Goal: Transaction & Acquisition: Purchase product/service

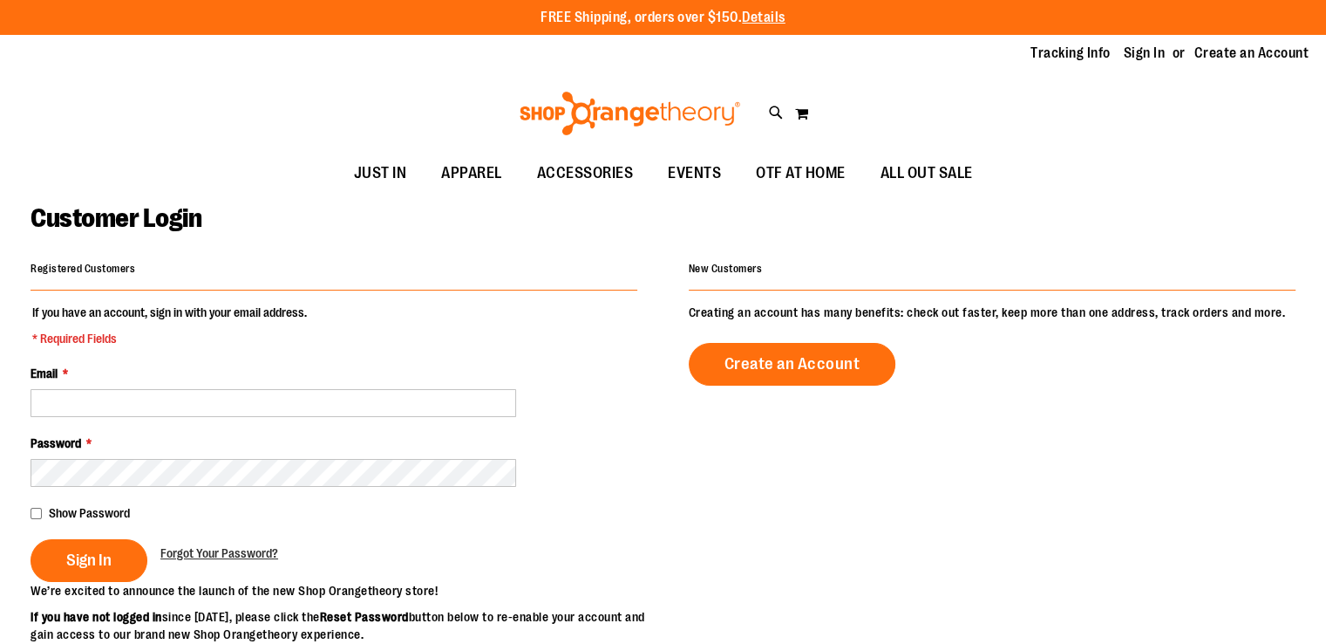
click at [1064, 119] on div "Toggle Nav Search Popular Suggestions Advanced Search" at bounding box center [663, 113] width 1326 height 80
click at [1064, 105] on div "Toggle Nav Search Popular Suggestions Advanced Search" at bounding box center [663, 113] width 1326 height 80
click at [1064, 119] on div "Toggle Nav Search Popular Suggestions Advanced Search" at bounding box center [663, 113] width 1326 height 80
click at [1064, 105] on div "Toggle Nav Search Popular Suggestions Advanced Search" at bounding box center [663, 113] width 1326 height 80
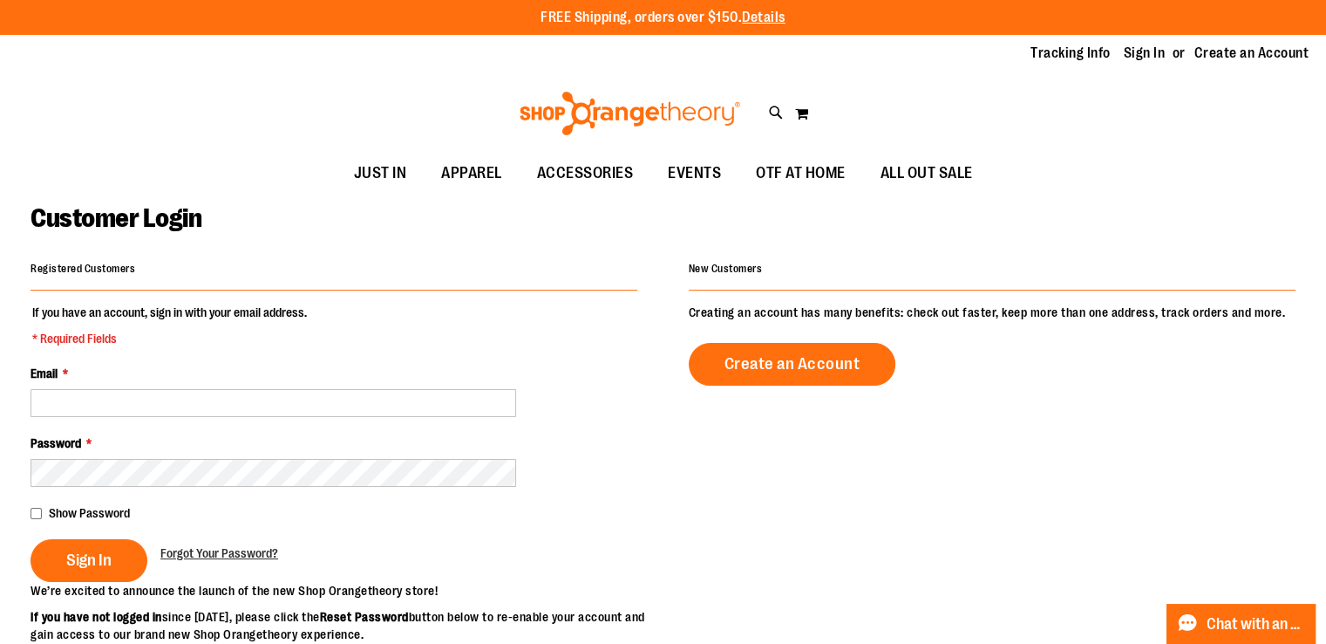
click at [1064, 119] on div "Toggle Nav Search Popular Suggestions Advanced Search" at bounding box center [663, 113] width 1326 height 80
click at [1064, 105] on div "Toggle Nav Search Popular Suggestions Advanced Search" at bounding box center [663, 113] width 1326 height 80
click at [939, 179] on span "ALL OUT SALE" at bounding box center [927, 172] width 92 height 39
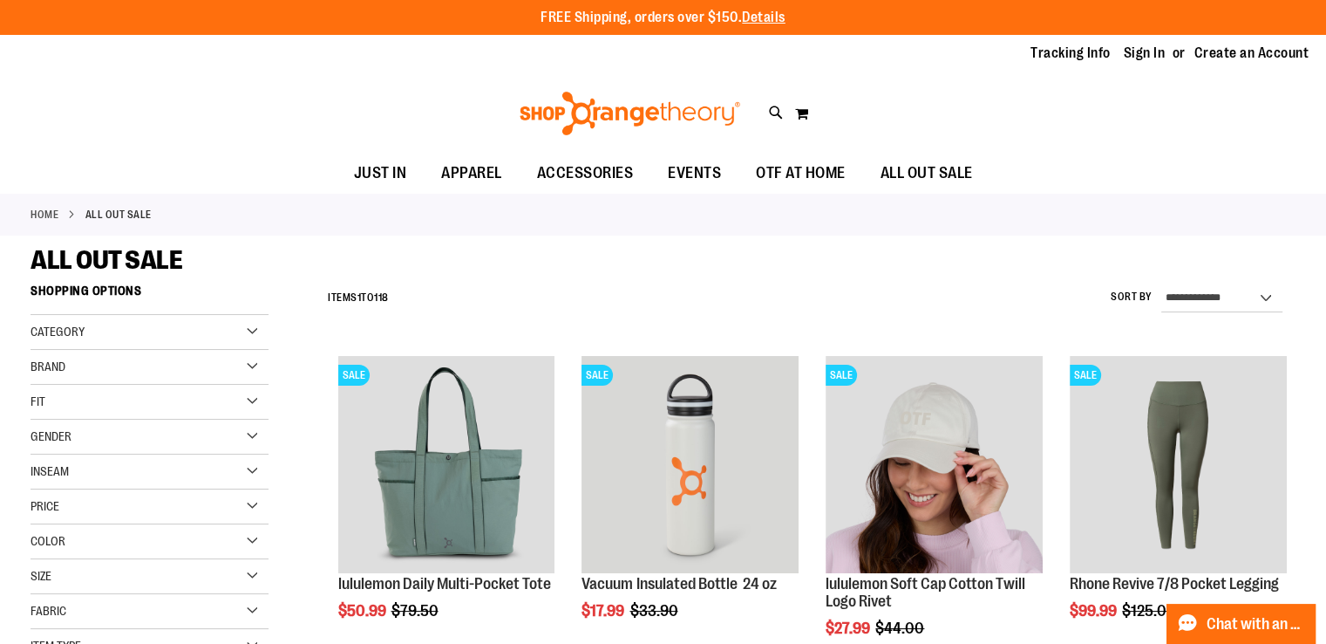
click at [1065, 119] on div "Toggle Nav Search Popular Suggestions Advanced Search" at bounding box center [663, 113] width 1326 height 80
click at [1065, 105] on div "Toggle Nav Search Popular Suggestions Advanced Search" at bounding box center [663, 113] width 1326 height 80
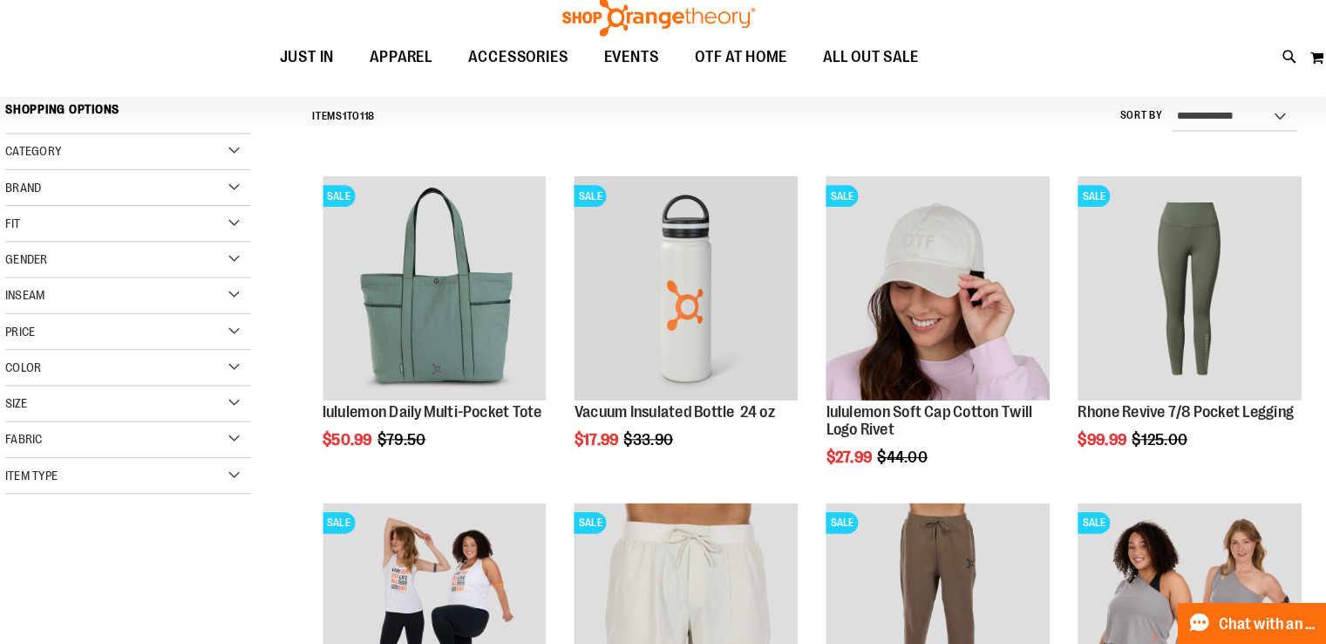
scroll to position [166, 0]
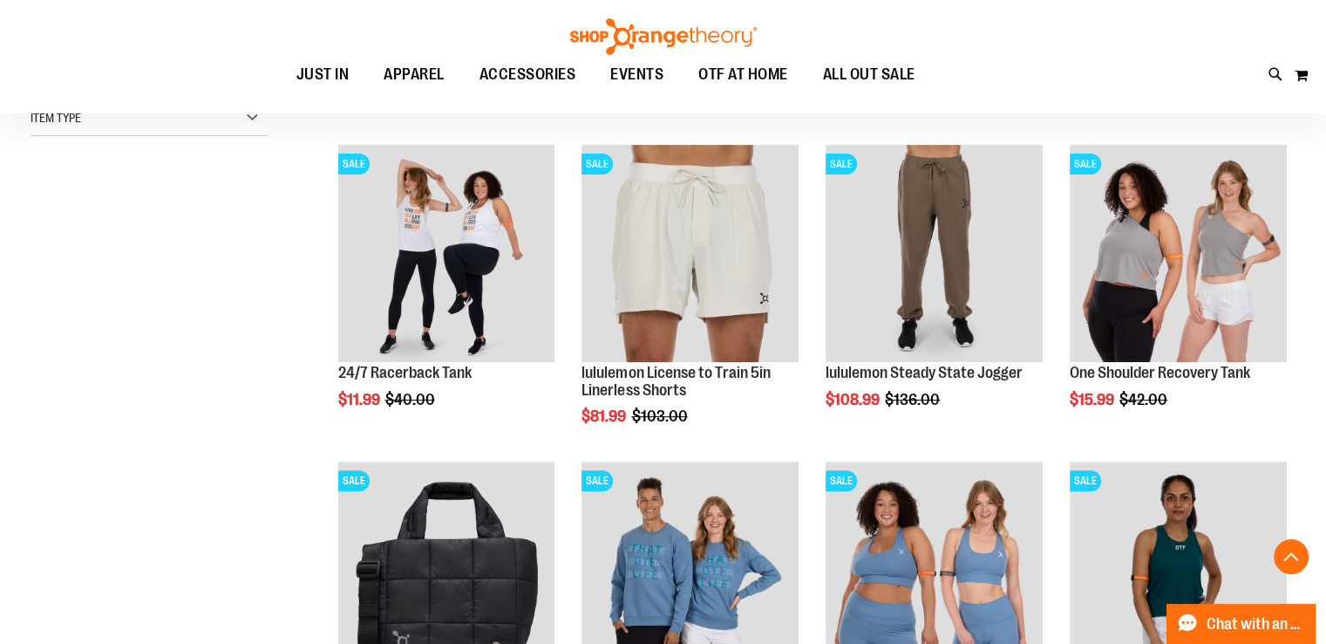
scroll to position [528, 0]
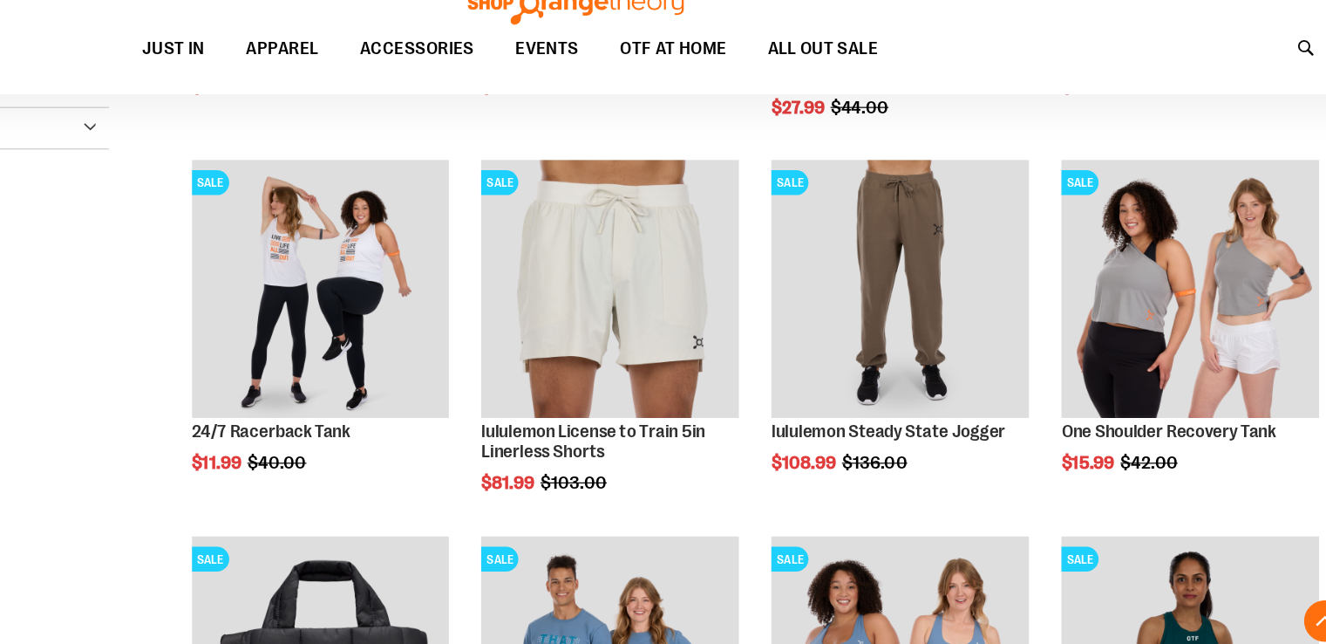
scroll to position [503, 0]
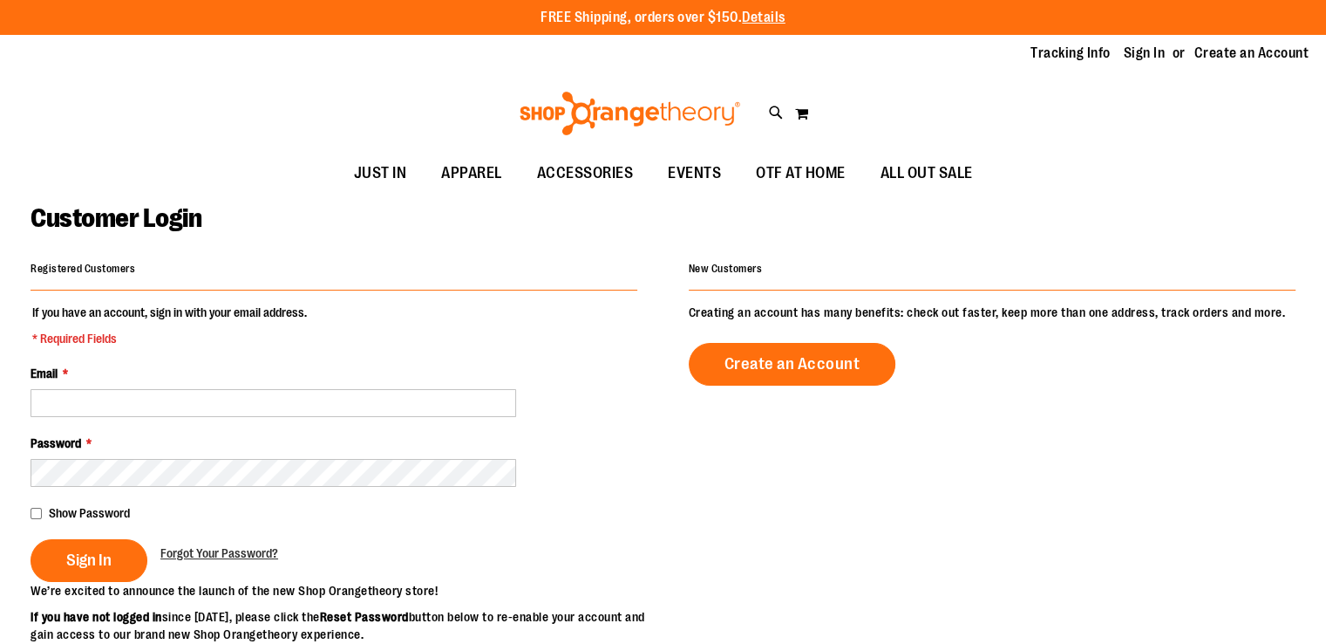
click at [1064, 101] on div "Toggle Nav Search Popular Suggestions Advanced Search" at bounding box center [663, 113] width 1326 height 80
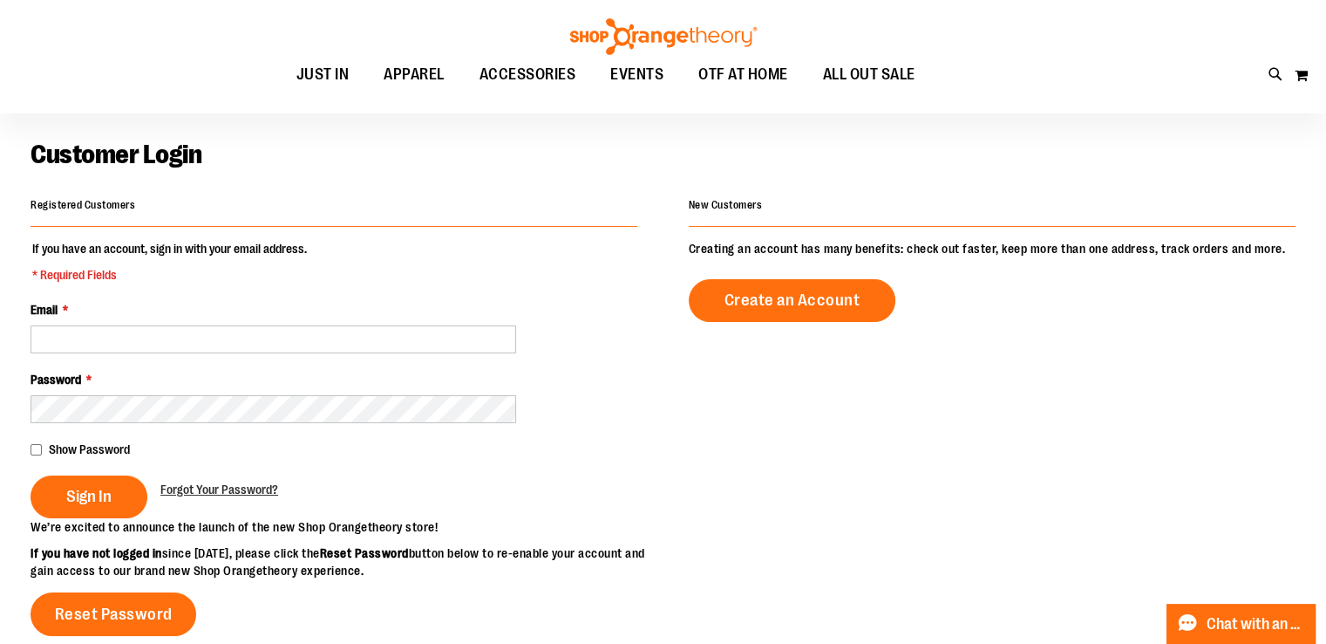
scroll to position [62, 0]
click at [1064, 118] on div at bounding box center [663, 34] width 1326 height 193
click at [1064, 105] on div "Toggle Nav Search Popular Suggestions Advanced Search" at bounding box center [663, 56] width 1326 height 113
click at [1065, 105] on div "Toggle Nav Search Popular Suggestions Advanced Search" at bounding box center [663, 56] width 1326 height 113
click at [1065, 94] on ul "JUST IN JUST IN Balanced Basics New for Women New for Men New Accessories New B…" at bounding box center [605, 75] width 1133 height 40
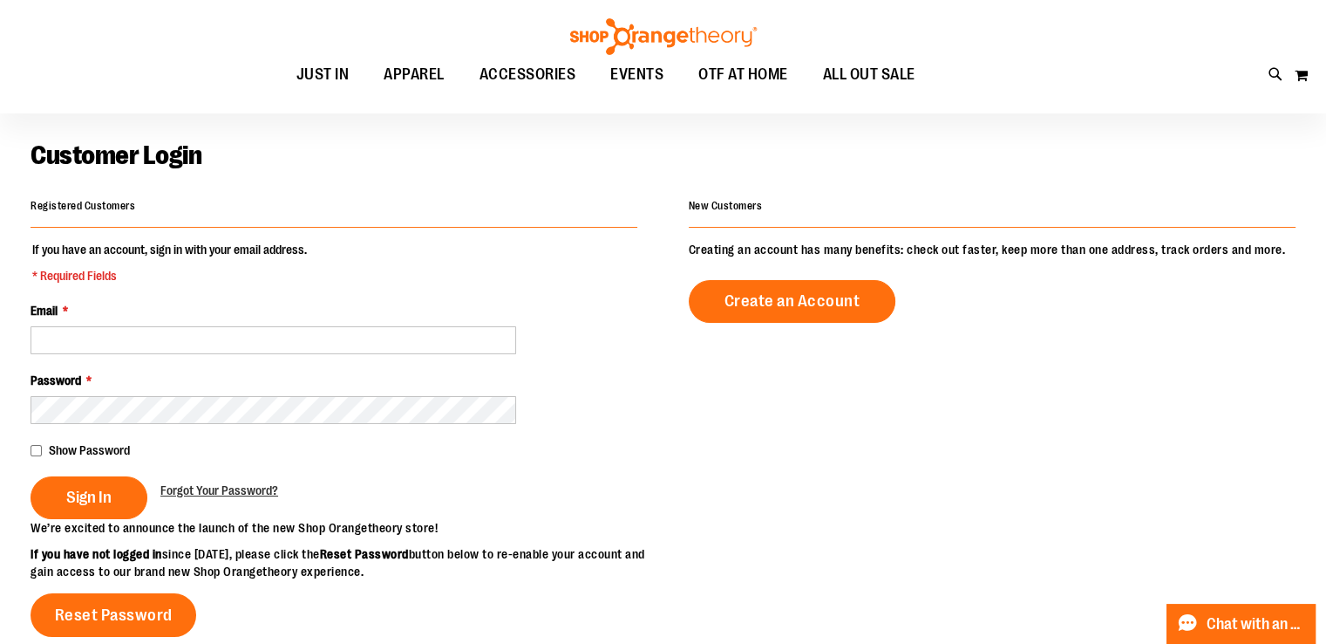
click at [1065, 117] on div at bounding box center [663, 34] width 1326 height 193
click at [1064, 105] on div "Toggle Nav Search Popular Suggestions Advanced Search" at bounding box center [663, 56] width 1326 height 113
click at [1066, 105] on div "Toggle Nav Search Popular Suggestions Advanced Search" at bounding box center [663, 56] width 1326 height 113
click at [1065, 105] on div "Toggle Nav Search Popular Suggestions Advanced Search" at bounding box center [663, 56] width 1326 height 113
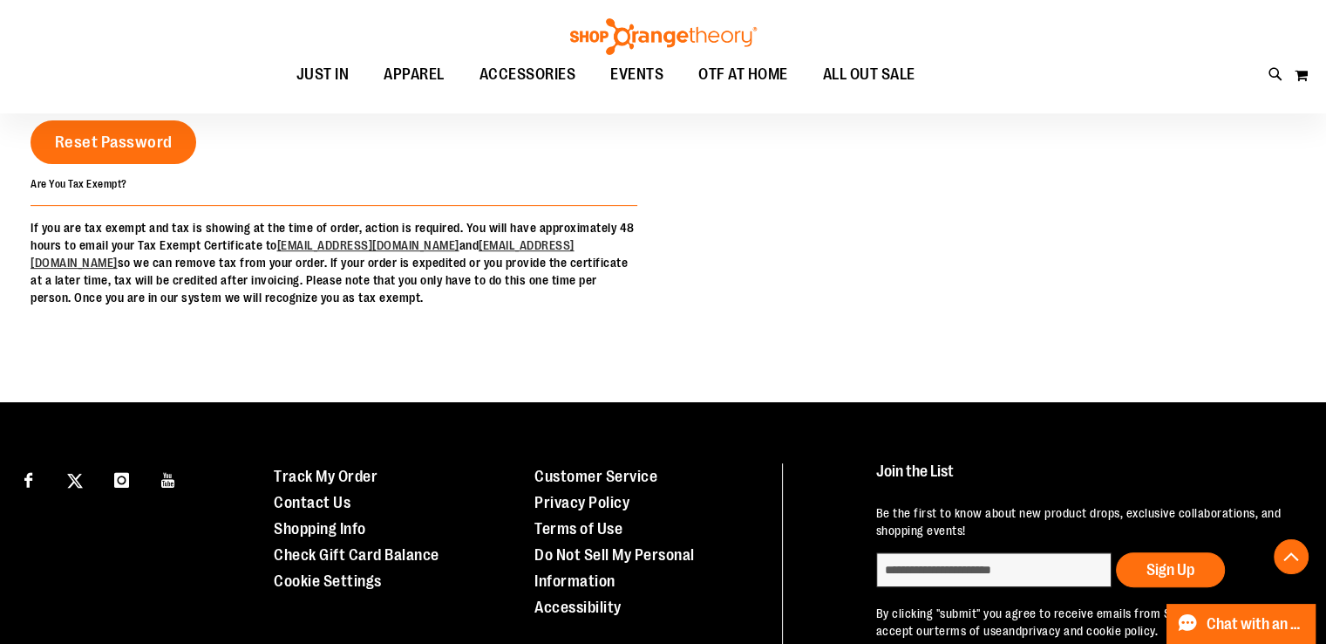
scroll to position [535, 0]
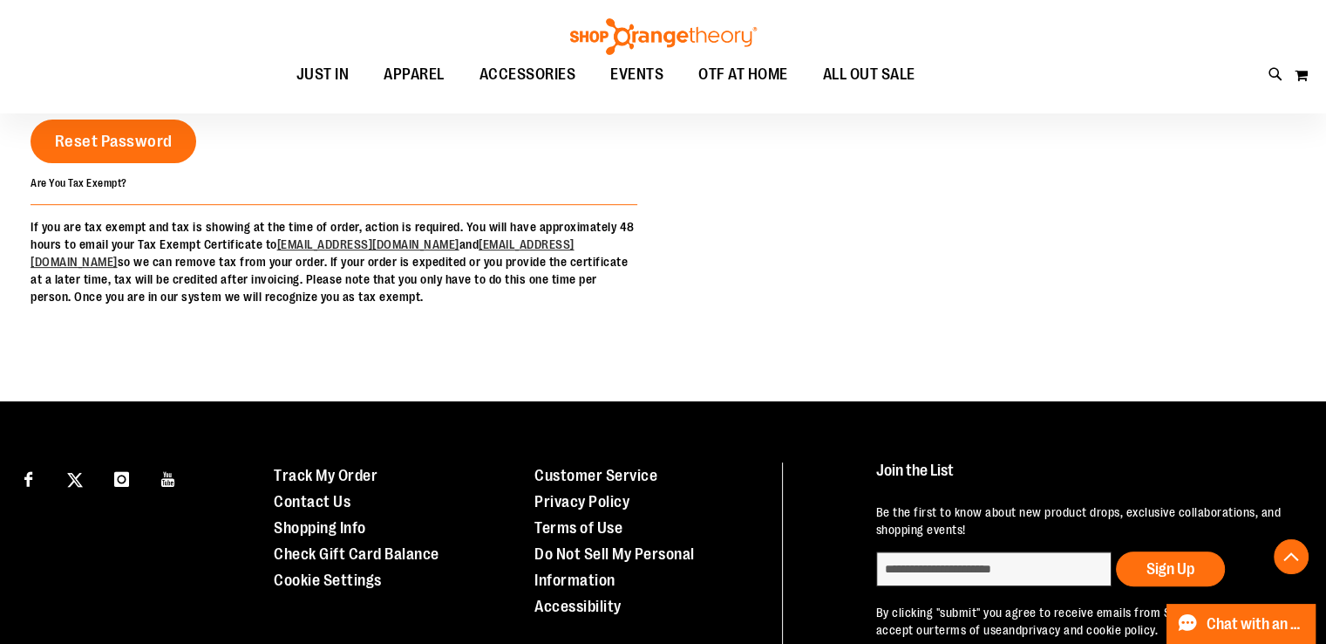
click at [1065, 105] on div "Toggle Nav Search Popular Suggestions Advanced Search" at bounding box center [663, 56] width 1326 height 113
click at [1066, 105] on div "Toggle Nav Search Popular Suggestions Advanced Search" at bounding box center [663, 56] width 1326 height 113
click at [1064, 119] on div at bounding box center [980, 108] width 633 height 126
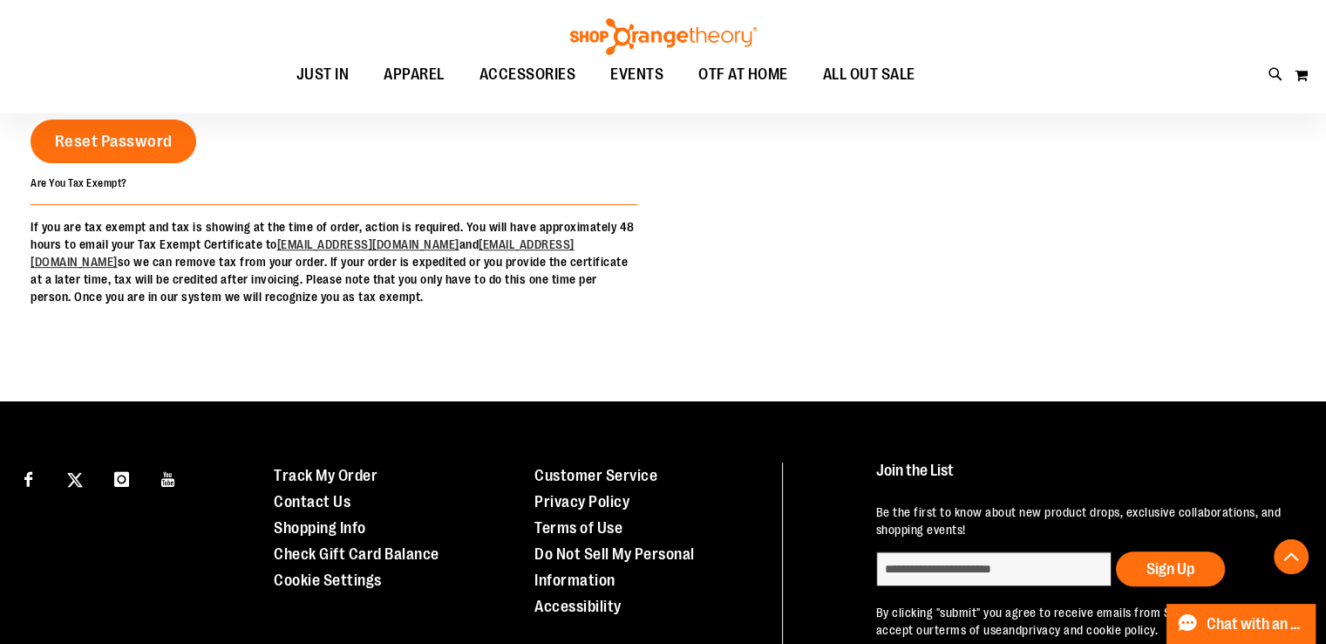
click at [1065, 119] on div at bounding box center [980, 108] width 633 height 126
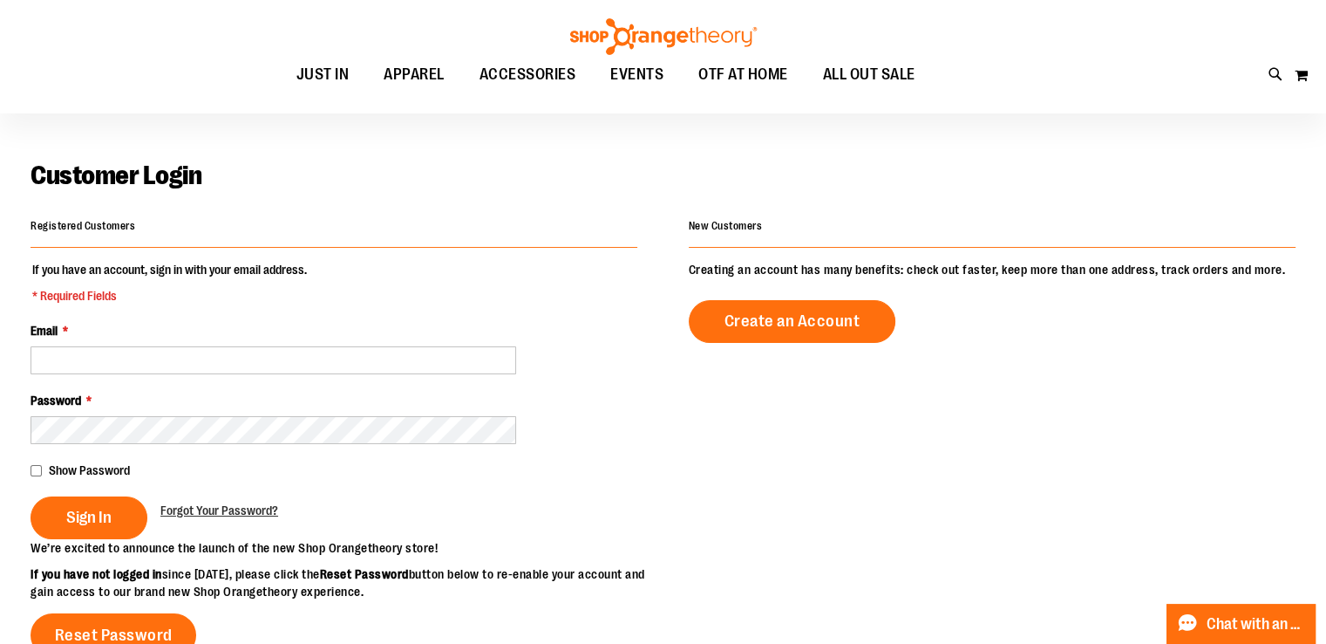
scroll to position [41, 0]
click at [1065, 105] on div "Toggle Nav Search Popular Suggestions Advanced Search" at bounding box center [663, 56] width 1326 height 113
click at [1064, 119] on div at bounding box center [663, 55] width 1326 height 193
click at [1065, 105] on div "Toggle Nav Search Popular Suggestions Advanced Search" at bounding box center [663, 56] width 1326 height 113
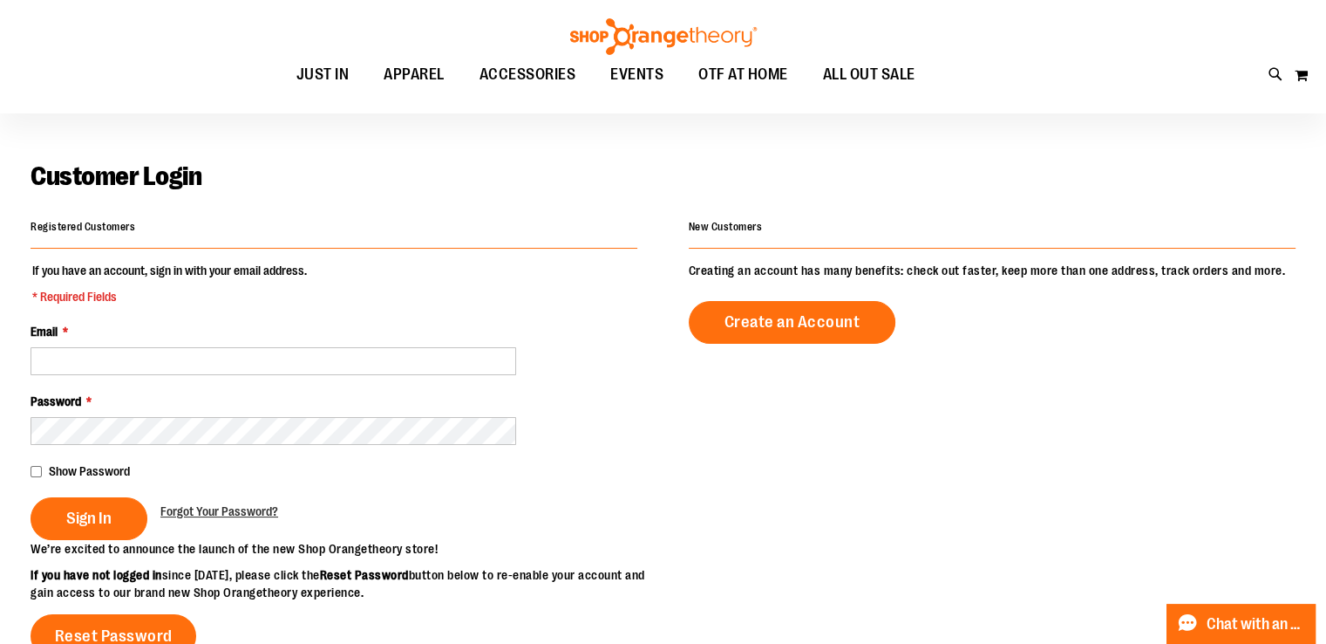
click at [1064, 105] on div "Toggle Nav Search Popular Suggestions Advanced Search" at bounding box center [663, 56] width 1326 height 113
click at [1065, 105] on div "Toggle Nav Search Popular Suggestions Advanced Search" at bounding box center [663, 56] width 1326 height 113
click at [1064, 105] on div "Toggle Nav Search Popular Suggestions Advanced Search" at bounding box center [663, 56] width 1326 height 113
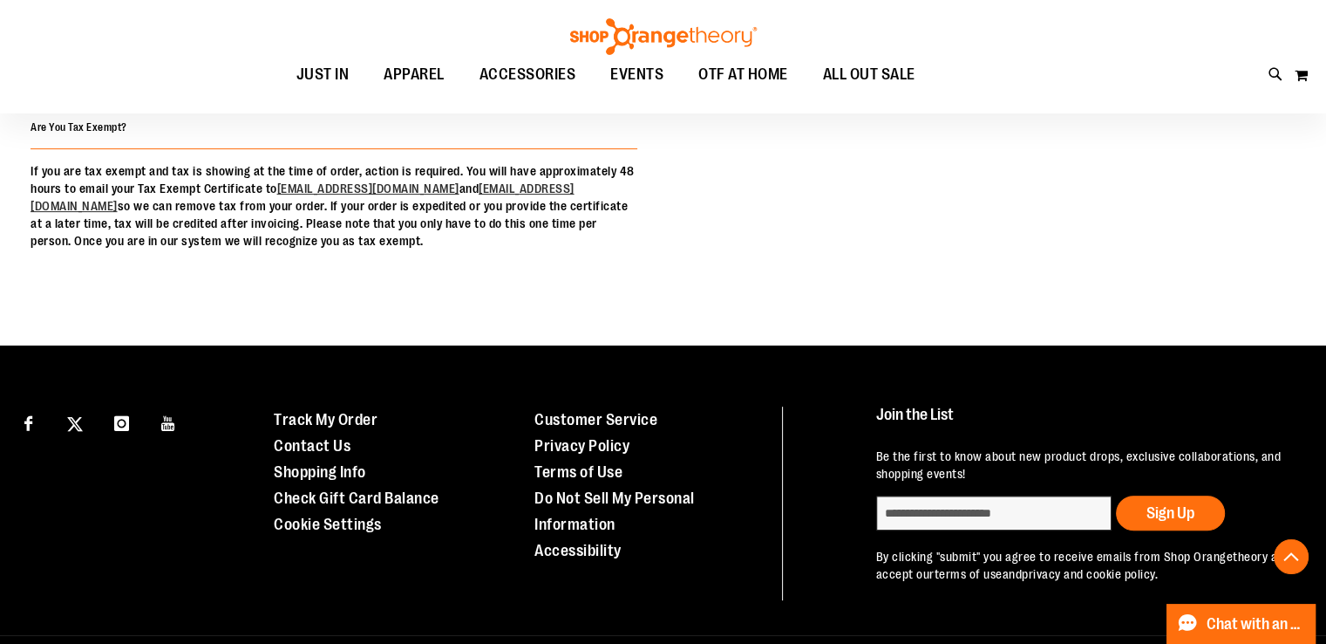
scroll to position [595, 0]
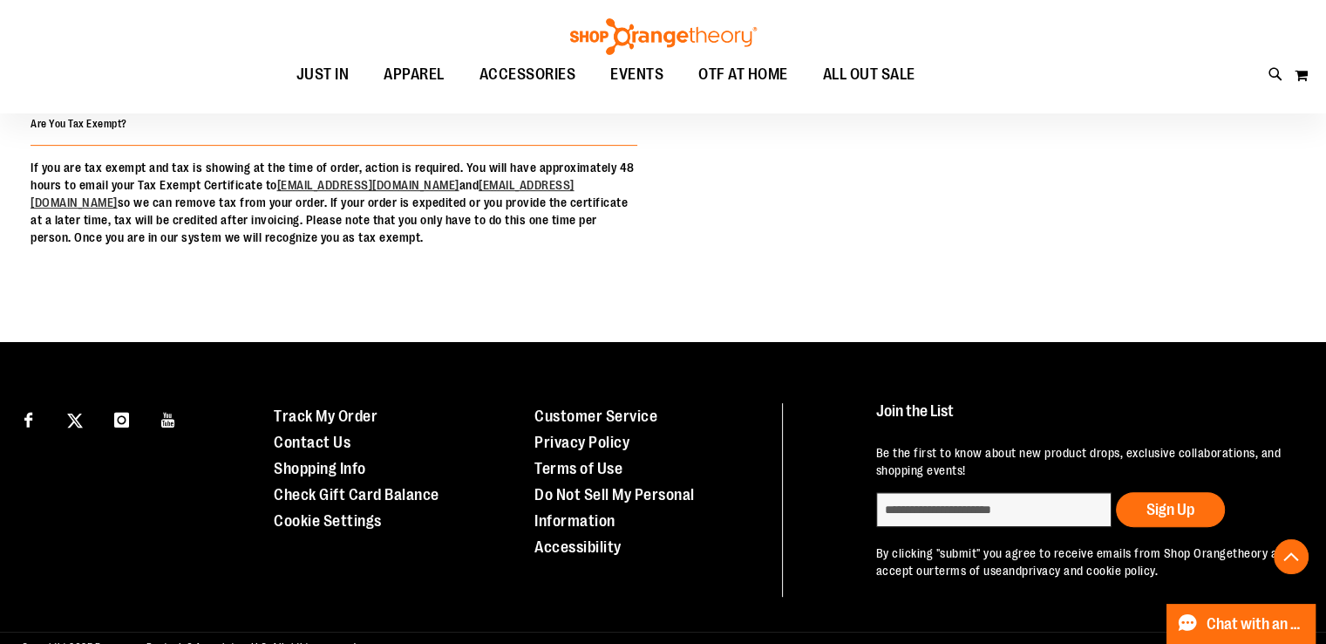
click at [1065, 112] on div at bounding box center [980, 49] width 633 height 126
click at [1064, 105] on div "Toggle Nav Search Popular Suggestions Advanced Search" at bounding box center [663, 56] width 1326 height 113
click at [1065, 105] on div "Toggle Nav Search Popular Suggestions Advanced Search" at bounding box center [663, 56] width 1326 height 113
click at [1064, 105] on div "Toggle Nav Search Popular Suggestions Advanced Search" at bounding box center [663, 56] width 1326 height 113
click at [1065, 105] on div "Toggle Nav Search Popular Suggestions Advanced Search" at bounding box center [663, 56] width 1326 height 113
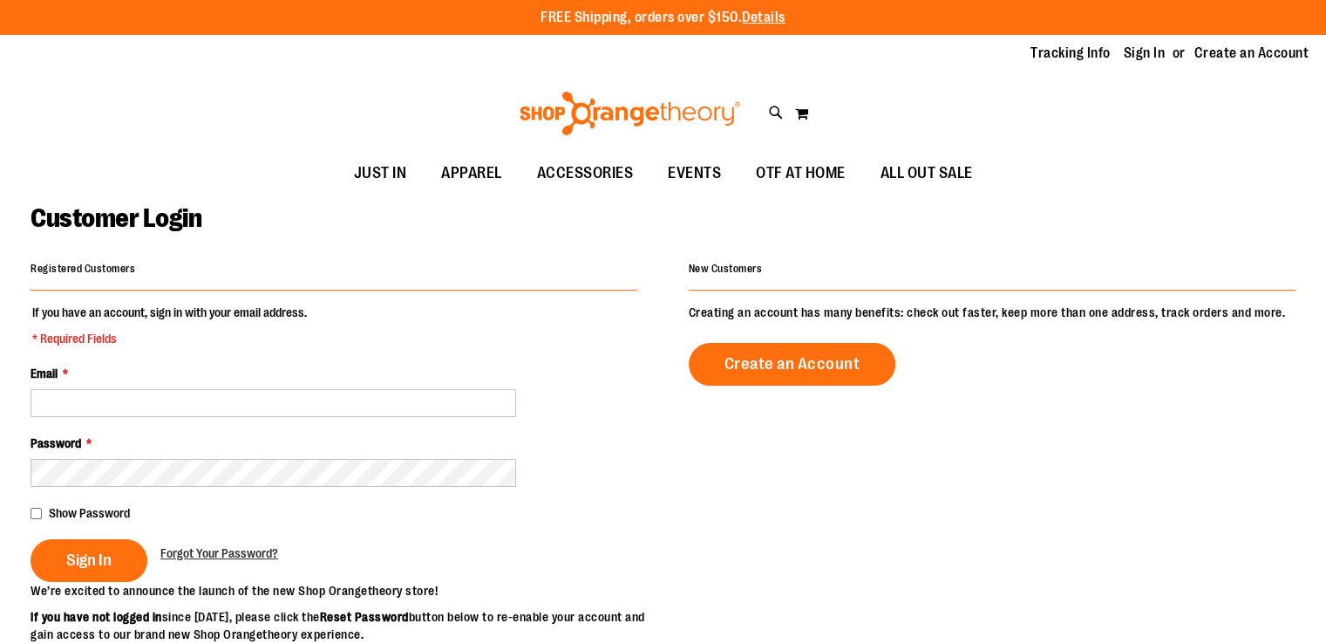
click at [1065, 105] on div "Toggle Nav Search Popular Suggestions Advanced Search" at bounding box center [663, 113] width 1326 height 80
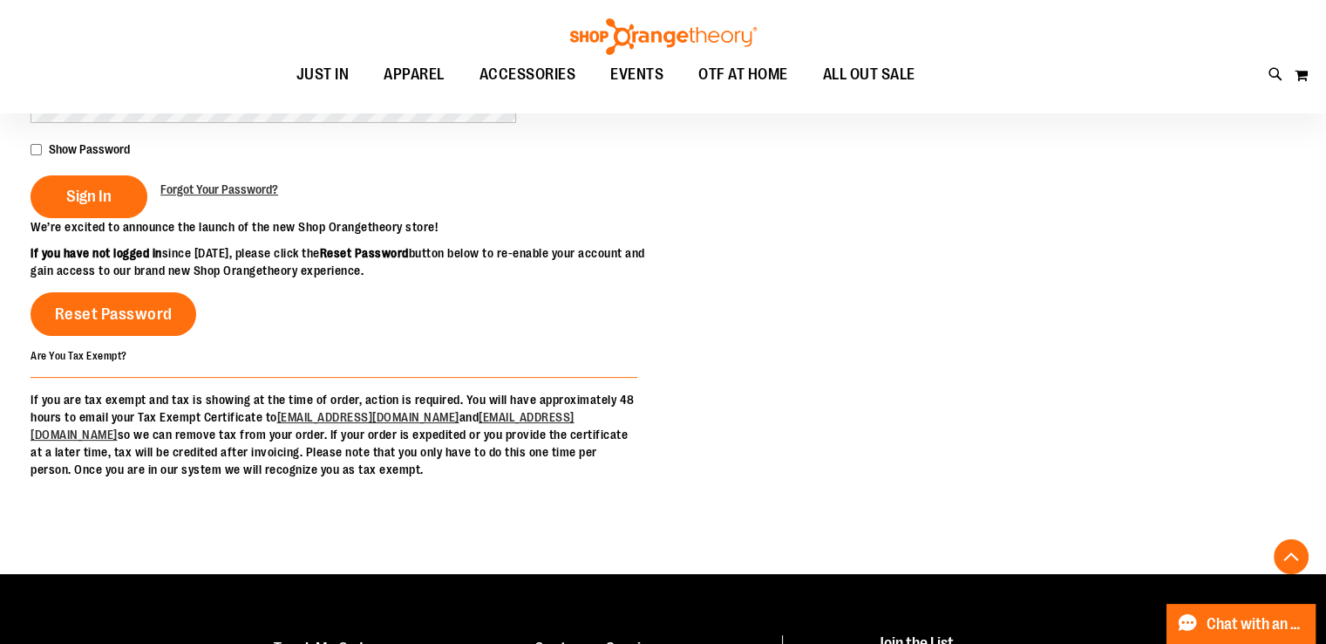
scroll to position [440, 0]
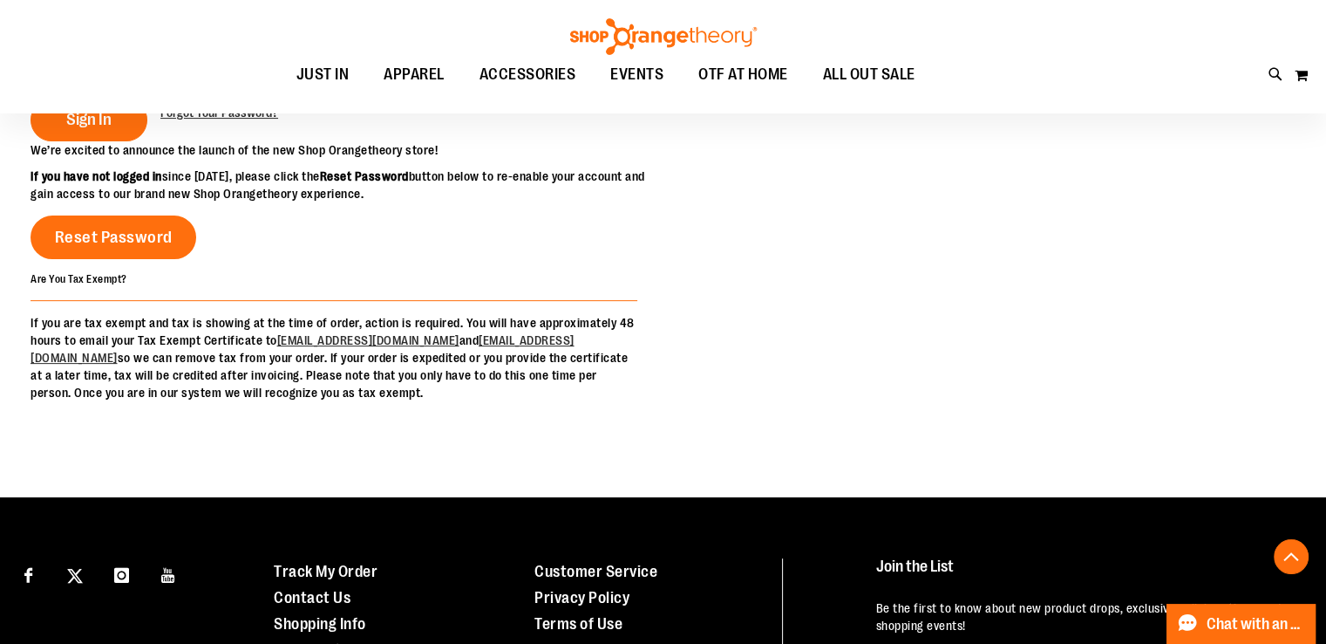
click at [1065, 105] on div "Toggle Nav Search Popular Suggestions Advanced Search" at bounding box center [663, 56] width 1326 height 113
click at [881, 57] on span "ALL OUT SALE" at bounding box center [869, 74] width 92 height 39
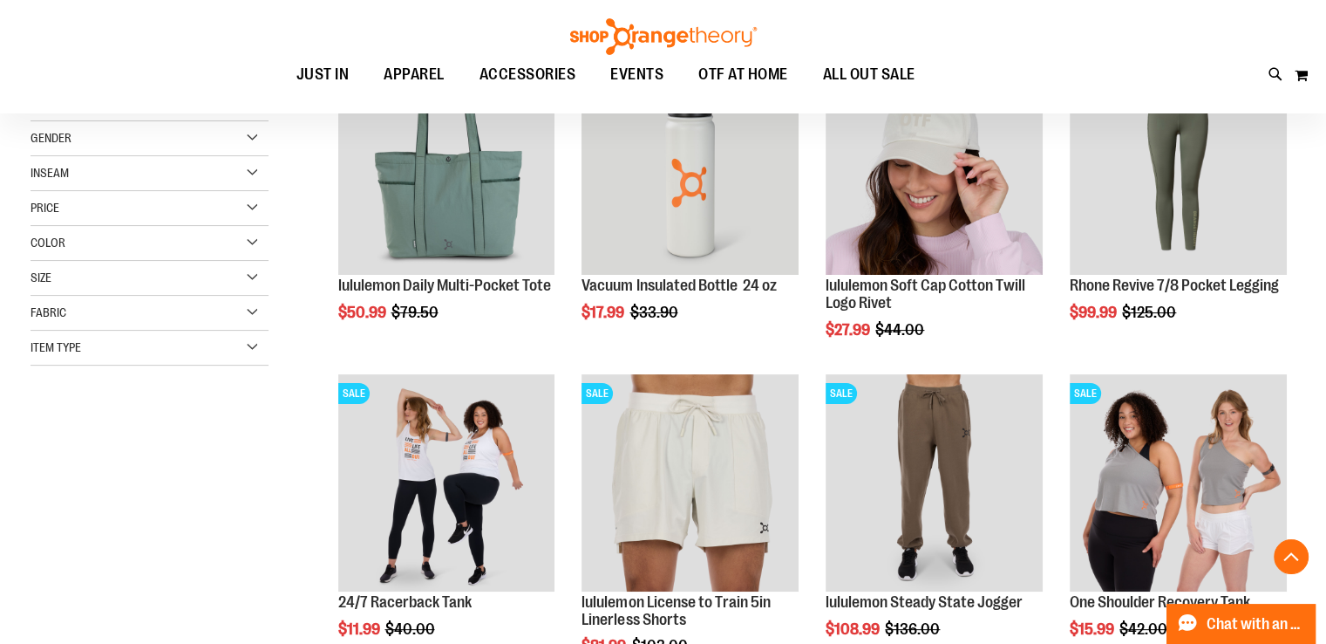
scroll to position [307, 0]
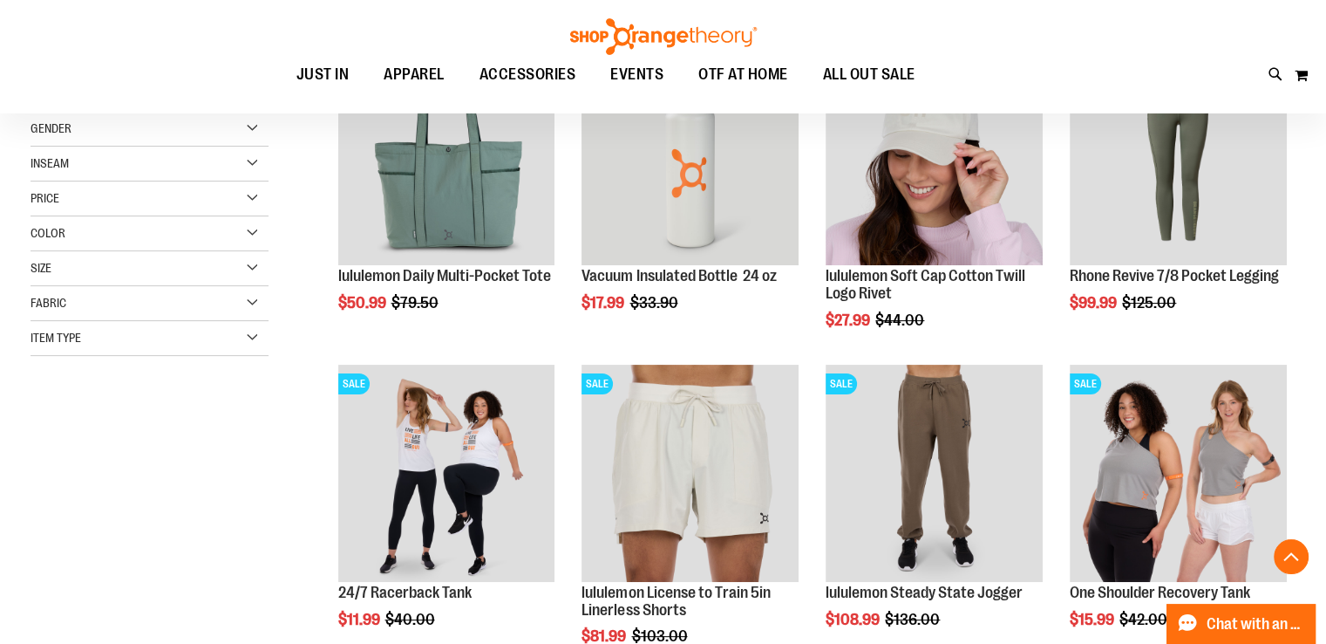
click at [1071, 105] on div "Toggle Nav Search Popular Suggestions Advanced Search" at bounding box center [663, 56] width 1326 height 113
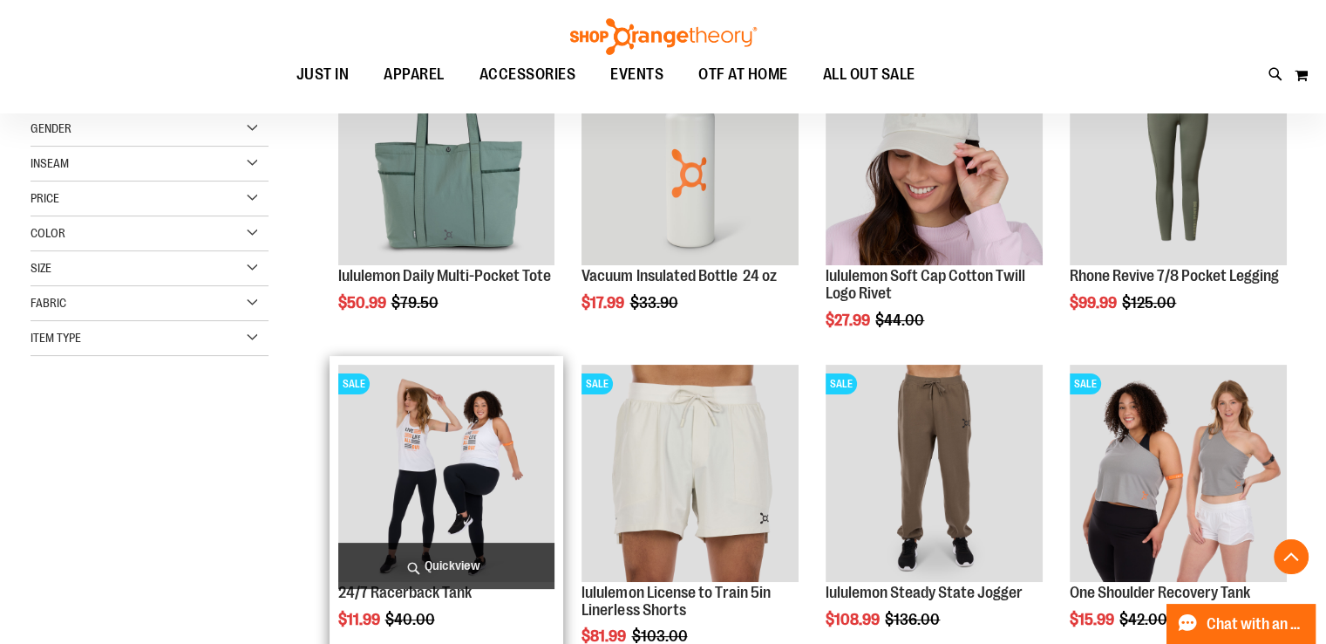
click at [439, 467] on img "product" at bounding box center [446, 473] width 217 height 217
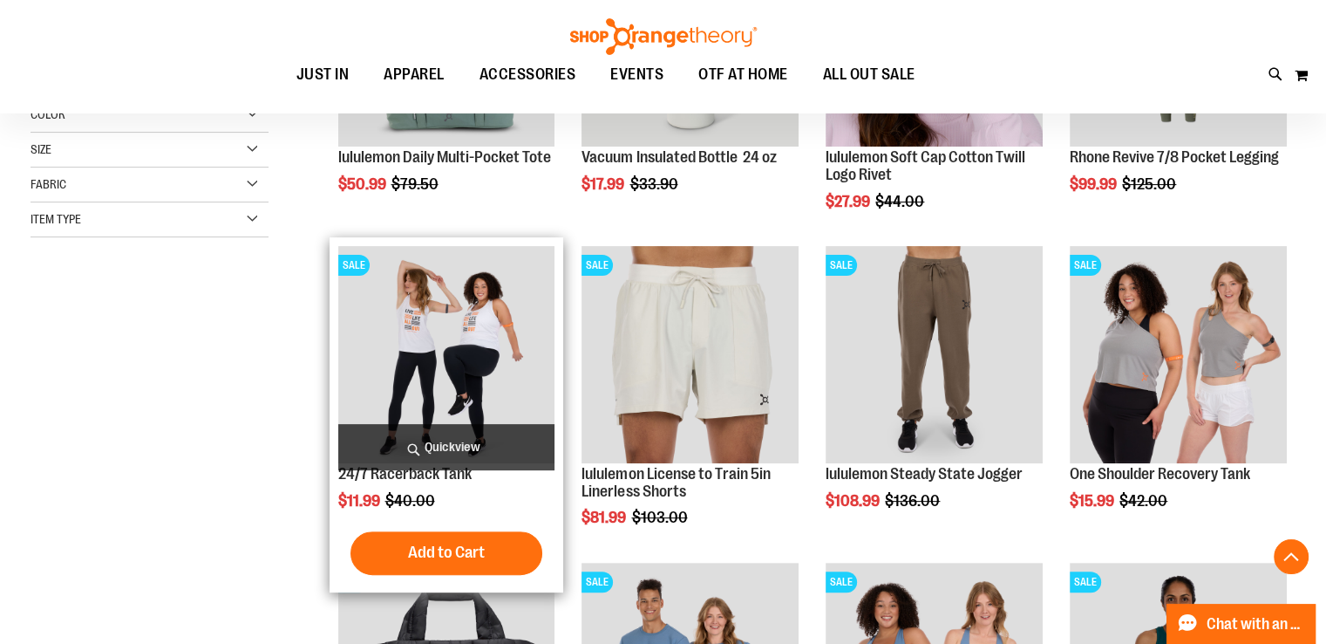
scroll to position [426, 0]
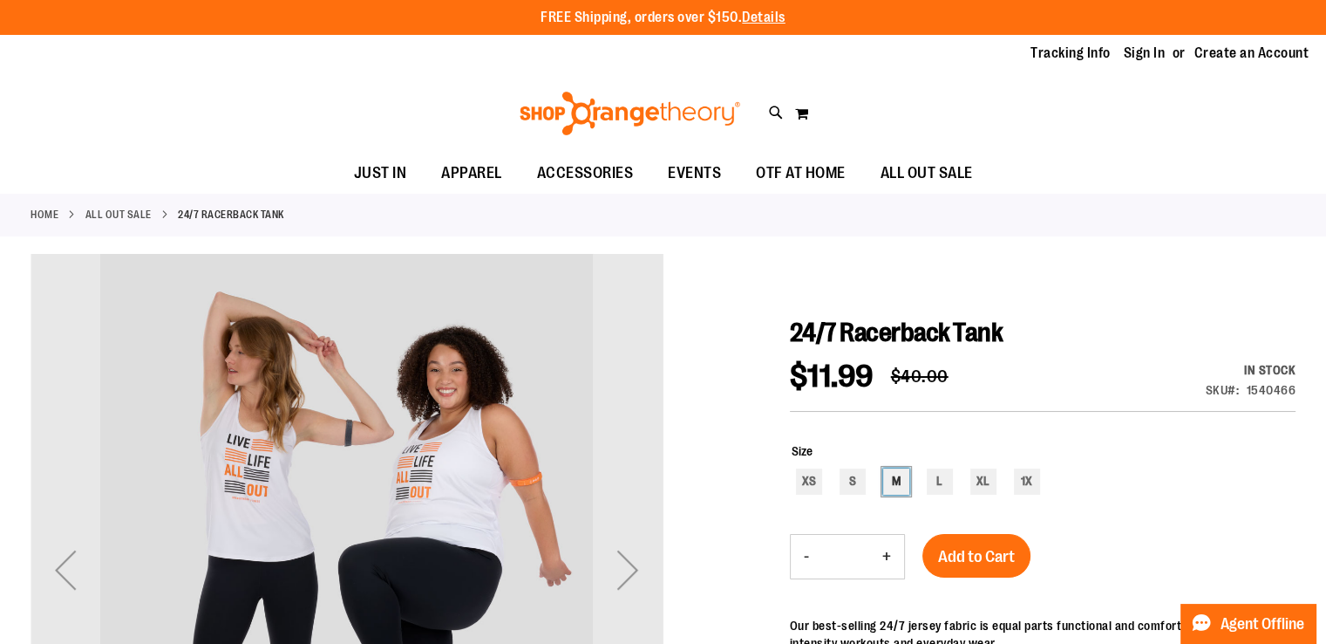
click at [893, 494] on div "M" at bounding box center [896, 481] width 26 height 26
type input "***"
click at [1064, 119] on div "Toggle Nav Search Popular Suggestions Advanced Search" at bounding box center [663, 113] width 1326 height 80
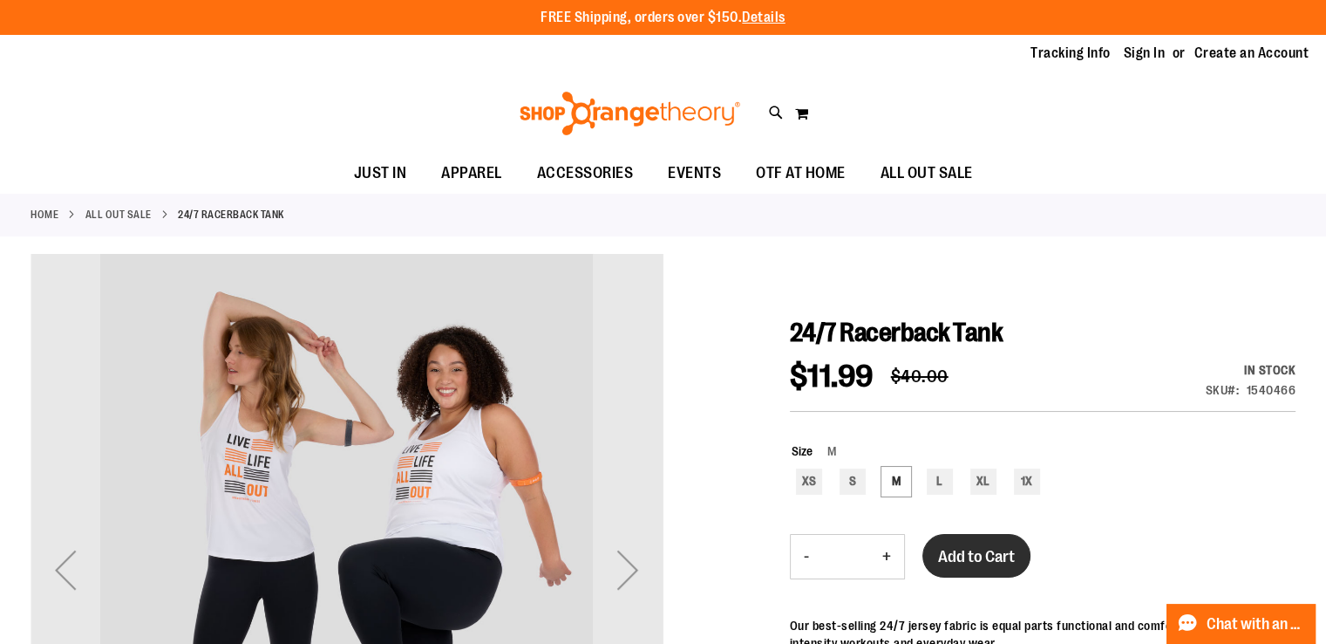
click at [989, 554] on span "Add to Cart" at bounding box center [976, 556] width 77 height 19
click at [1064, 105] on div "Toggle Nav Search Popular Suggestions Advanced Search" at bounding box center [663, 113] width 1326 height 80
click at [1065, 105] on div "Toggle Nav Search Popular Suggestions Advanced Search" at bounding box center [663, 113] width 1326 height 80
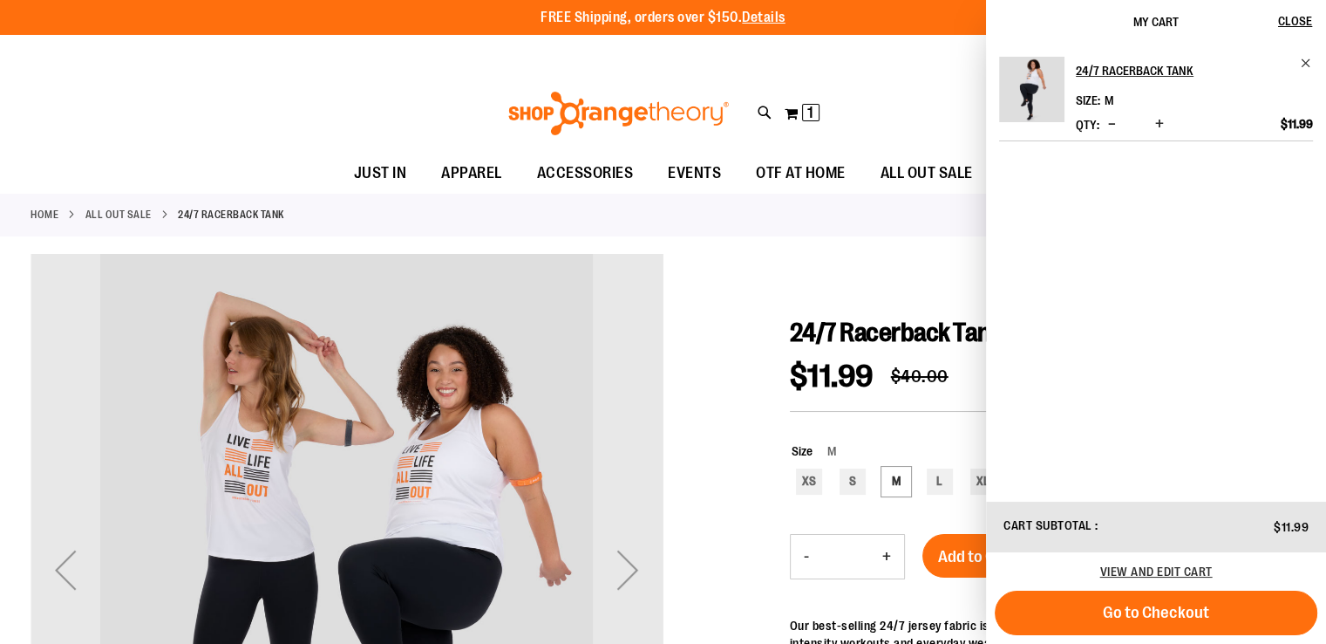
click at [1060, 105] on img "Product" at bounding box center [1031, 89] width 65 height 65
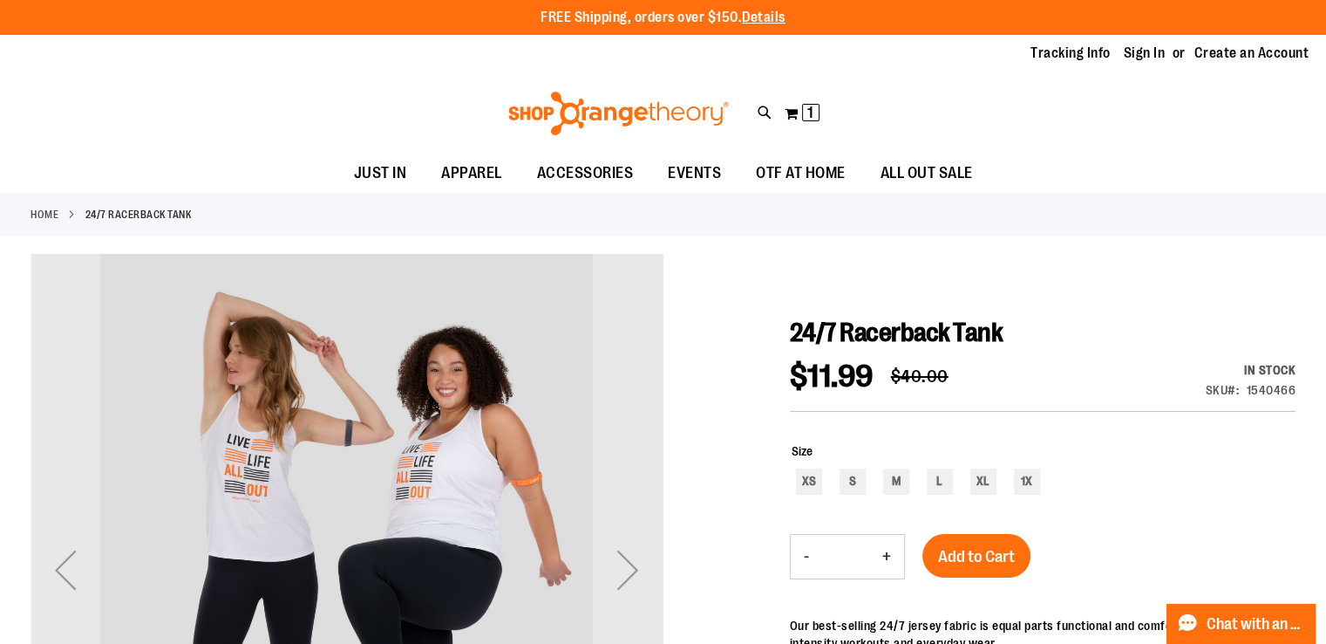
click at [1065, 105] on div "Toggle Nav Search Popular Suggestions Advanced Search" at bounding box center [663, 113] width 1326 height 80
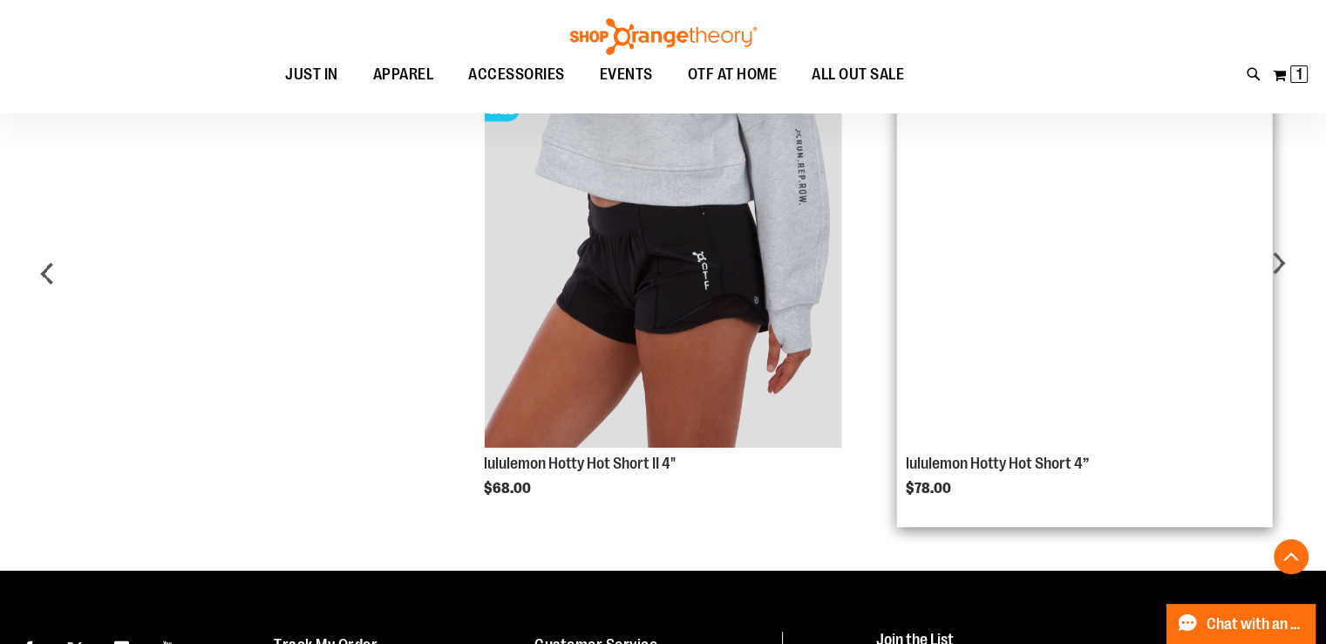
click at [1065, 119] on img "Product Page Link" at bounding box center [1085, 269] width 358 height 358
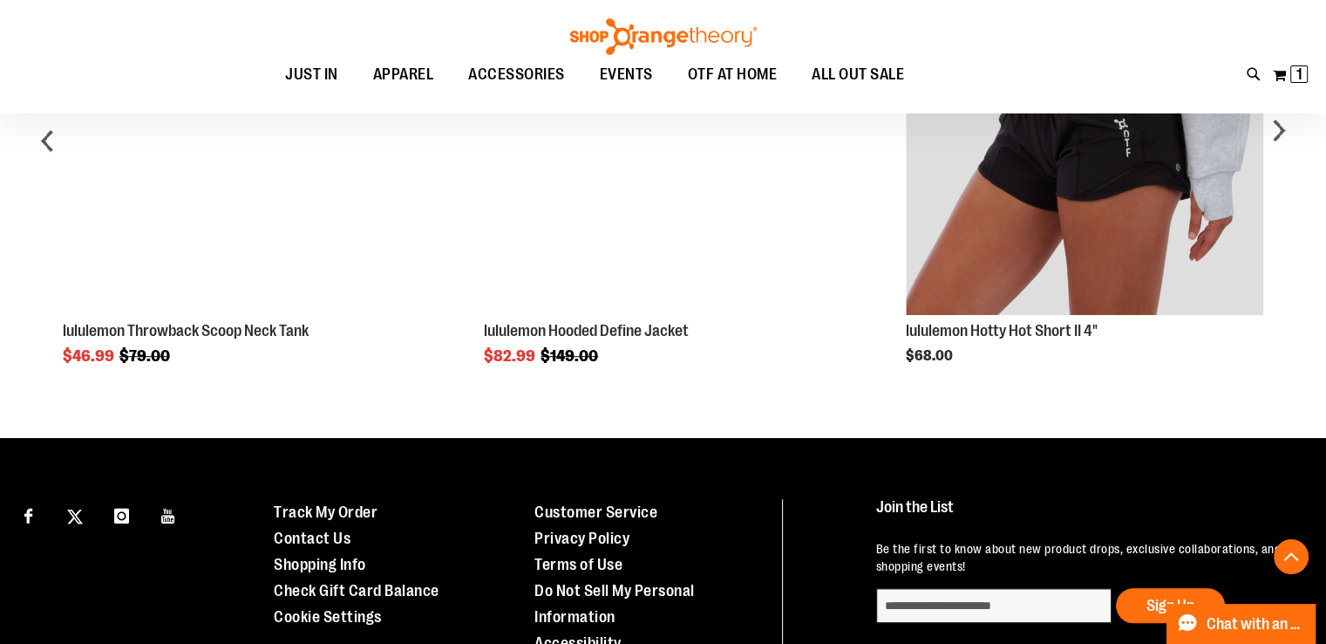
scroll to position [1268, 0]
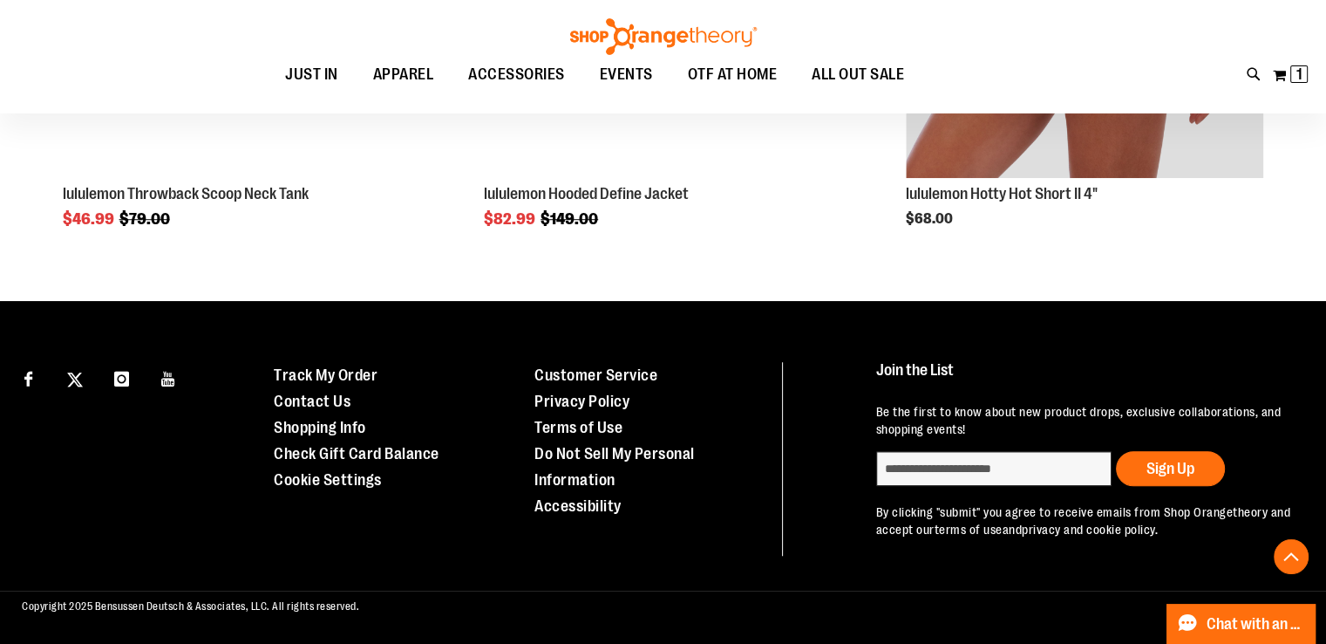
click at [1065, 105] on div "Toggle Nav Search Popular Suggestions Advanced Search" at bounding box center [663, 56] width 1326 height 113
click at [1065, 38] on div "Toggle Nav Search Popular Suggestions Advanced Search" at bounding box center [663, 56] width 1326 height 113
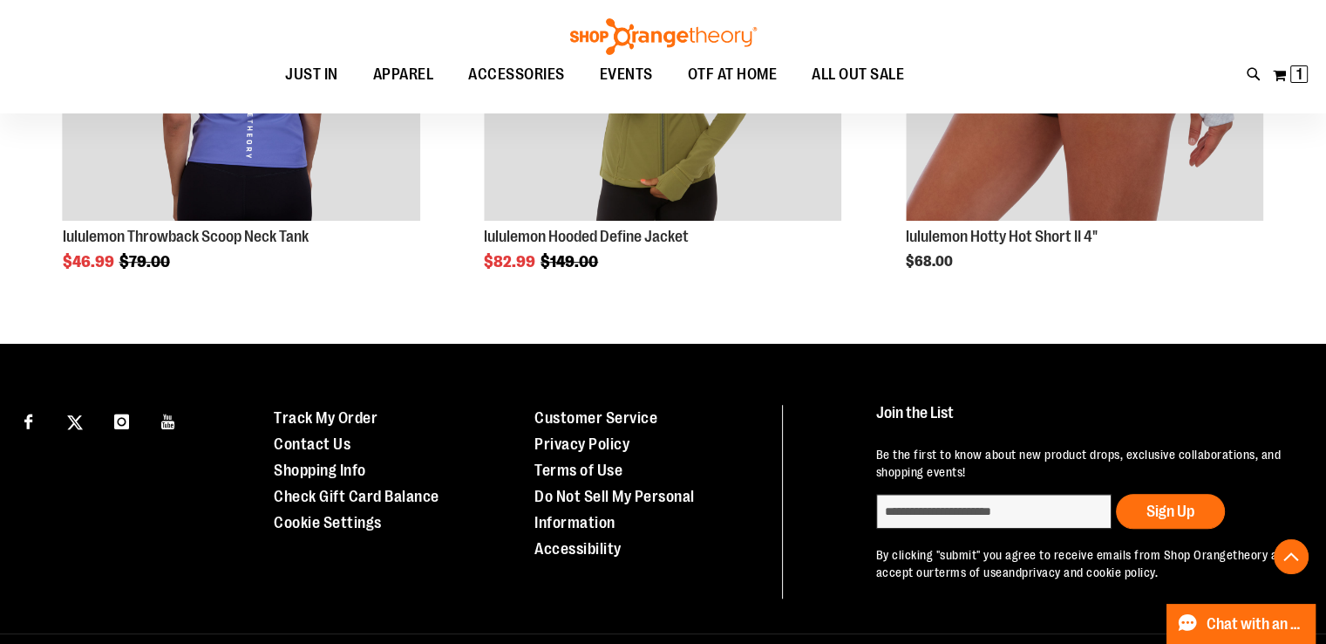
scroll to position [1107, 0]
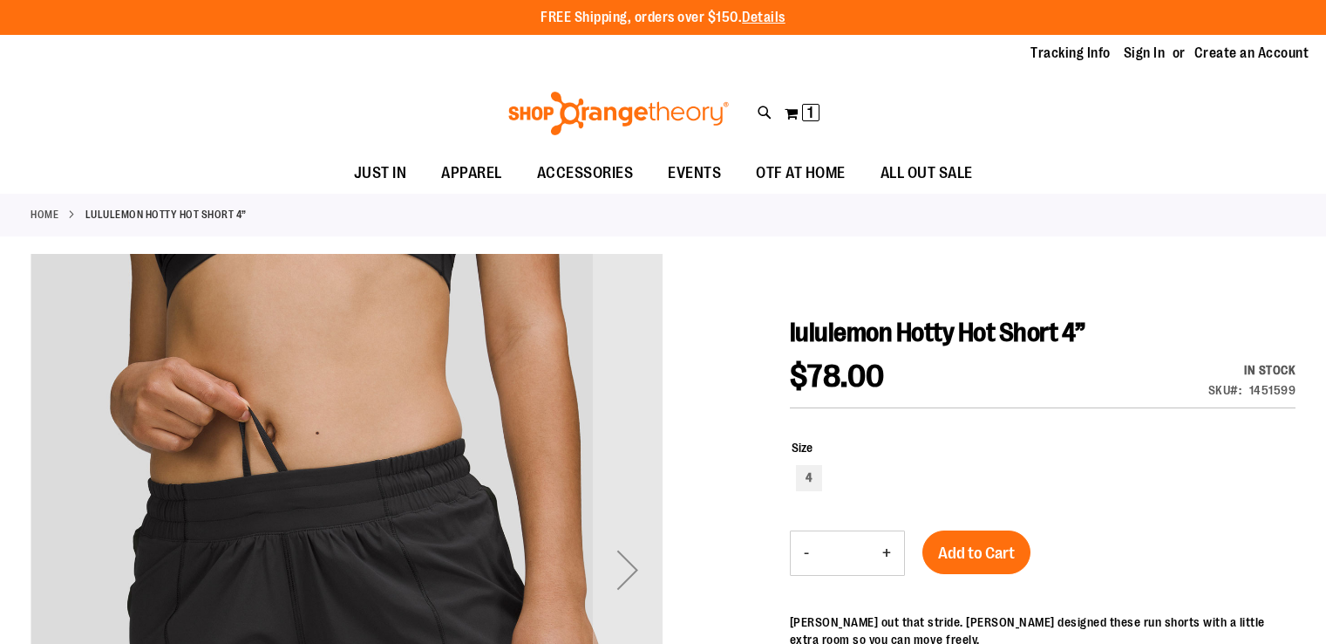
click at [1064, 105] on div "Toggle Nav Search Popular Suggestions Advanced Search" at bounding box center [663, 113] width 1326 height 80
click at [918, 187] on span "ALL OUT SALE" at bounding box center [927, 172] width 92 height 39
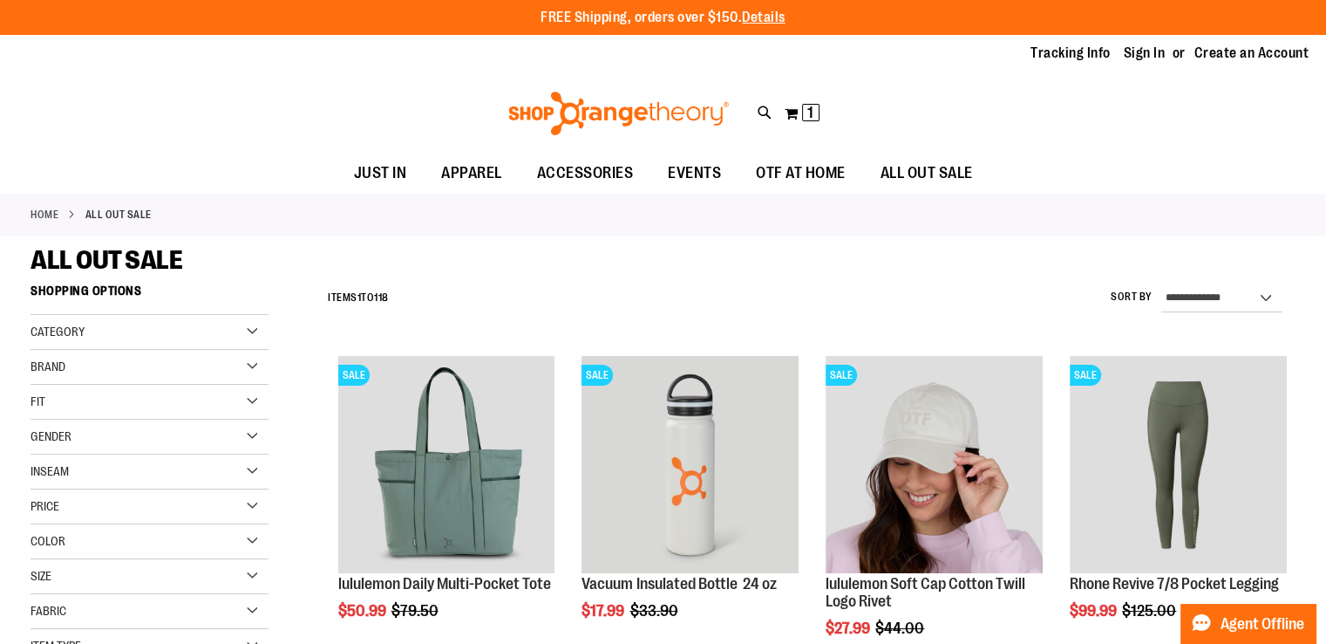
click at [1065, 105] on div "Toggle Nav Search Popular Suggestions Advanced Search" at bounding box center [663, 113] width 1326 height 80
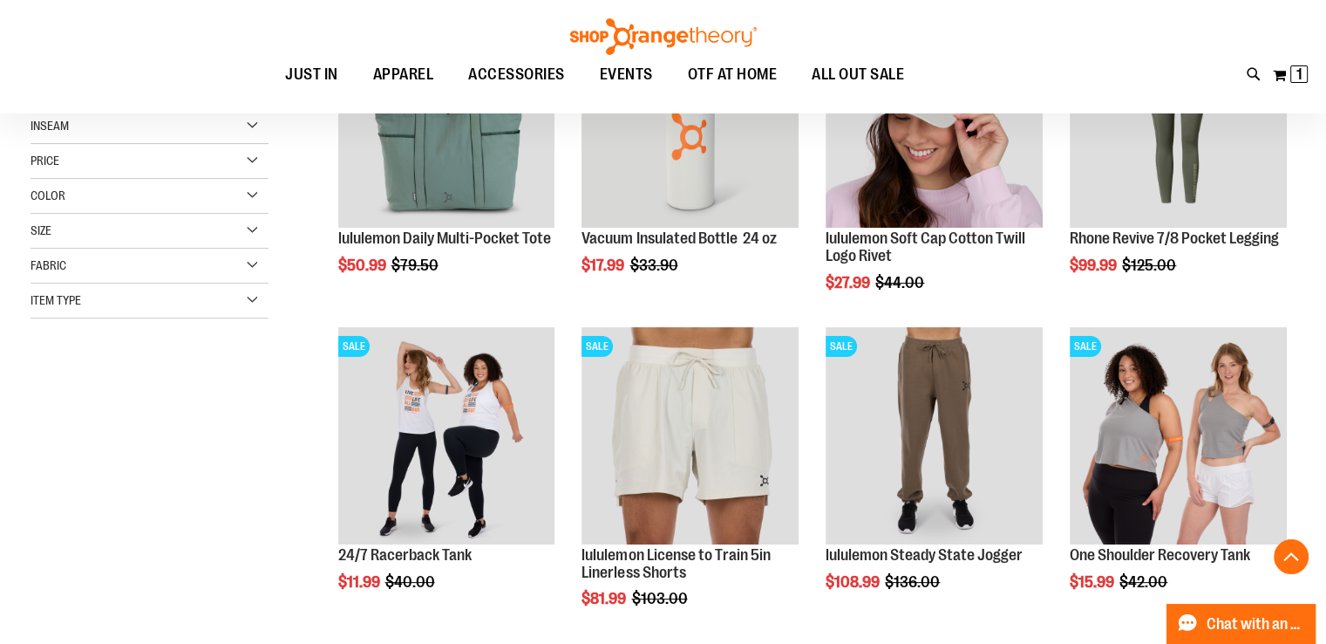
scroll to position [352, 0]
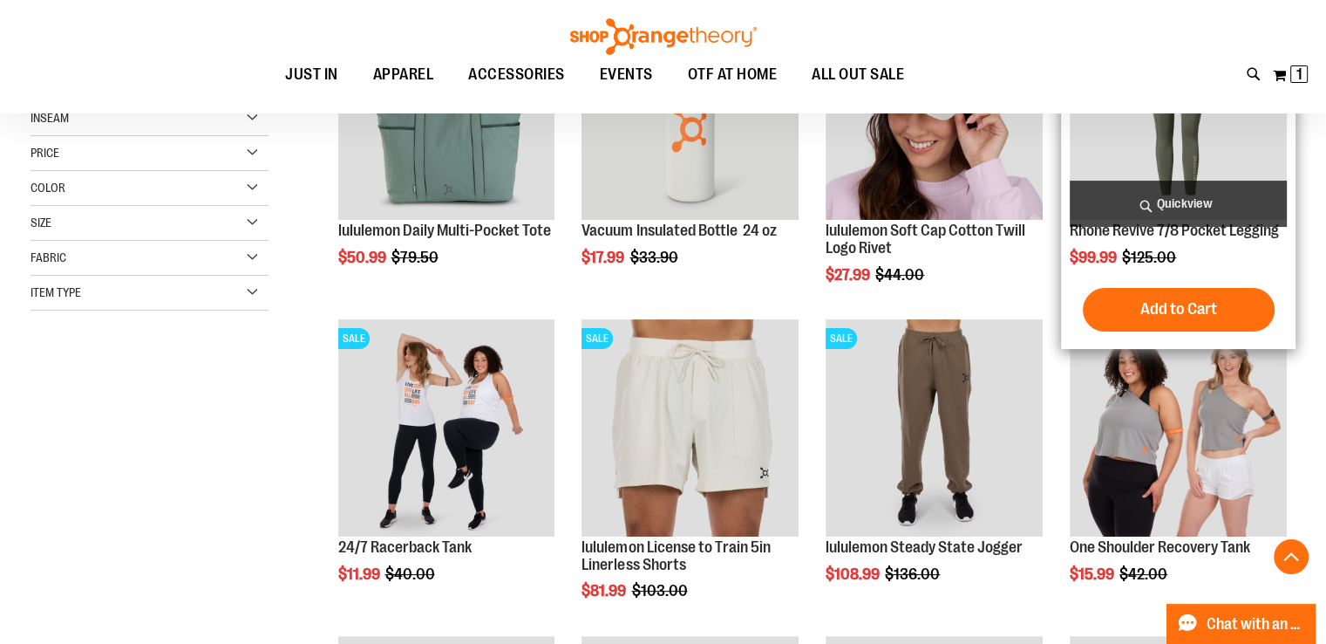
click at [1071, 119] on img "product" at bounding box center [1178, 111] width 217 height 217
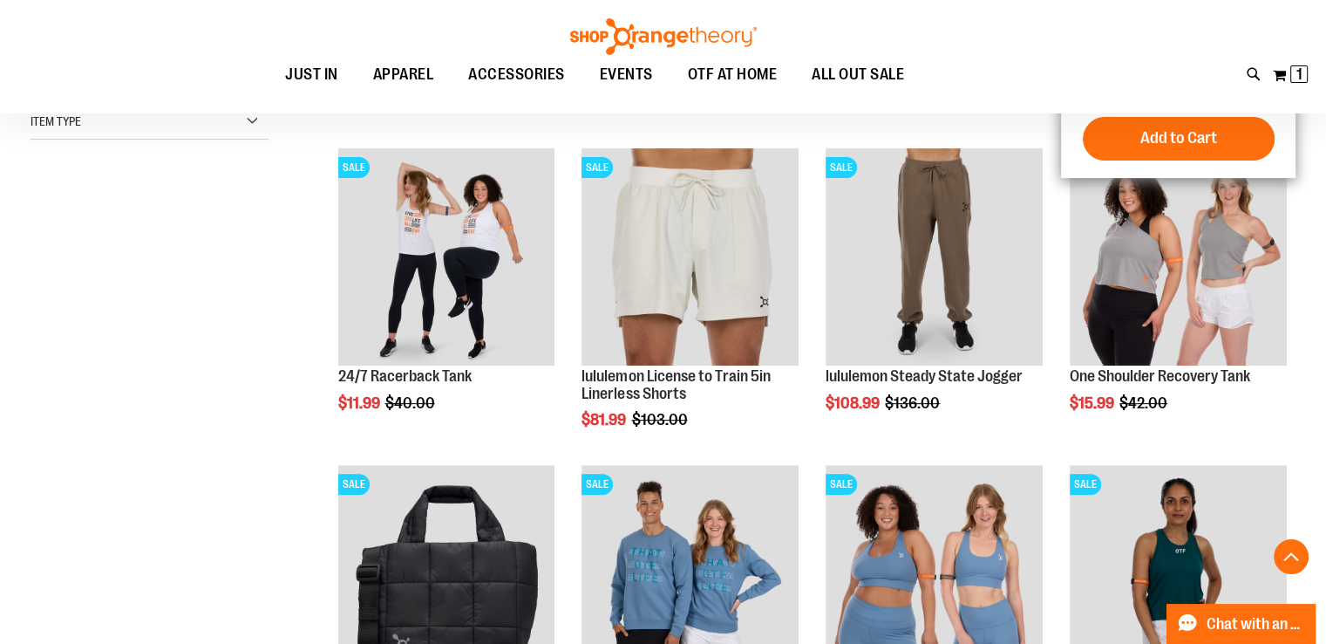
scroll to position [544, 0]
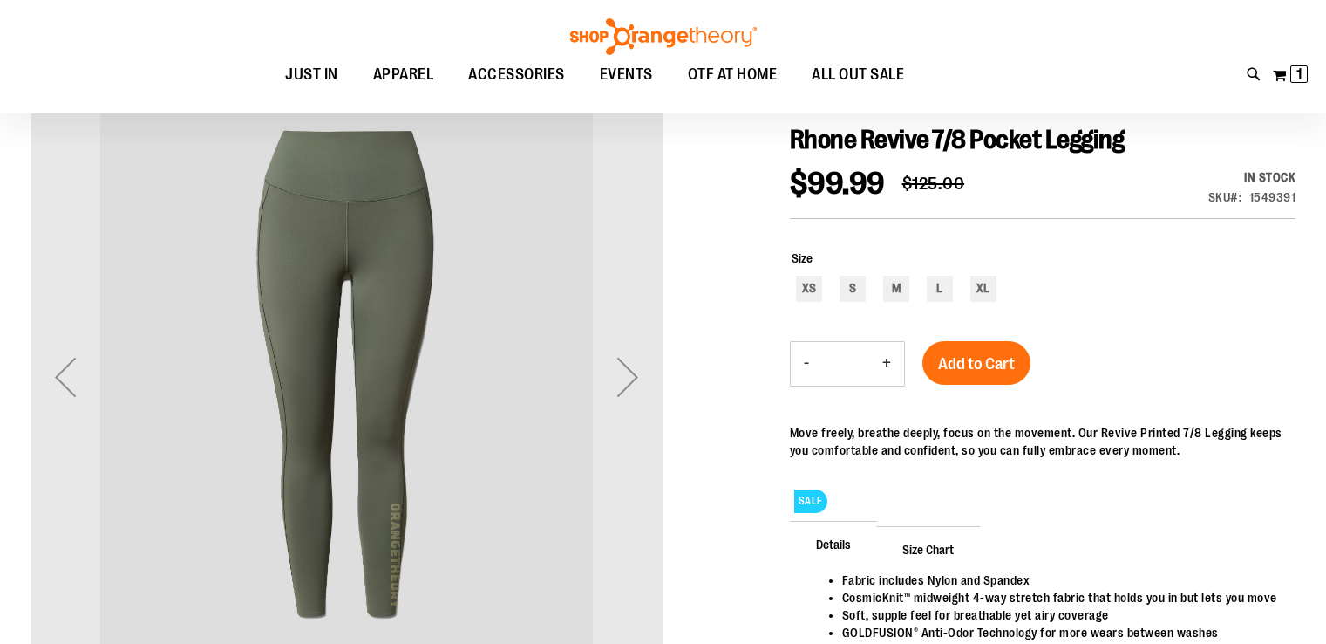
scroll to position [167, 0]
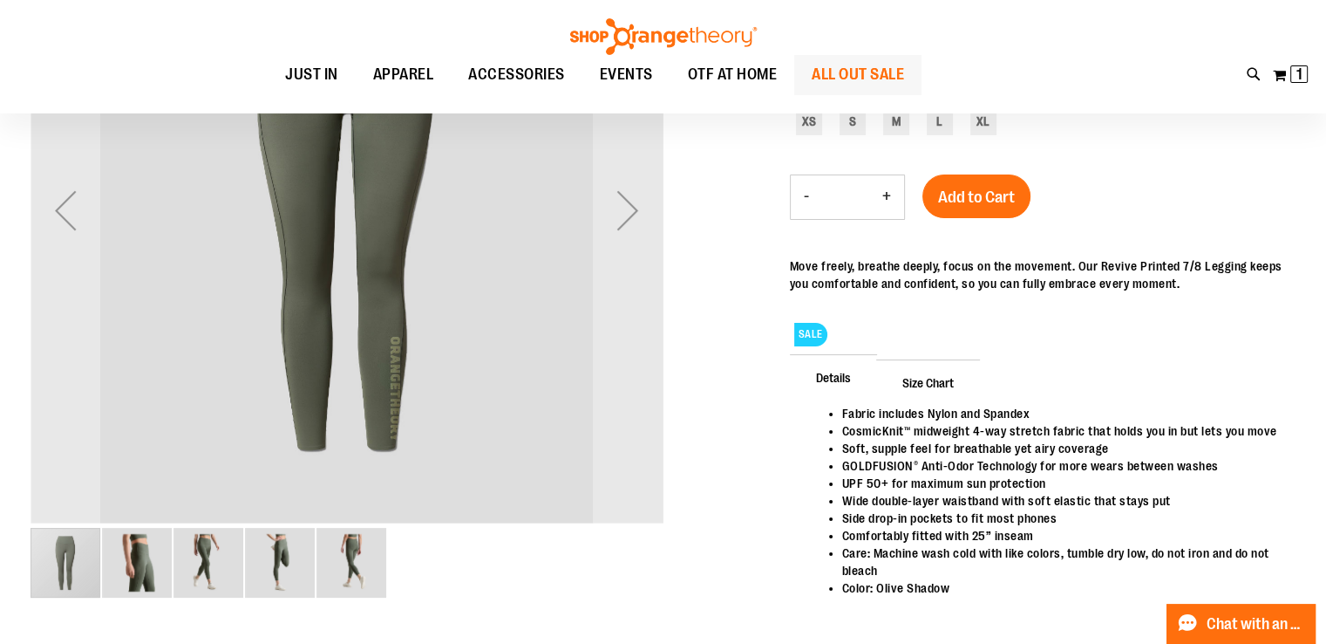
click at [859, 87] on span "ALL OUT SALE" at bounding box center [858, 74] width 92 height 39
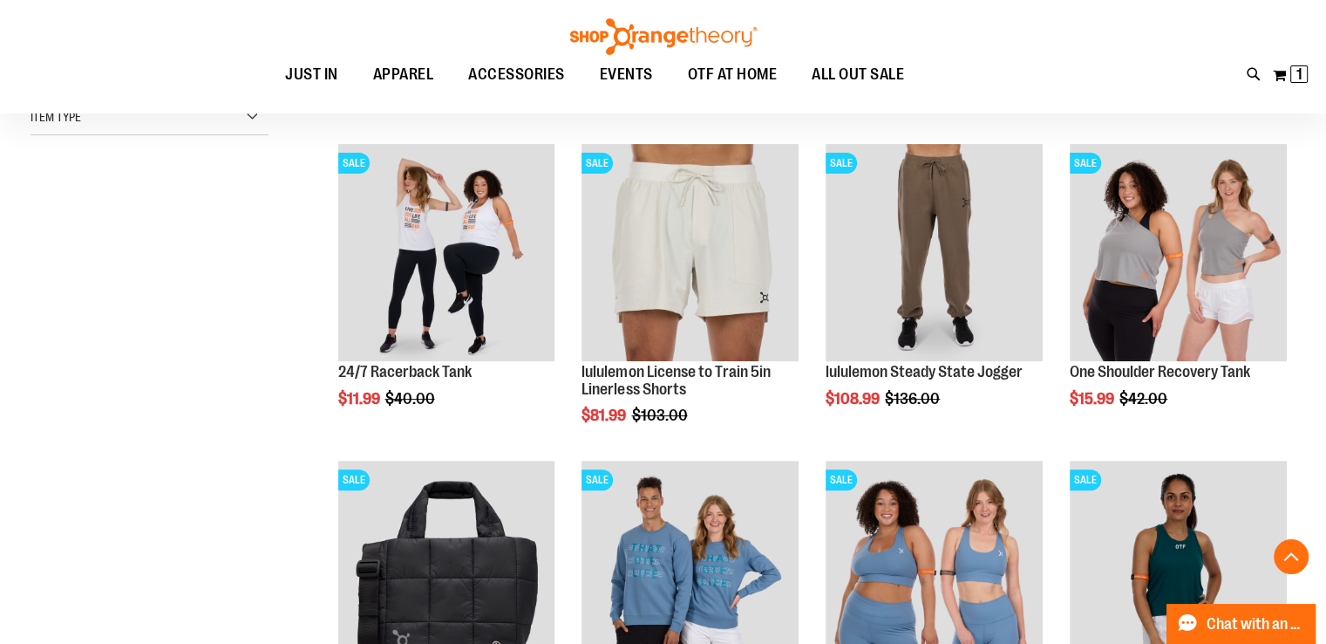
scroll to position [591, 0]
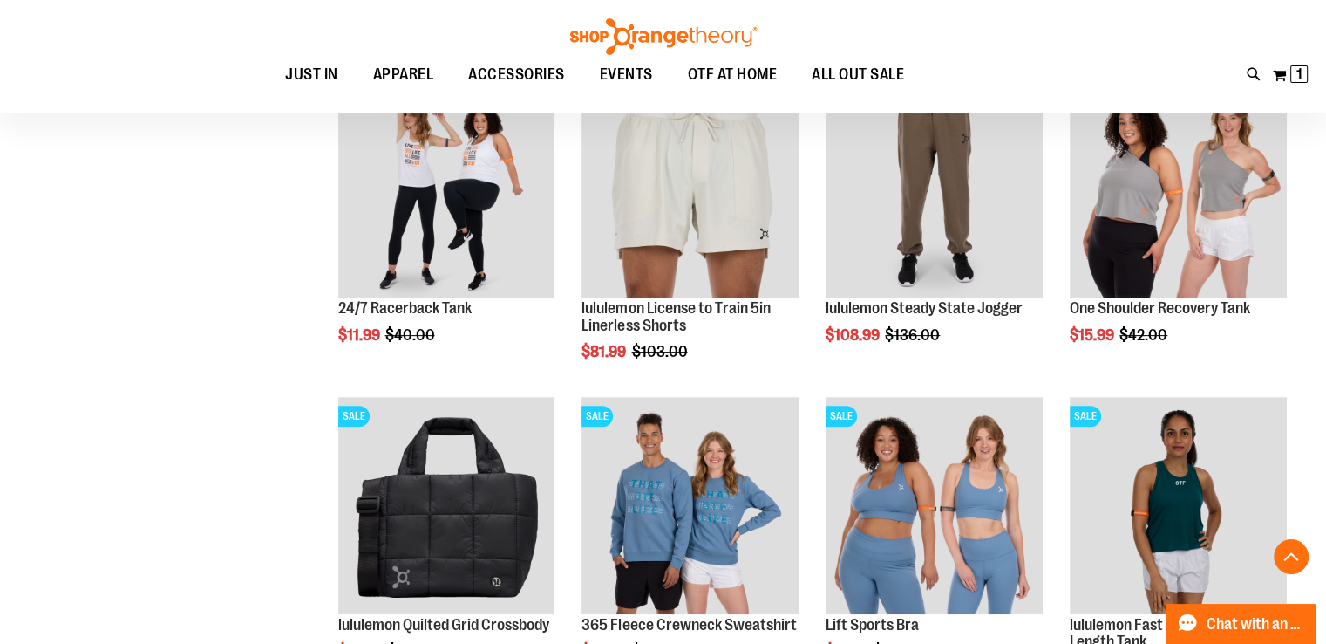
click at [1071, 105] on div "Toggle Nav Search Popular Suggestions Advanced Search" at bounding box center [663, 56] width 1326 height 113
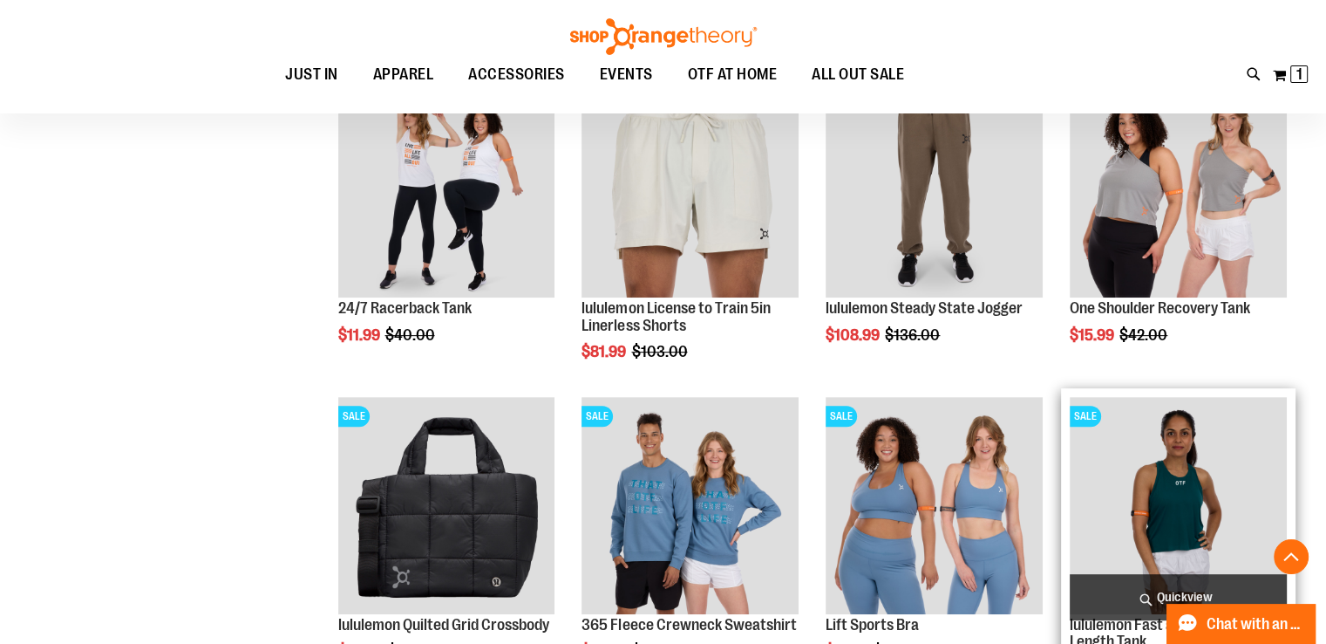
click at [1286, 497] on img "product" at bounding box center [1178, 505] width 217 height 217
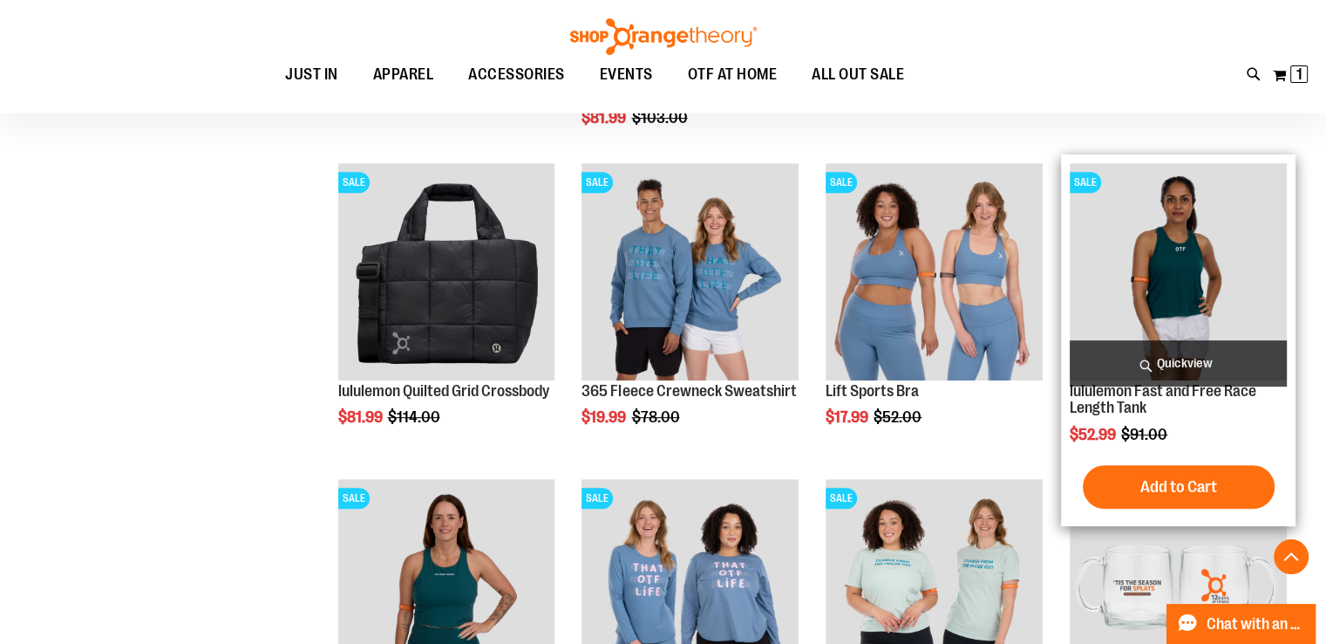
scroll to position [828, 0]
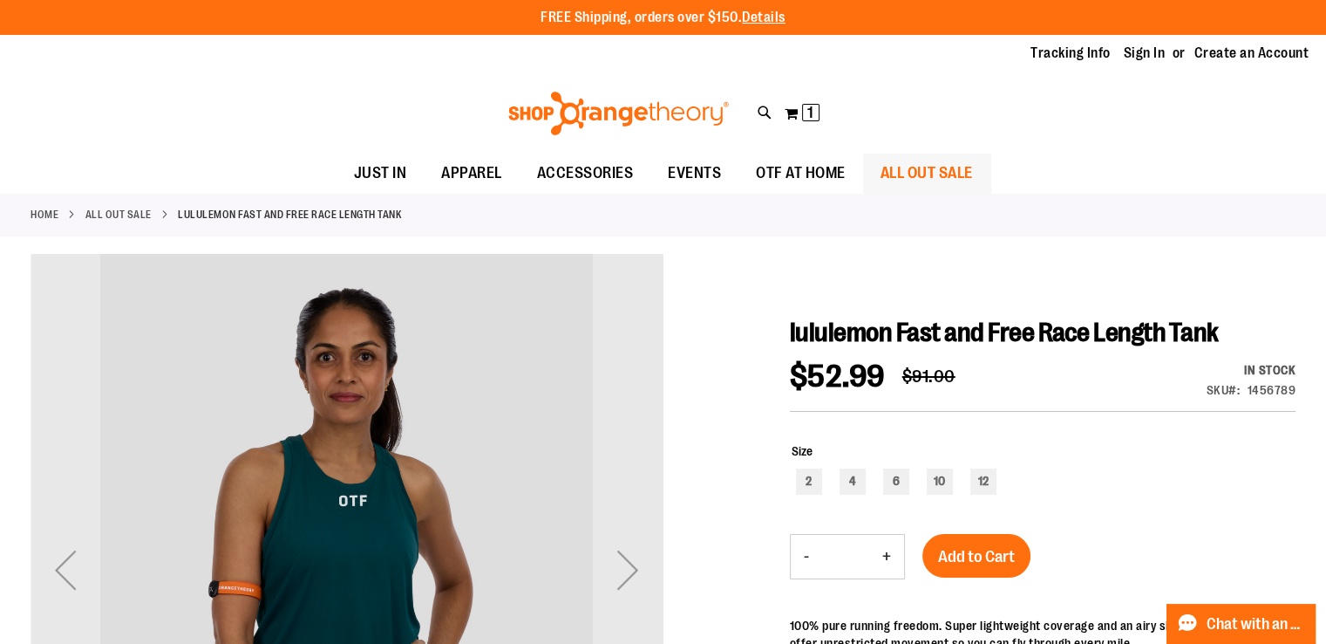
click at [920, 174] on span "ALL OUT SALE" at bounding box center [927, 172] width 92 height 39
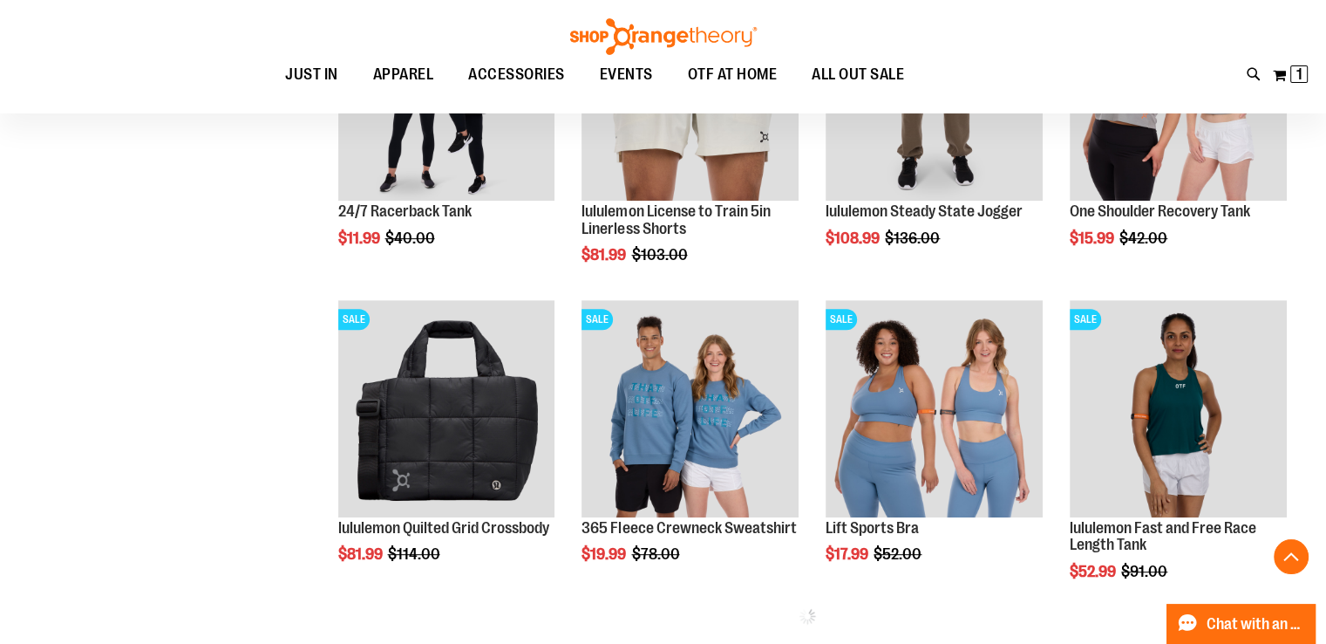
scroll to position [729, 0]
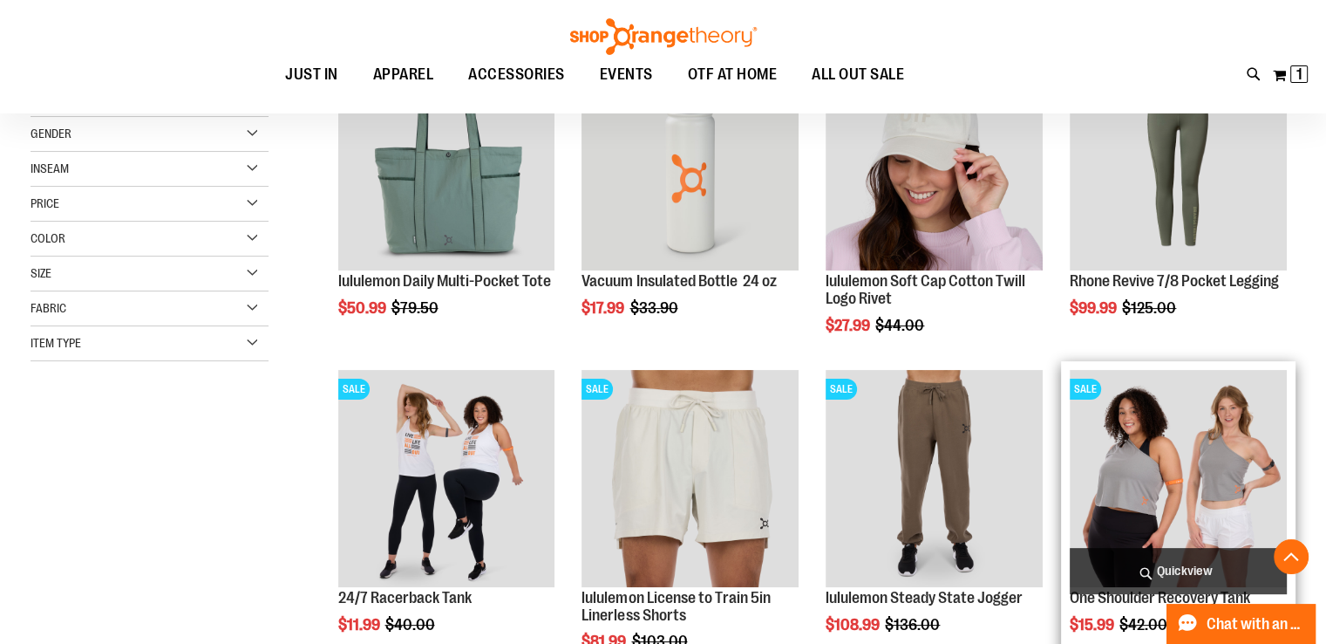
scroll to position [299, 0]
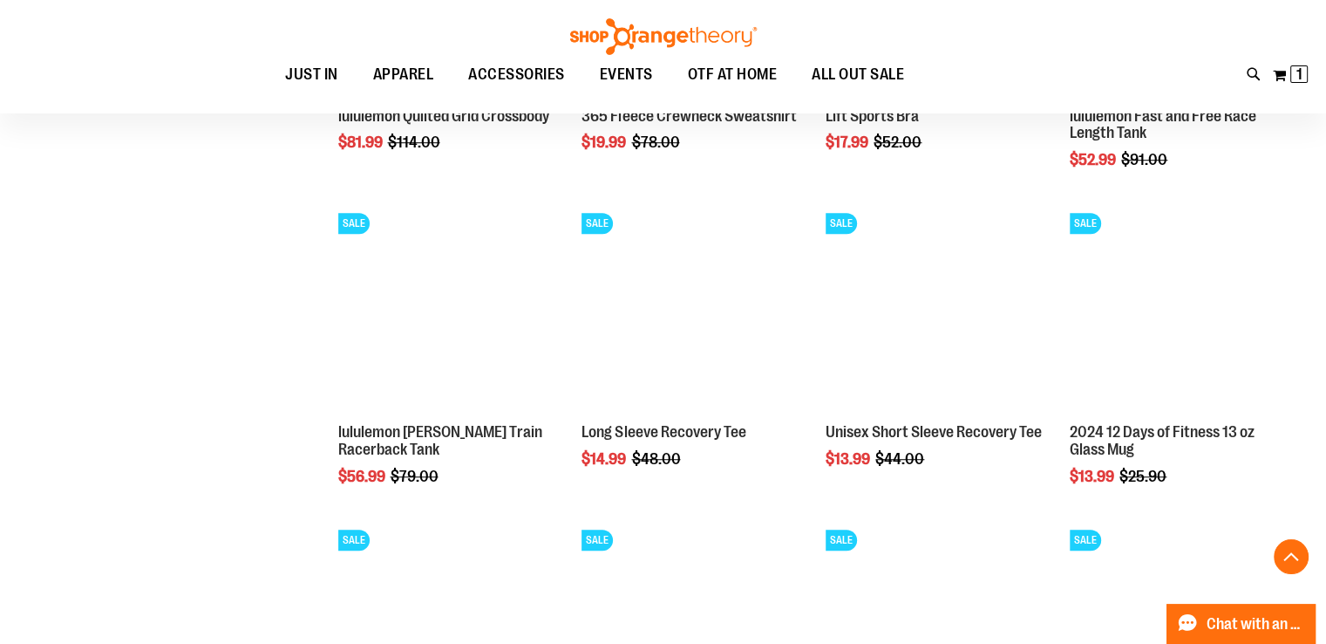
scroll to position [1095, 0]
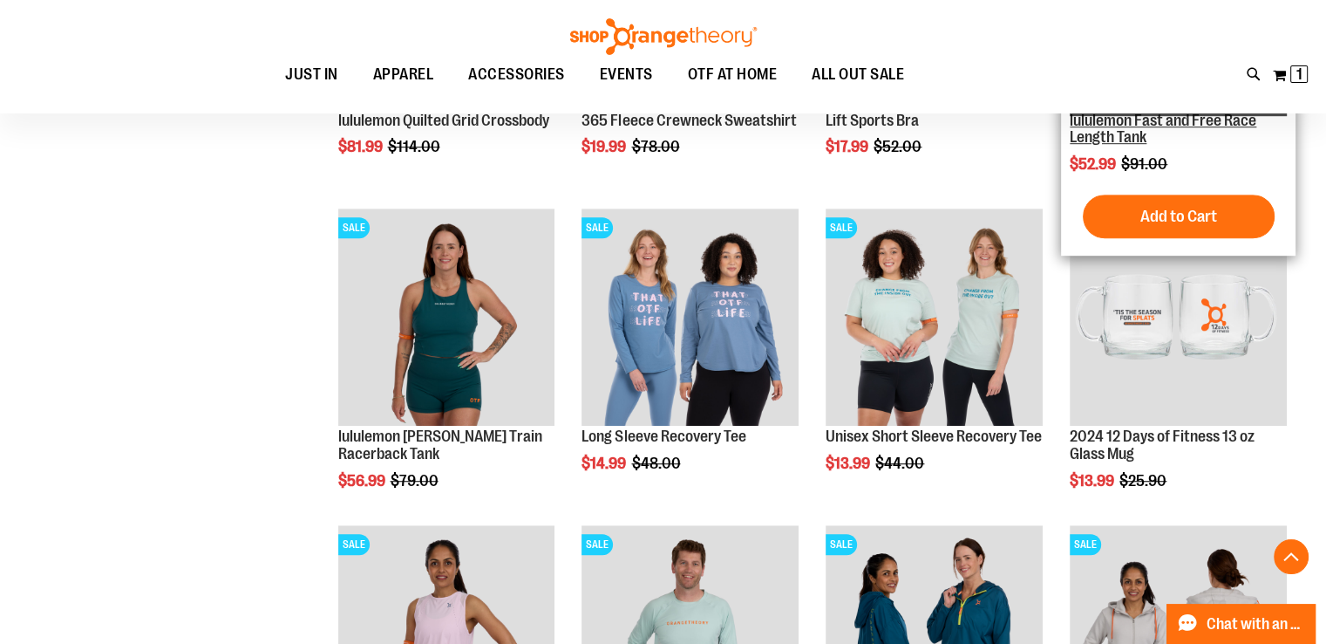
click at [1071, 119] on link "lululemon Fast and Free Race Length Tank" at bounding box center [1163, 129] width 187 height 35
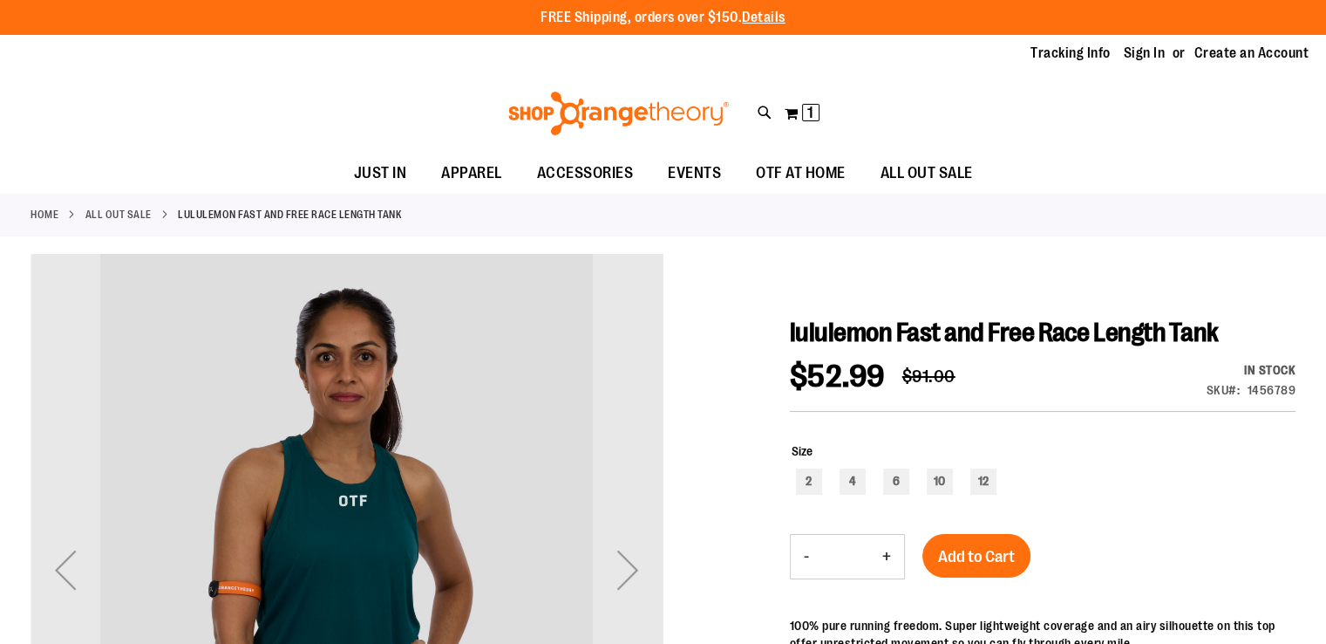
click at [1064, 105] on div "Toggle Nav Search Popular Suggestions Advanced Search" at bounding box center [663, 113] width 1326 height 80
click at [937, 174] on span "ALL OUT SALE" at bounding box center [927, 172] width 92 height 39
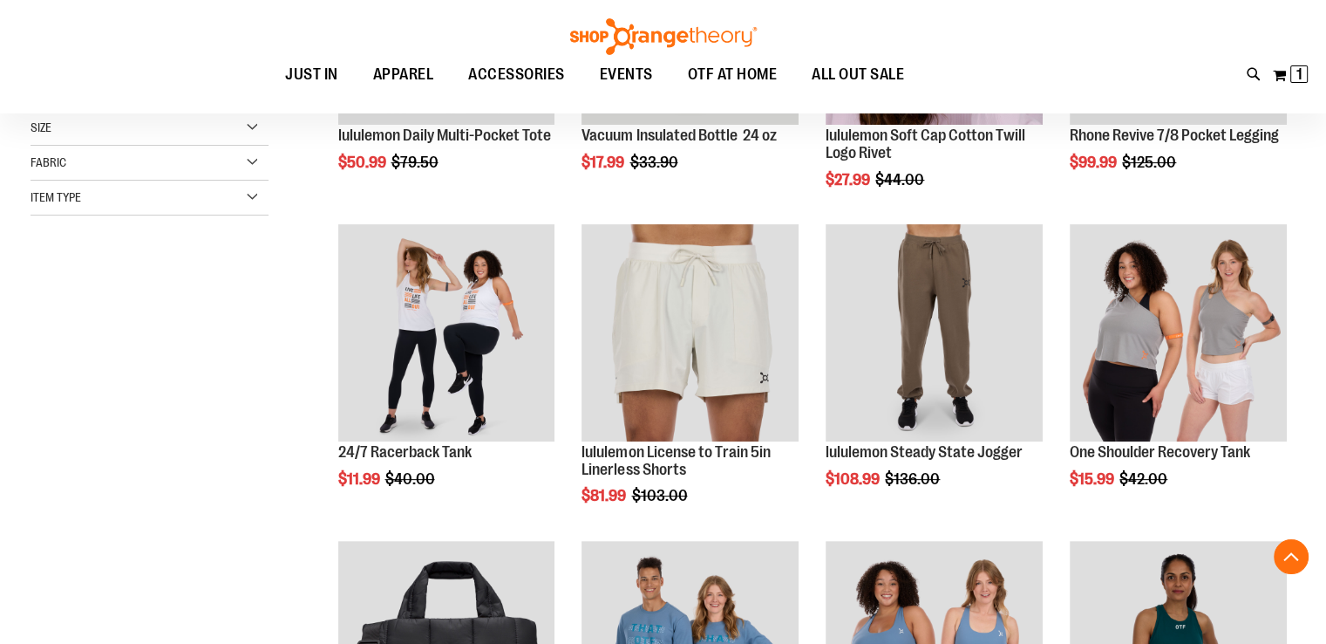
scroll to position [450, 0]
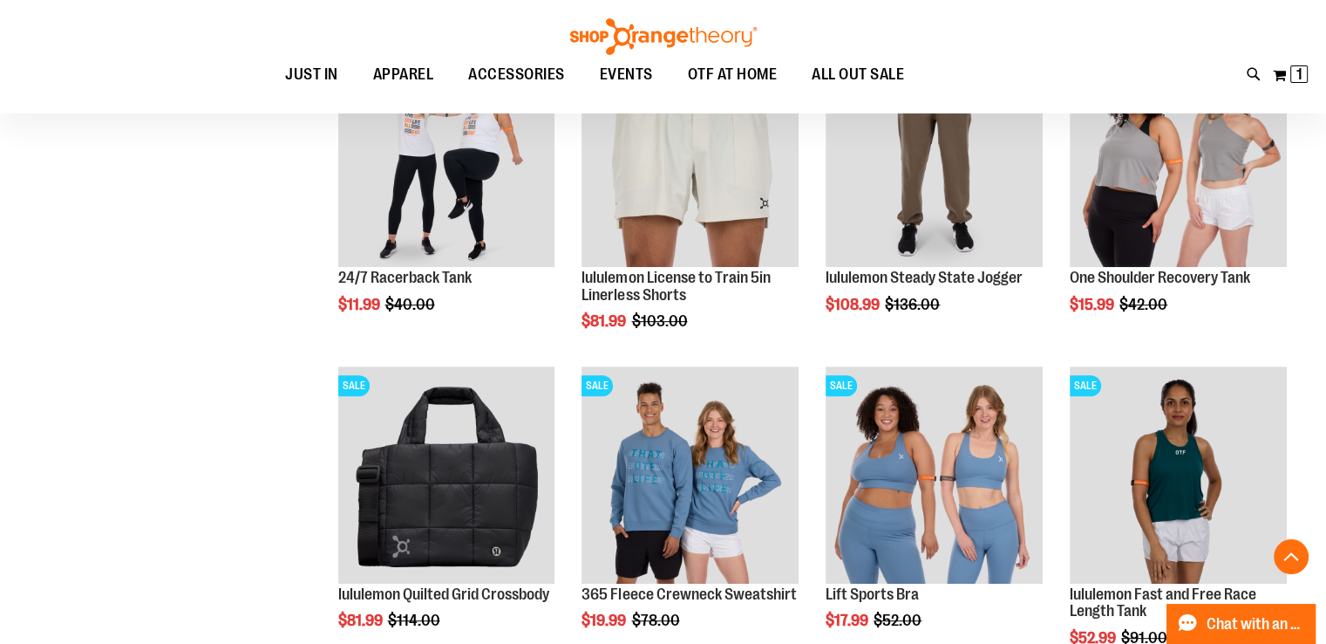
scroll to position [623, 0]
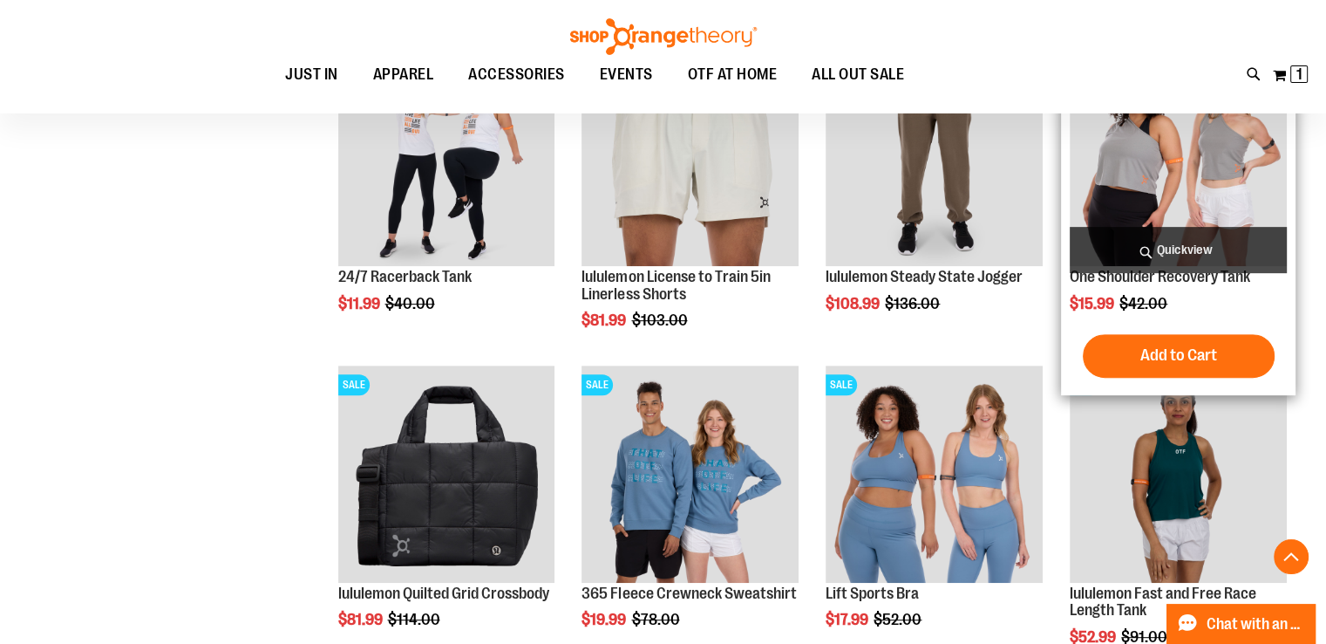
click at [1071, 119] on img "product" at bounding box center [1178, 157] width 217 height 217
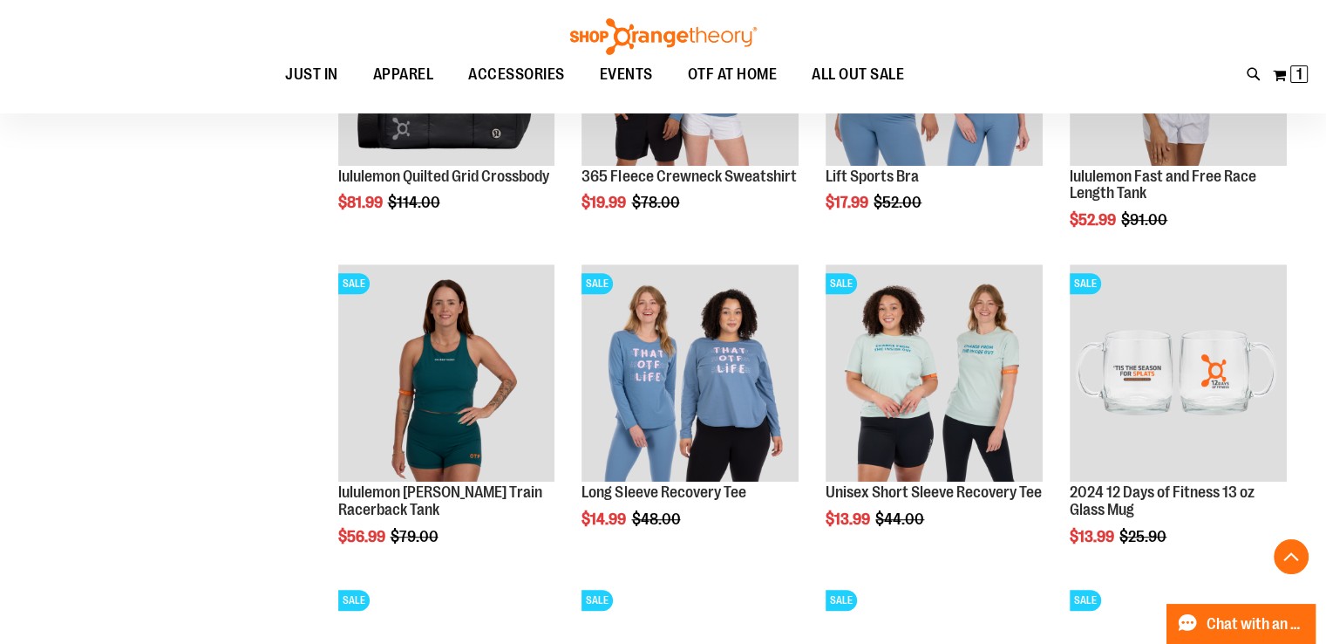
scroll to position [1052, 0]
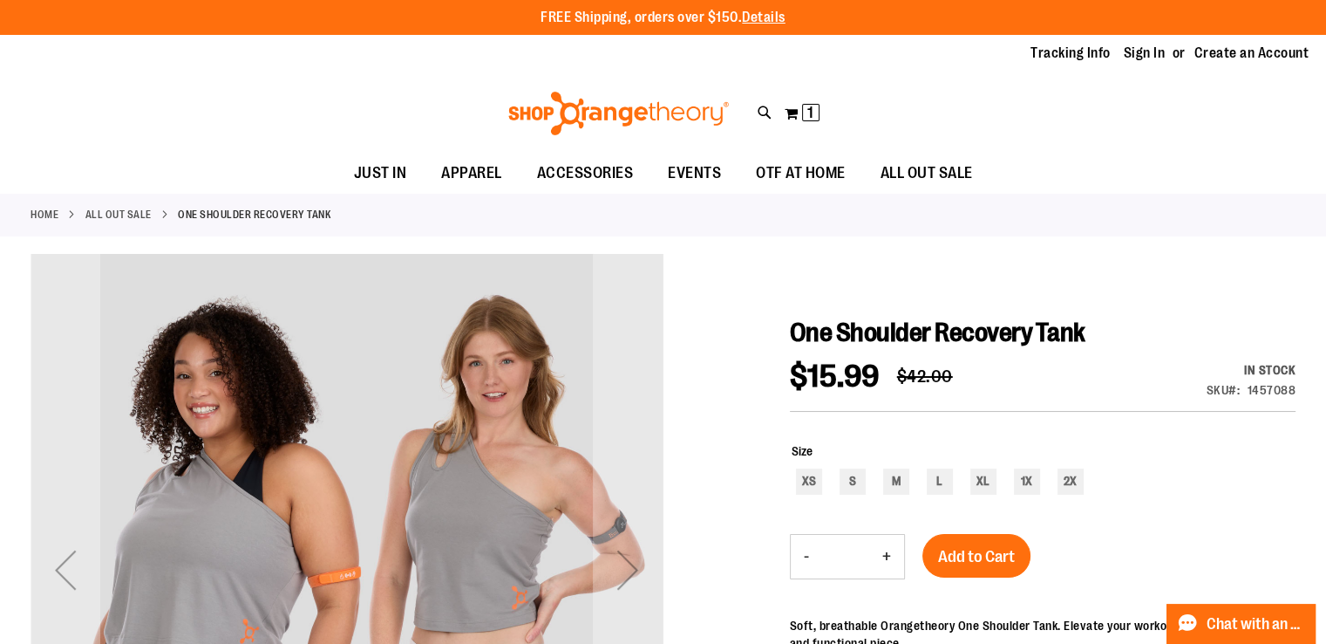
click at [1064, 105] on div "Toggle Nav Search Popular Suggestions Advanced Search" at bounding box center [663, 113] width 1326 height 80
click at [925, 176] on span "ALL OUT SALE" at bounding box center [927, 172] width 92 height 39
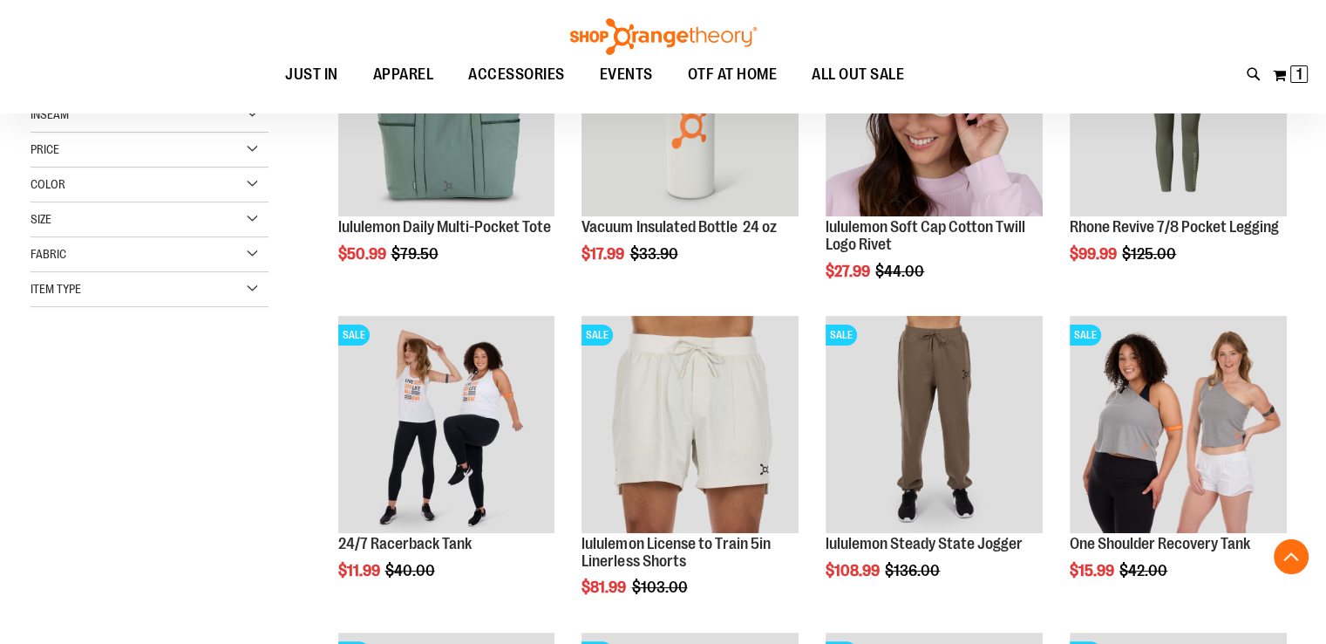
scroll to position [381, 0]
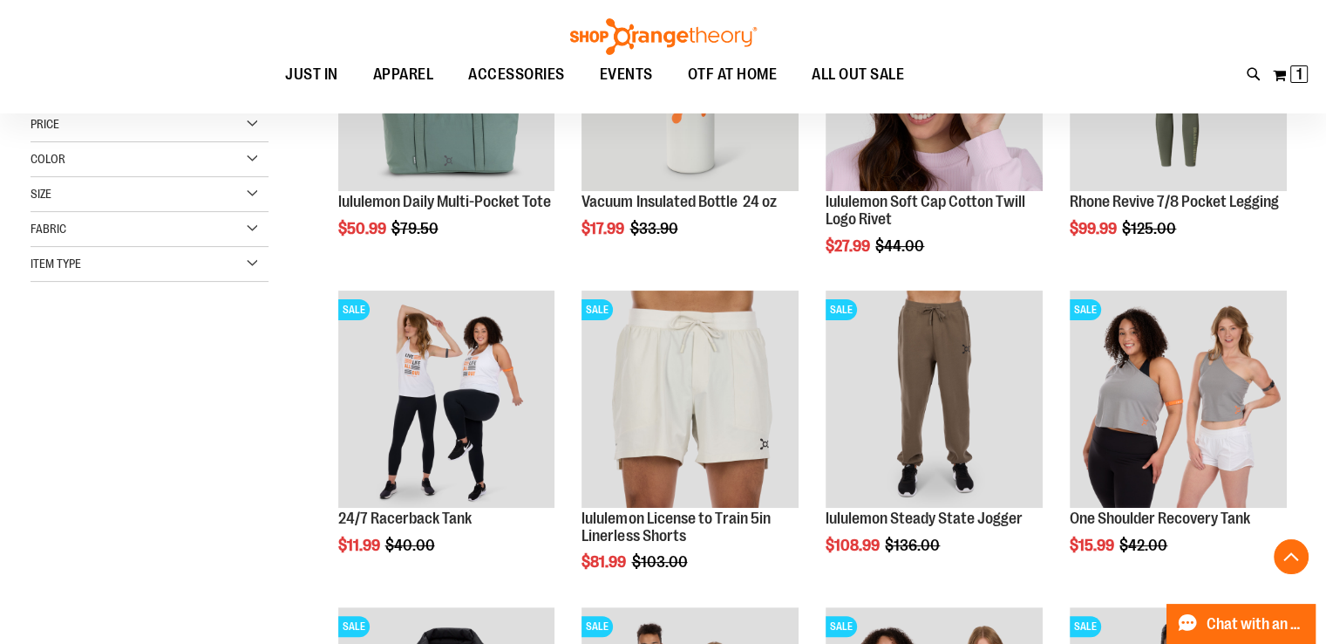
click at [1071, 105] on div "Toggle Nav Search Popular Suggestions Advanced Search" at bounding box center [663, 56] width 1326 height 113
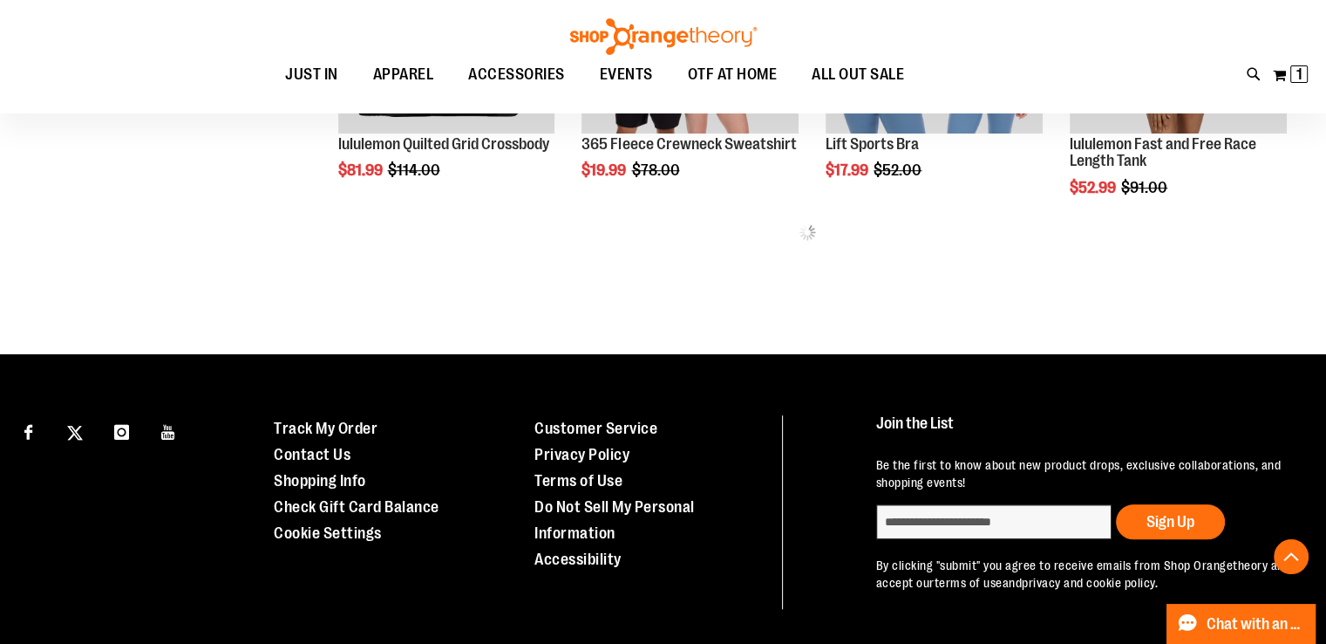
scroll to position [1143, 0]
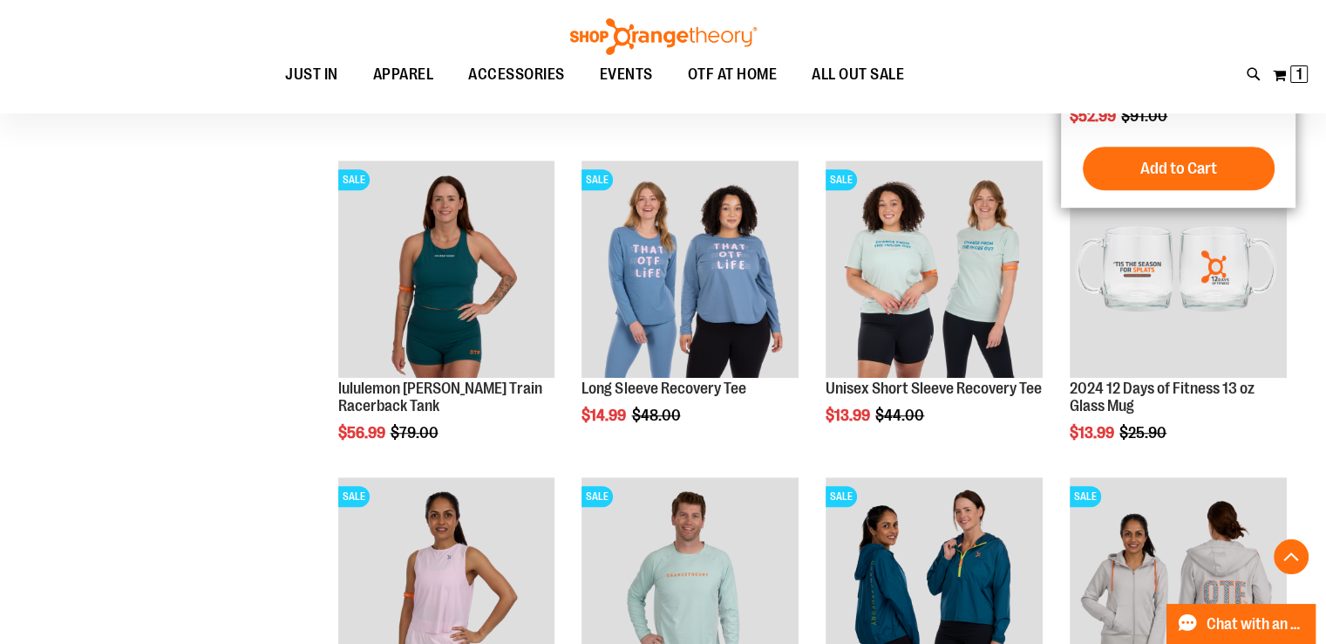
click at [1065, 118] on div "SALE lululemon Fast and Free Race Length Tank $52.99 Regular Price $91.00 [GEOG…" at bounding box center [1178, 21] width 235 height 371
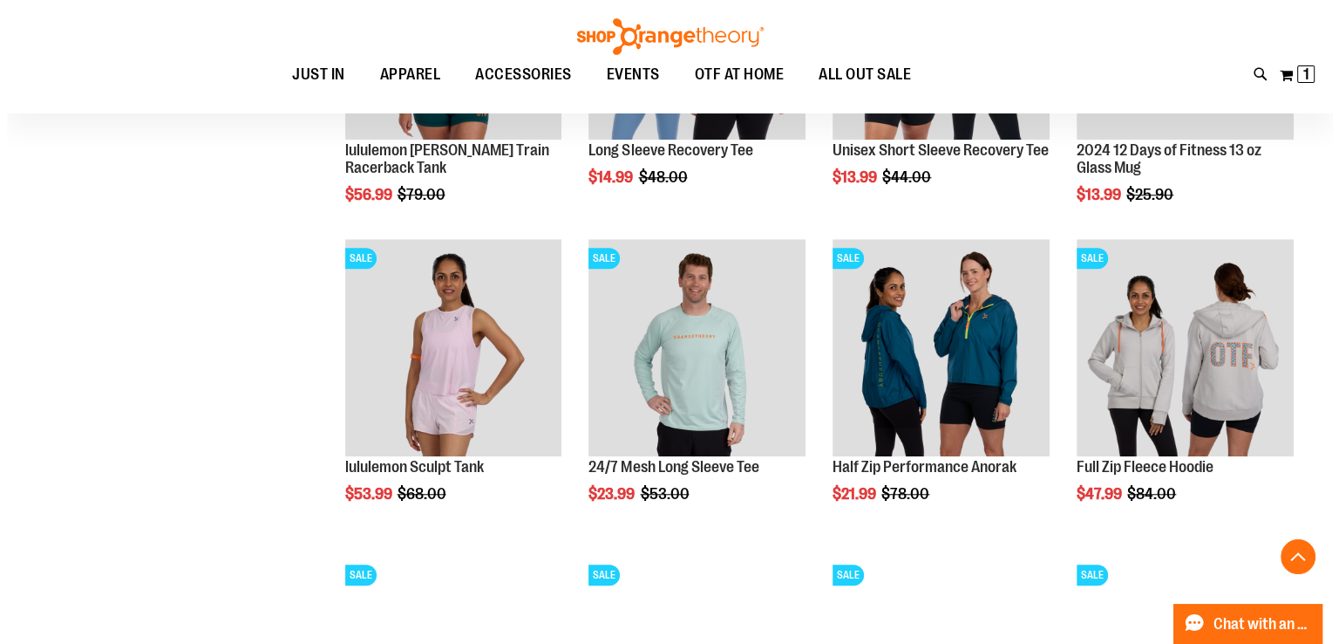
scroll to position [1383, 0]
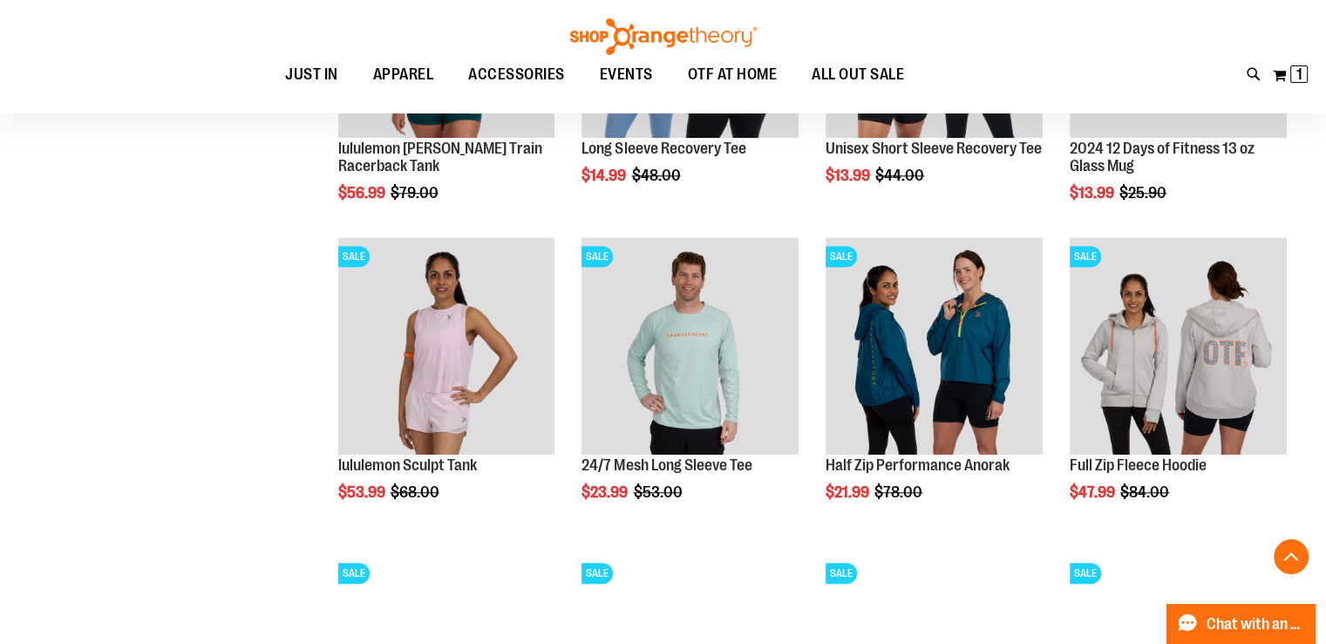
click at [1071, 105] on div "Toggle Nav Search Popular Suggestions Advanced Search" at bounding box center [663, 56] width 1326 height 113
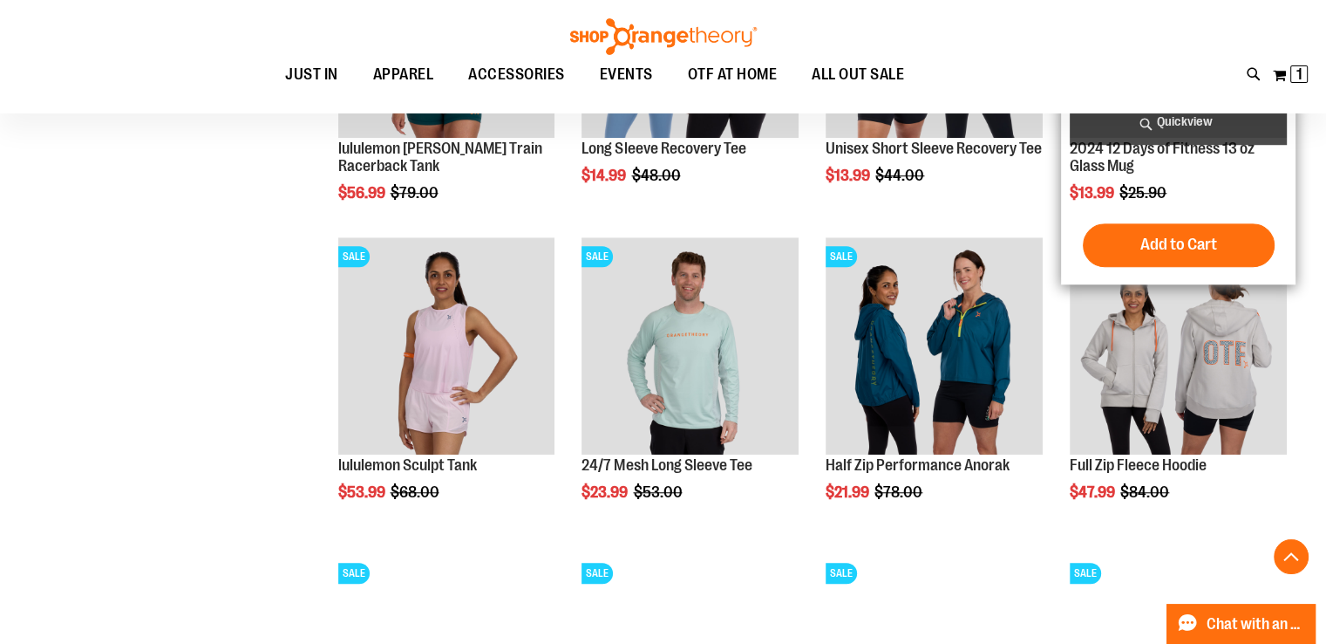
click at [1071, 118] on span "Quickview" at bounding box center [1178, 122] width 217 height 46
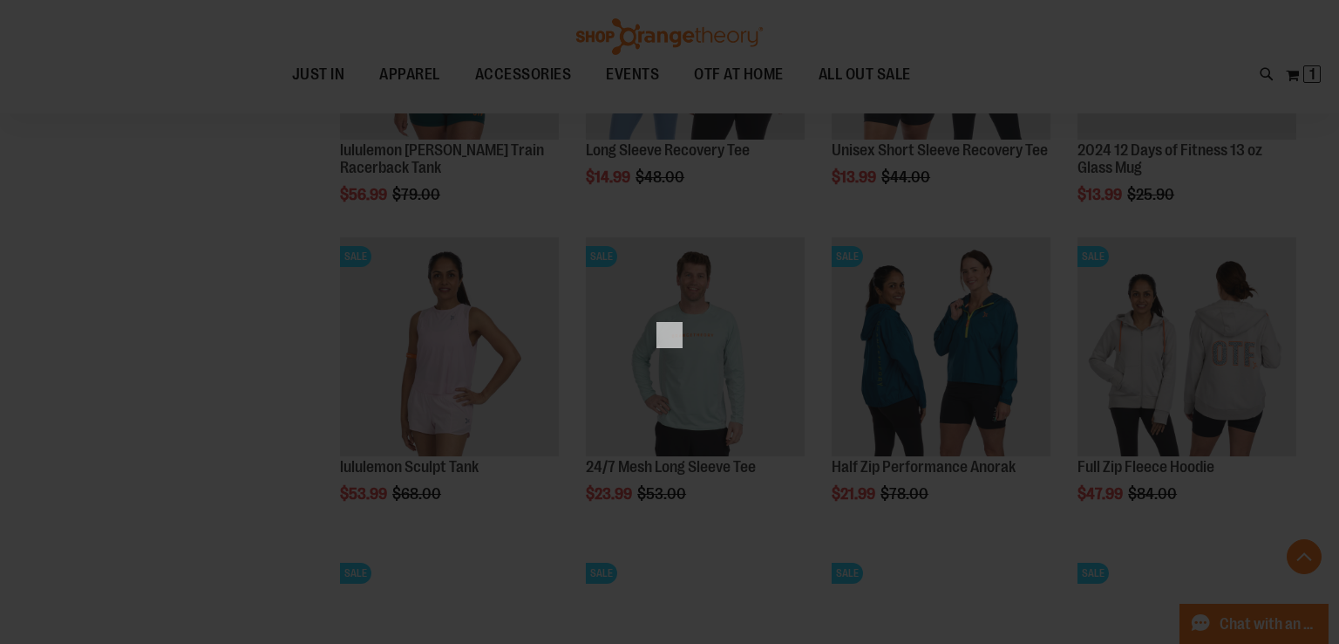
click at [1065, 105] on div "×" at bounding box center [669, 322] width 1339 height 644
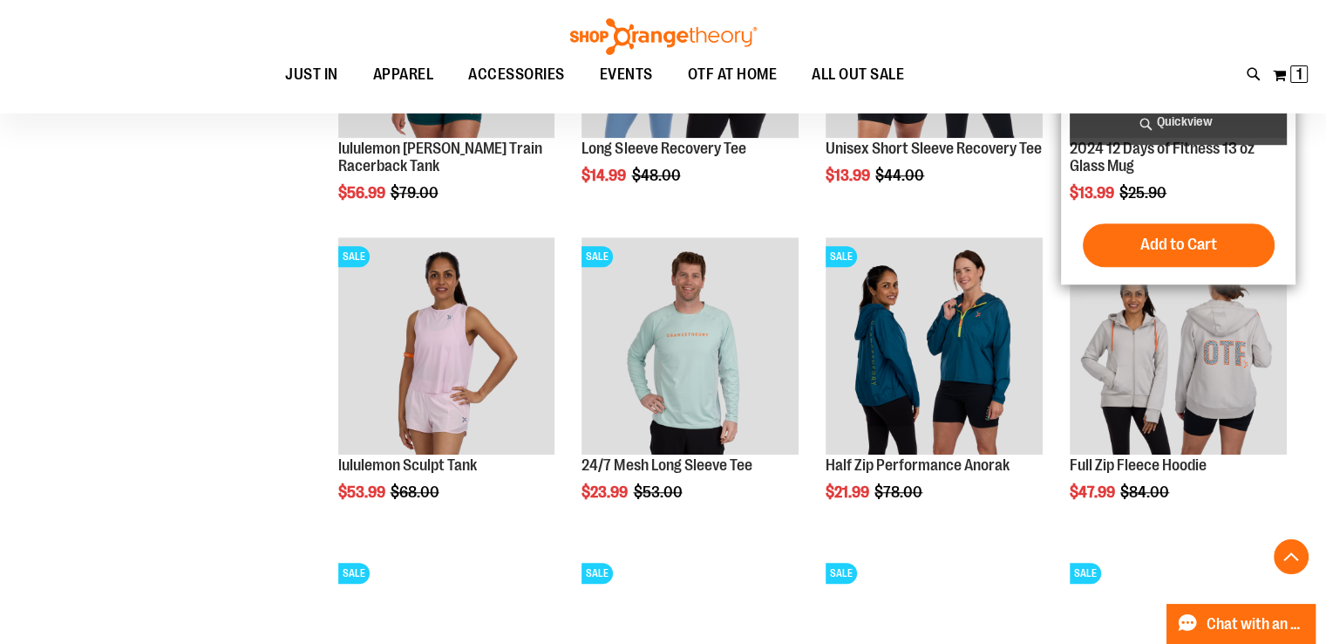
click at [1071, 118] on span "Quickview" at bounding box center [1178, 122] width 217 height 46
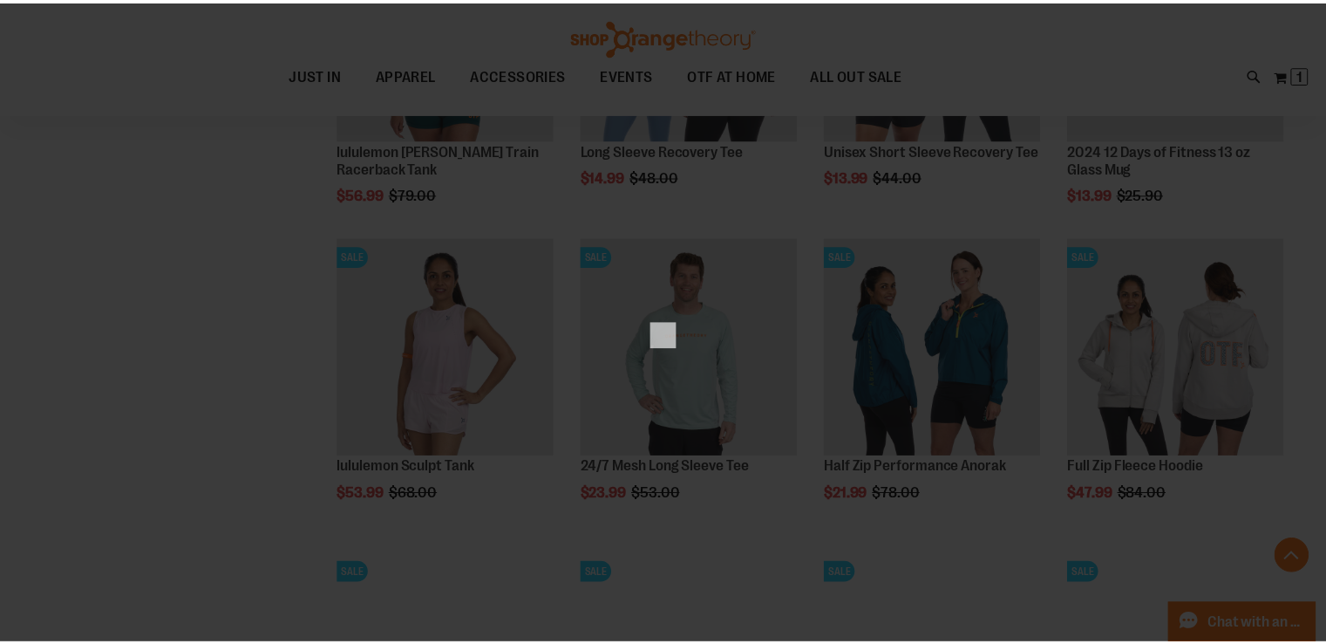
scroll to position [0, 0]
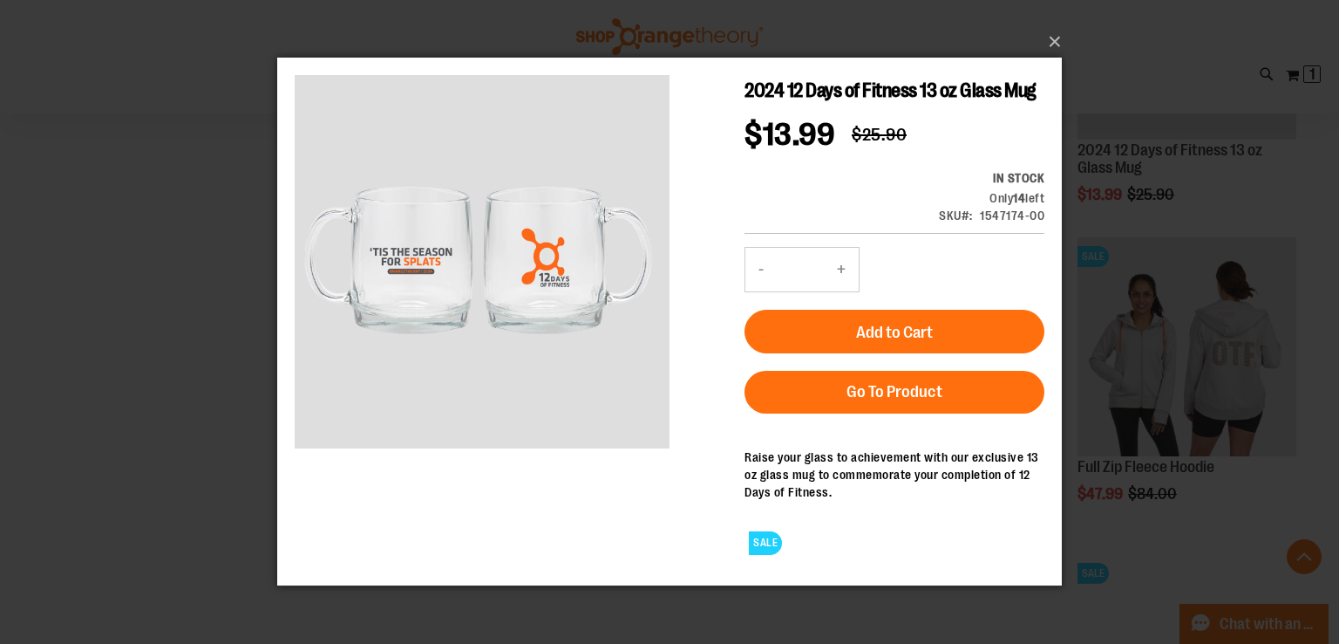
click at [1060, 105] on main "2024 12 Days of Fitness 13 oz Glass Mug Special Price $13.99 Regular Price $25.…" at bounding box center [669, 322] width 785 height 528
click at [172, 174] on div "×" at bounding box center [669, 322] width 1339 height 644
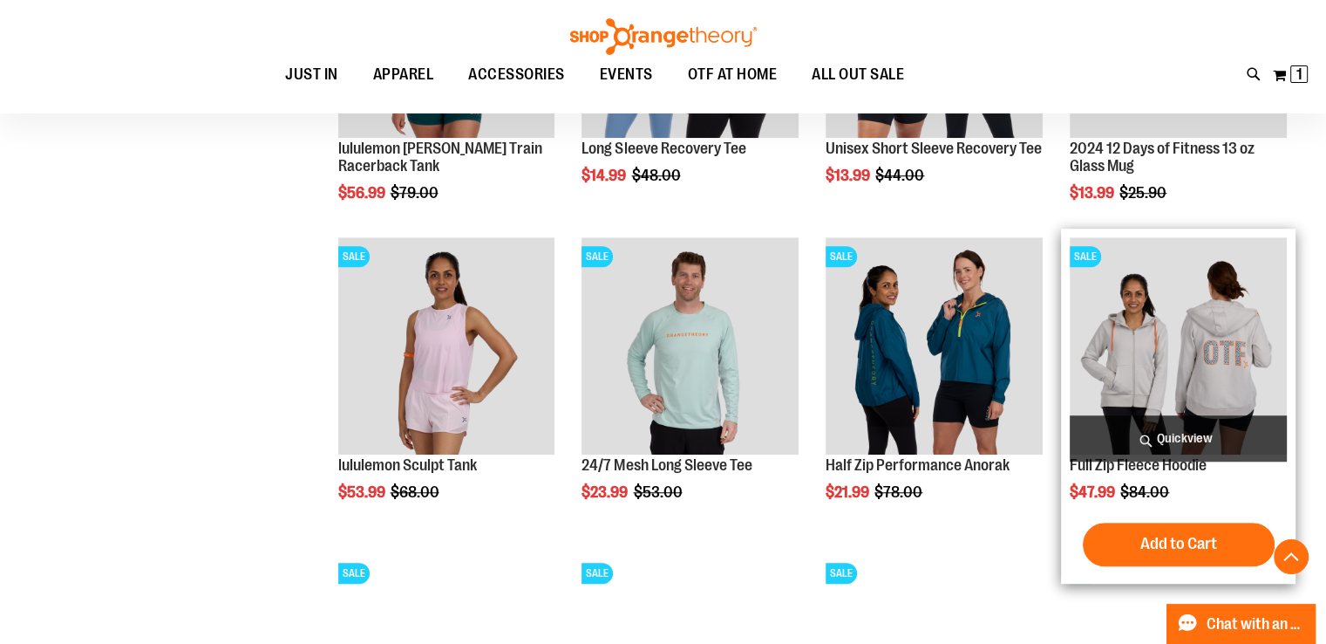
click at [1153, 363] on img "product" at bounding box center [1178, 345] width 217 height 217
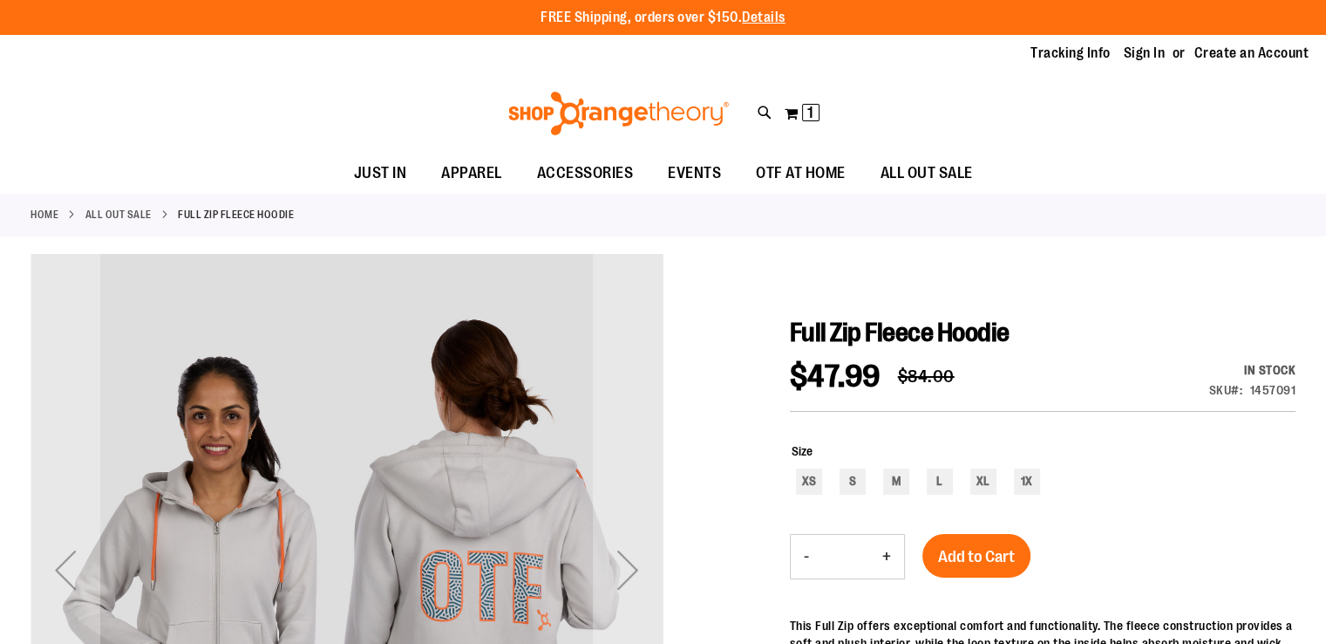
click at [1064, 105] on div "Toggle Nav Search Popular Suggestions Advanced Search" at bounding box center [663, 113] width 1326 height 80
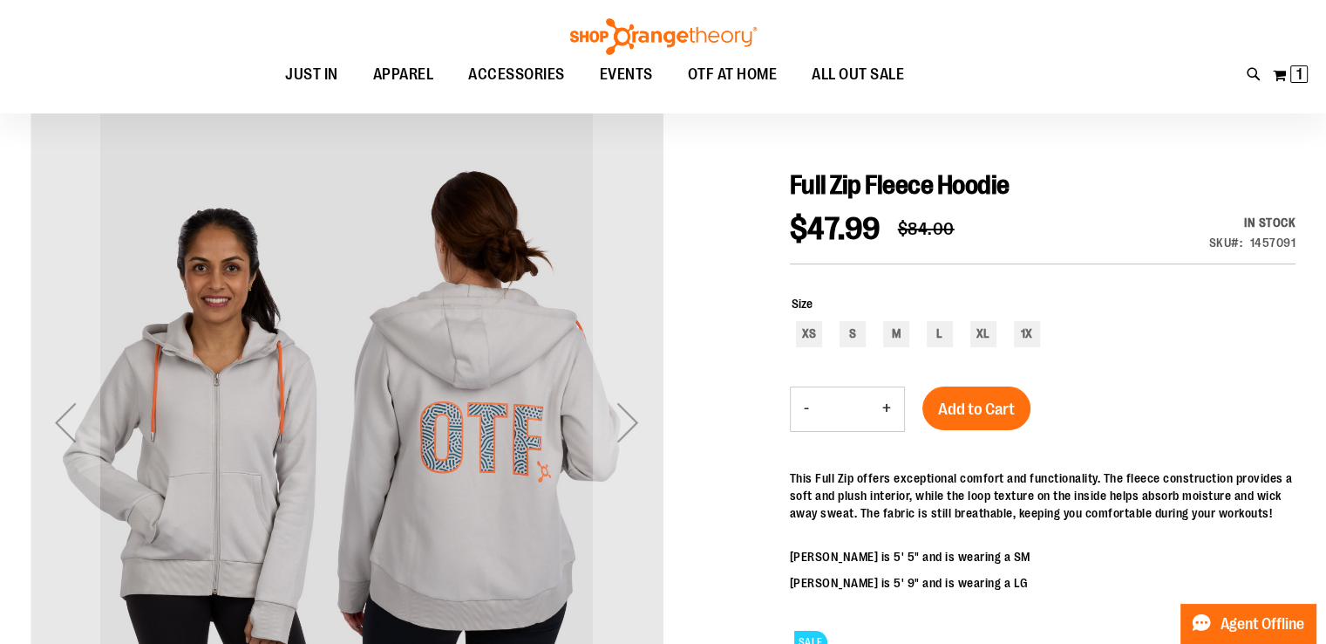
click at [1065, 105] on div "Toggle Nav Search Popular Suggestions Advanced Search" at bounding box center [663, 56] width 1326 height 113
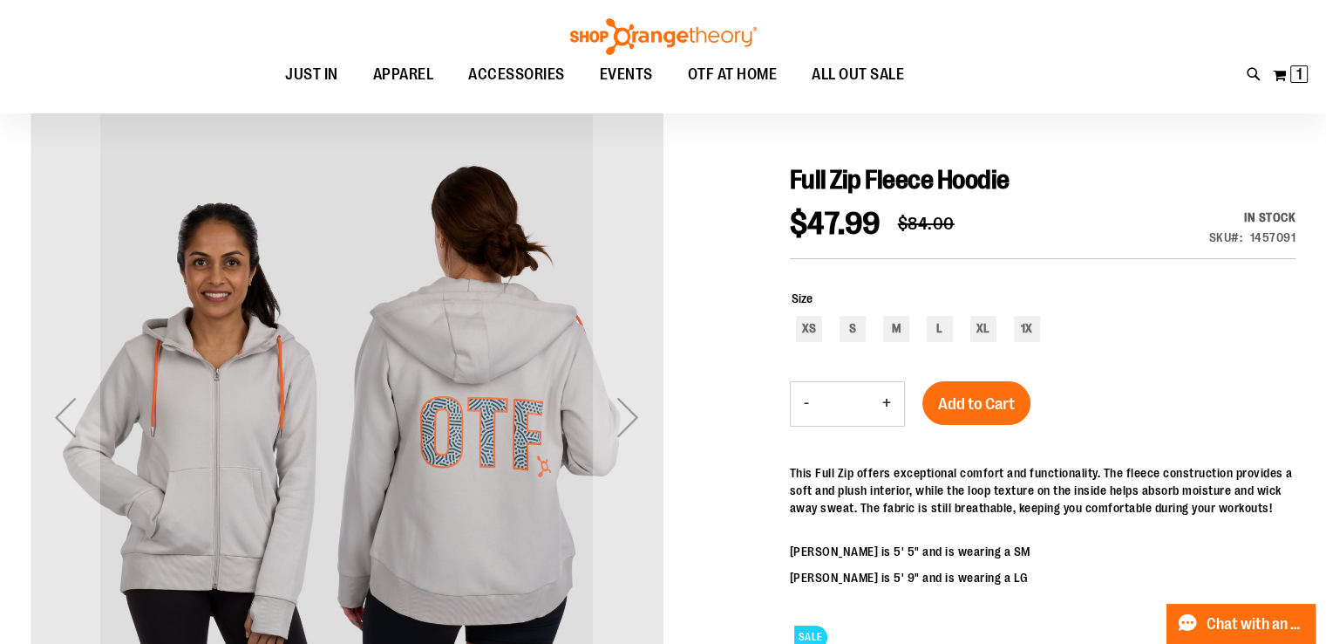
click at [1065, 105] on div "Toggle Nav Search Popular Suggestions Advanced Search" at bounding box center [663, 56] width 1326 height 113
click at [1064, 105] on div "Toggle Nav Search Popular Suggestions Advanced Search" at bounding box center [663, 56] width 1326 height 113
click at [1065, 105] on div "Toggle Nav Search Popular Suggestions Advanced Search" at bounding box center [663, 56] width 1326 height 113
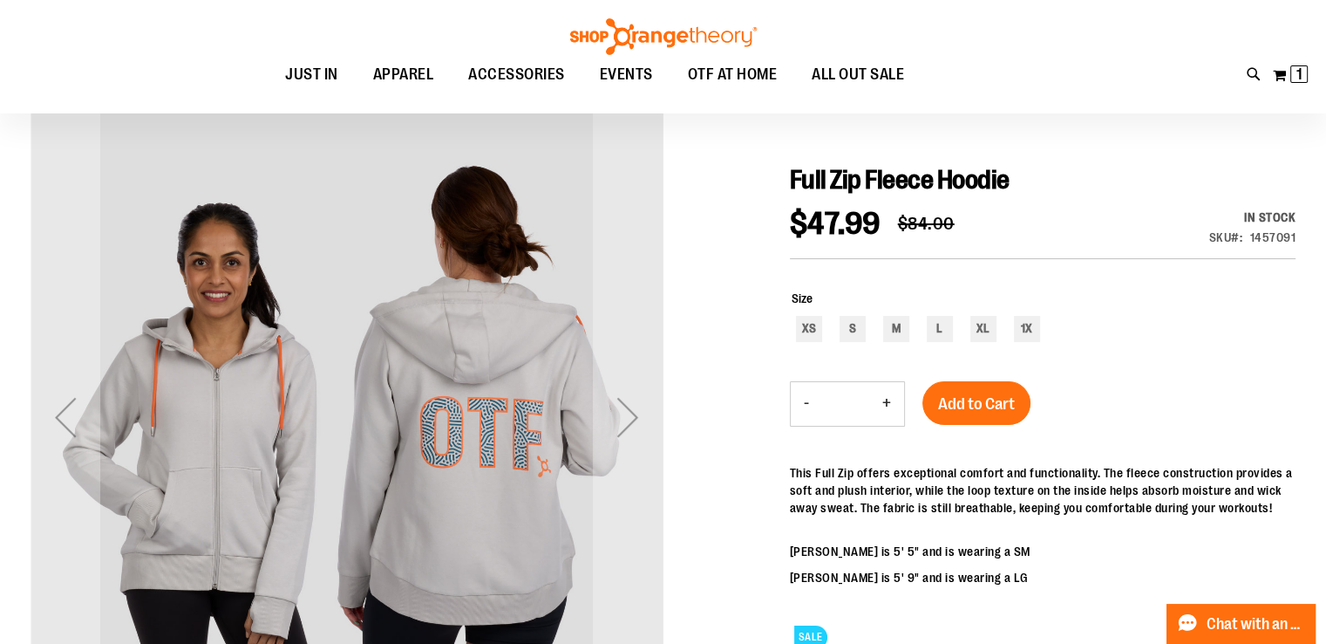
click at [1064, 105] on div "Toggle Nav Search Popular Suggestions Advanced Search" at bounding box center [663, 56] width 1326 height 113
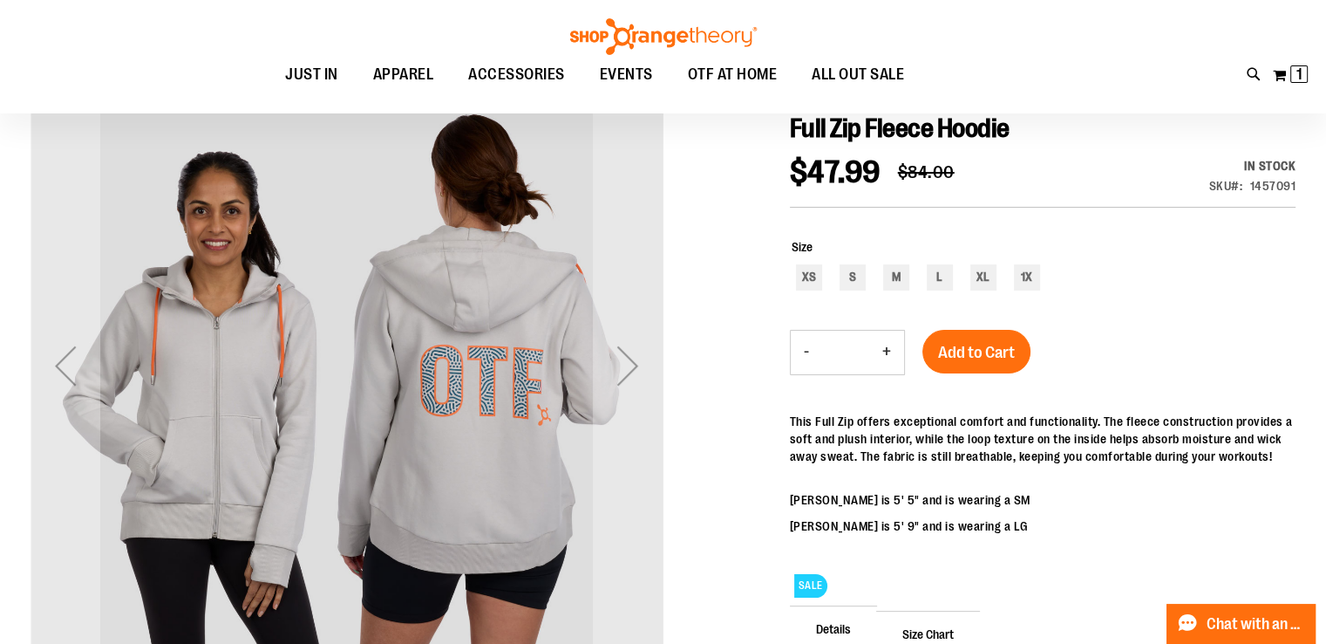
scroll to position [181, 0]
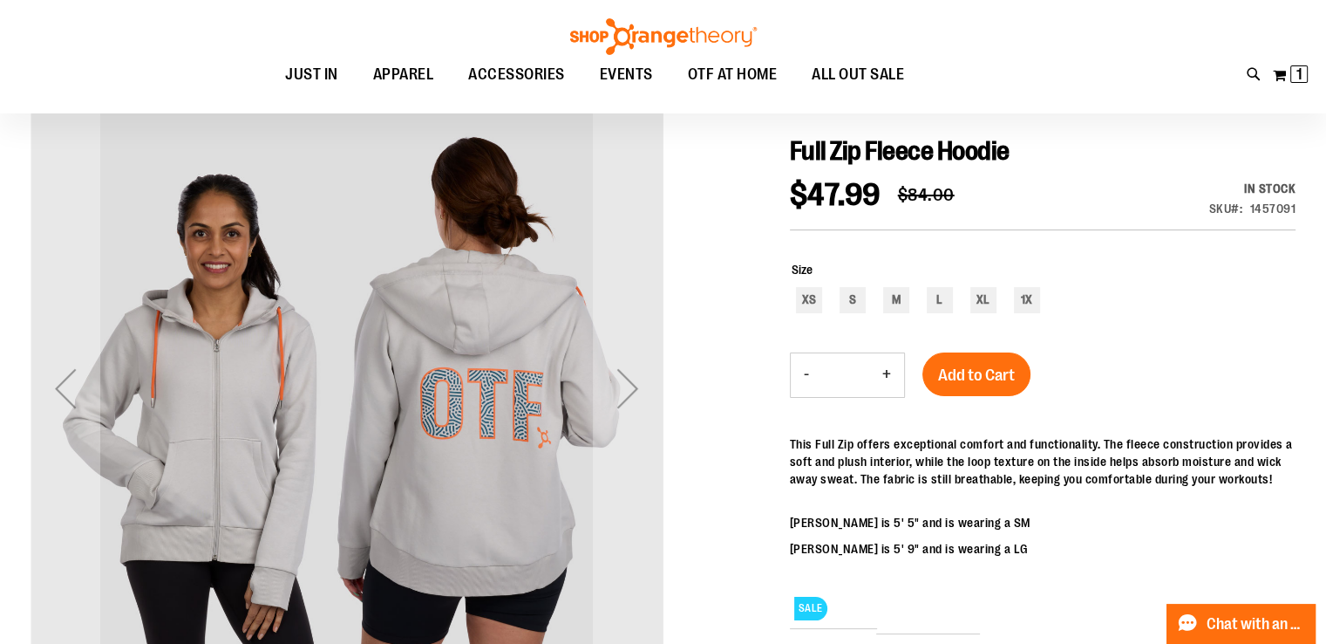
click at [1065, 105] on div "Toggle Nav Search Popular Suggestions Advanced Search" at bounding box center [663, 56] width 1326 height 113
click at [1064, 93] on ul "JUST IN JUST IN Balanced Basics New for Women New for Men New Accessories New B…" at bounding box center [594, 75] width 1111 height 40
click at [1064, 105] on div "Toggle Nav Search Popular Suggestions Advanced Search" at bounding box center [663, 56] width 1326 height 113
click at [1065, 118] on div at bounding box center [663, 480] width 1265 height 817
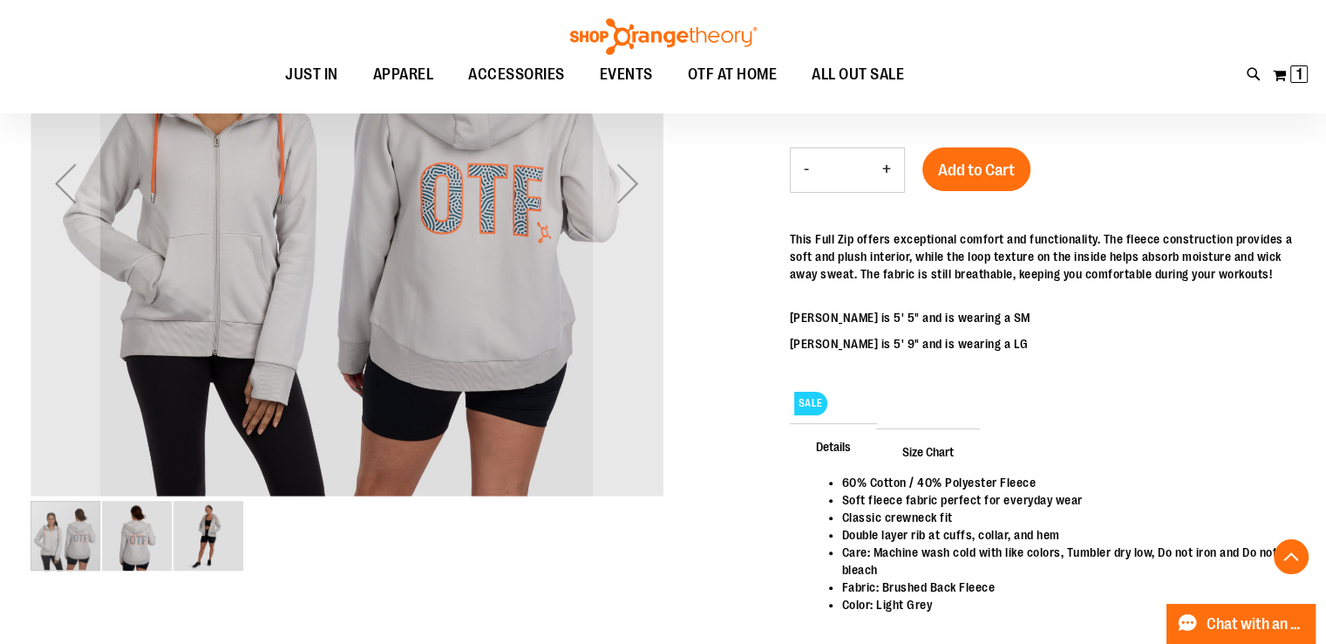
scroll to position [389, 0]
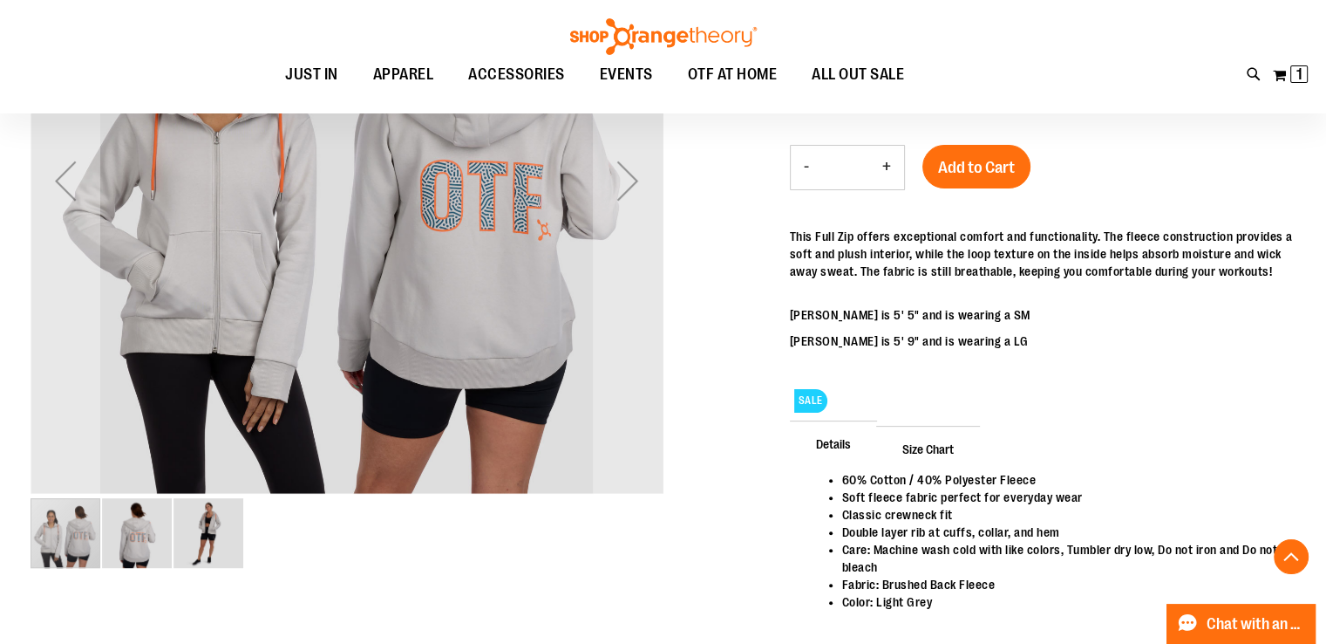
click at [1064, 119] on div "Size XS S M L XL 1X" at bounding box center [1043, 82] width 506 height 92
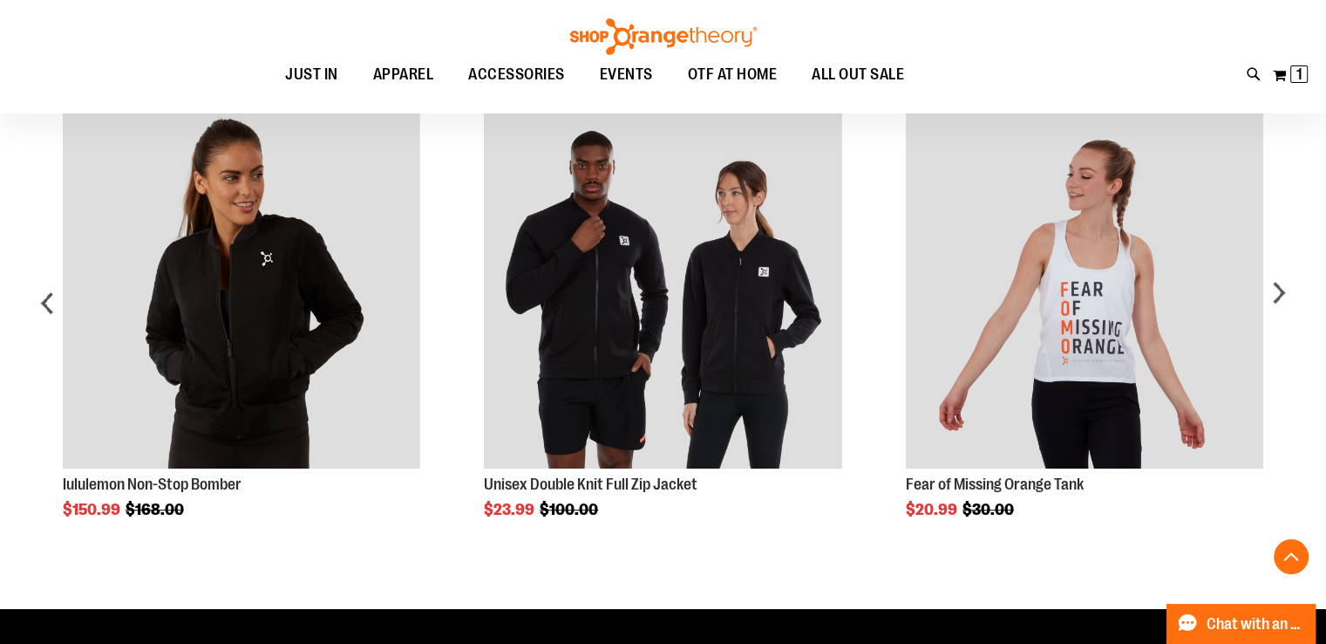
scroll to position [1054, 0]
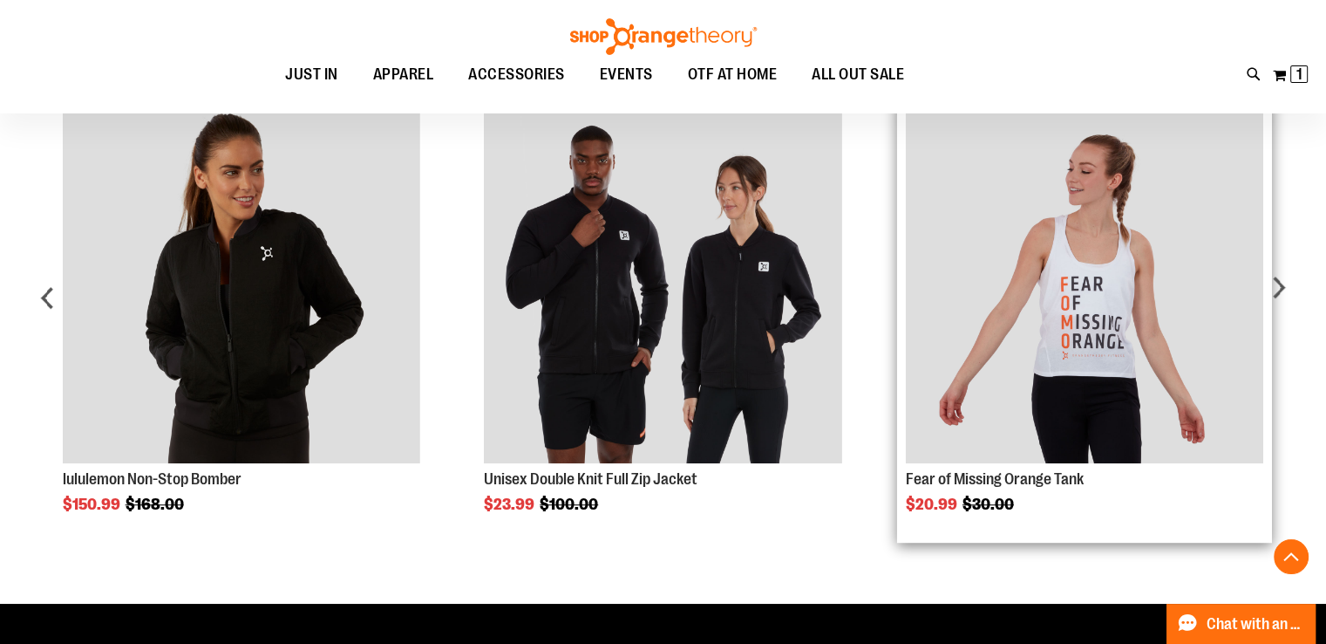
click at [1064, 109] on div "Toggle Nav Search Popular Suggestions Advanced Search" at bounding box center [663, 56] width 1326 height 113
click at [1065, 119] on img "Product Page Link" at bounding box center [1085, 285] width 358 height 358
click at [1075, 365] on img "Product Page Link" at bounding box center [1085, 285] width 358 height 358
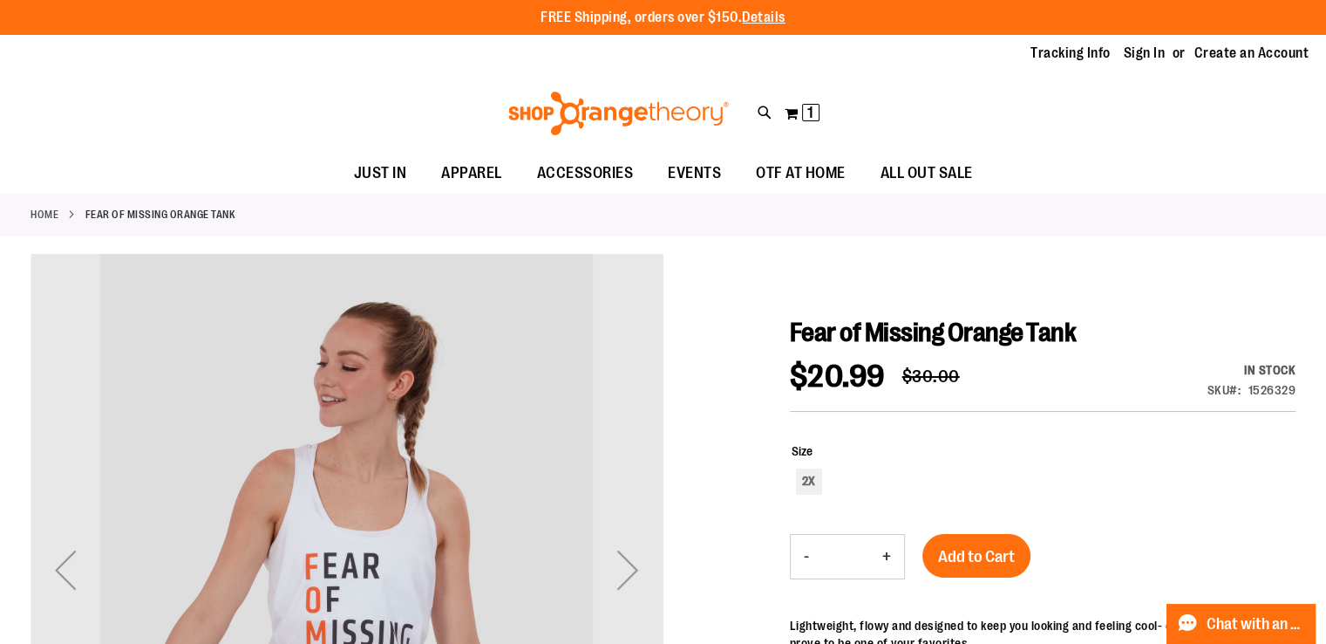
click at [1065, 105] on div "Toggle Nav Search Popular Suggestions Advanced Search" at bounding box center [663, 113] width 1326 height 80
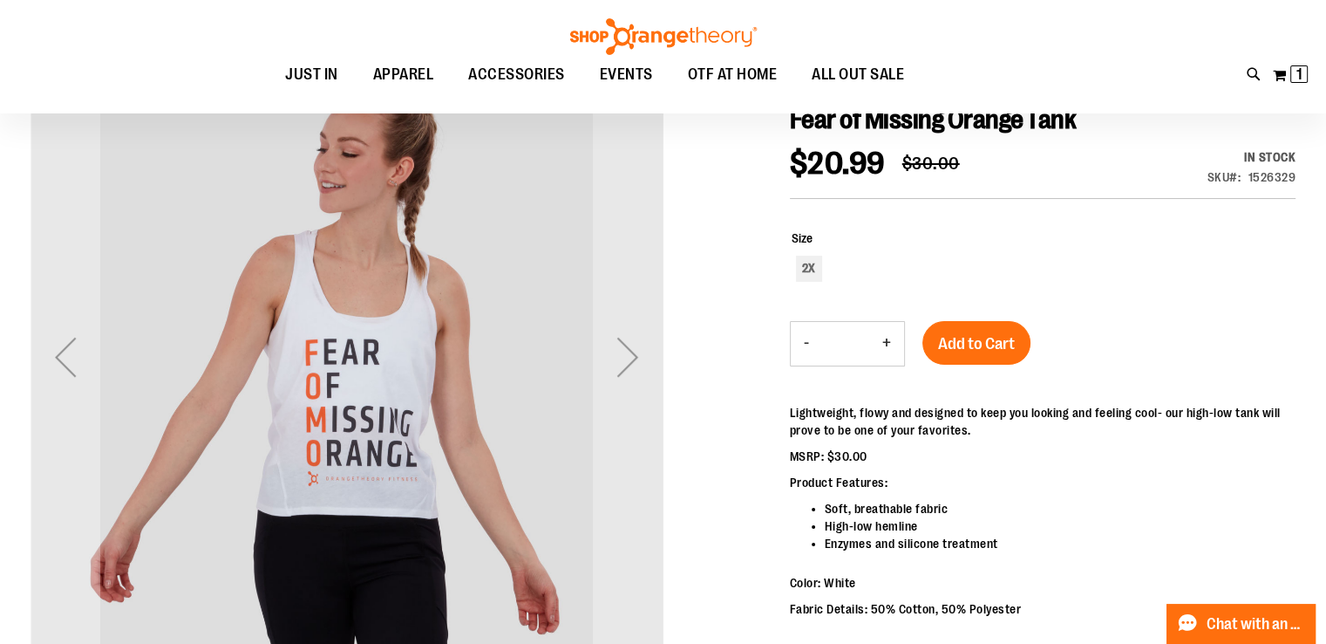
scroll to position [213, 0]
click at [1065, 105] on div "Toggle Nav Search Popular Suggestions Advanced Search" at bounding box center [663, 56] width 1326 height 113
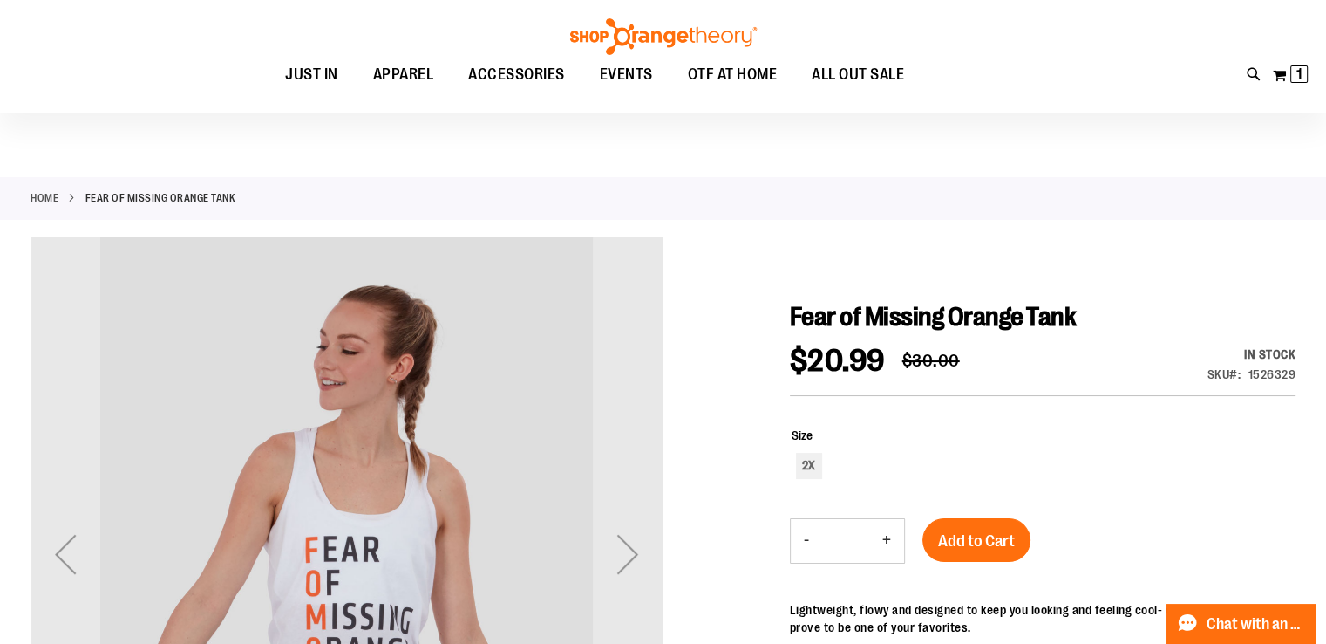
scroll to position [0, 0]
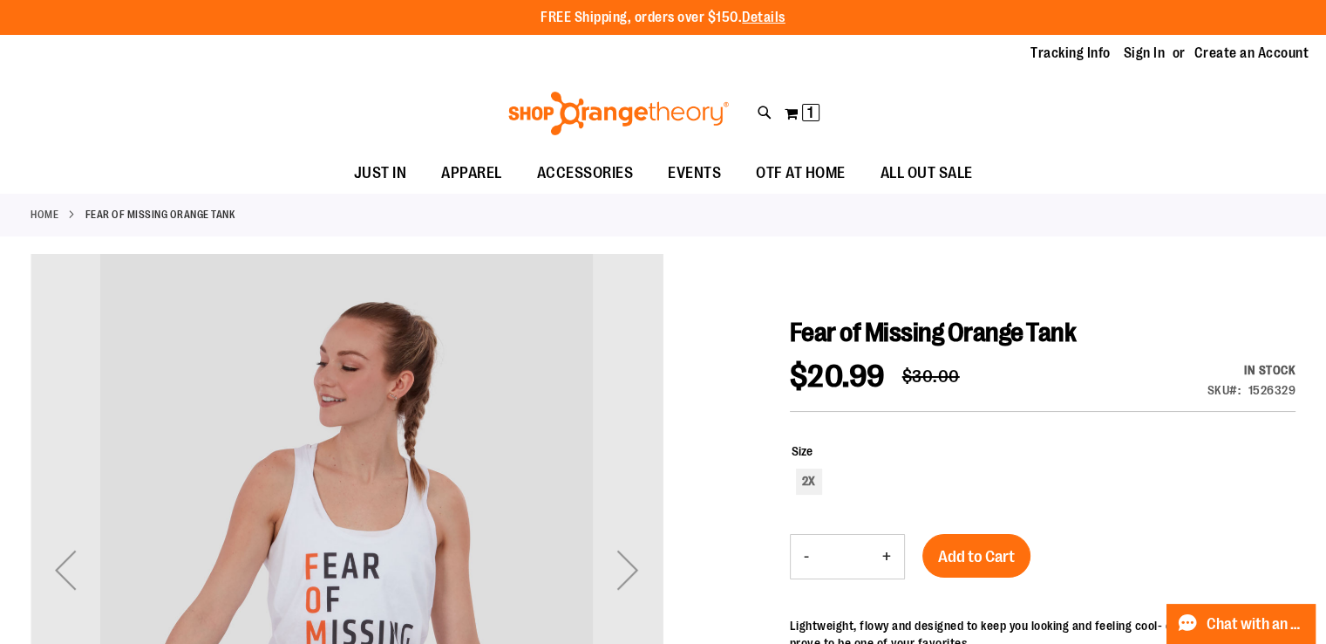
click at [1065, 105] on div "Toggle Nav Search Popular Suggestions Advanced Search" at bounding box center [663, 113] width 1326 height 80
click at [927, 167] on span "ALL OUT SALE" at bounding box center [927, 172] width 92 height 39
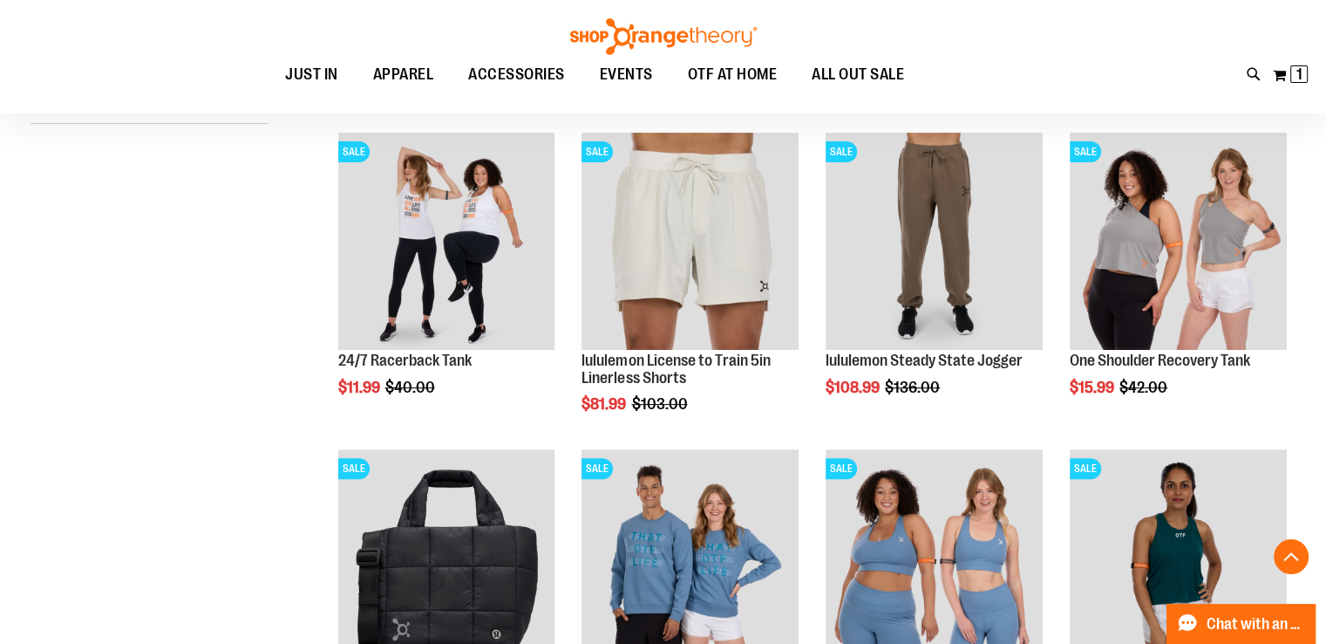
scroll to position [542, 0]
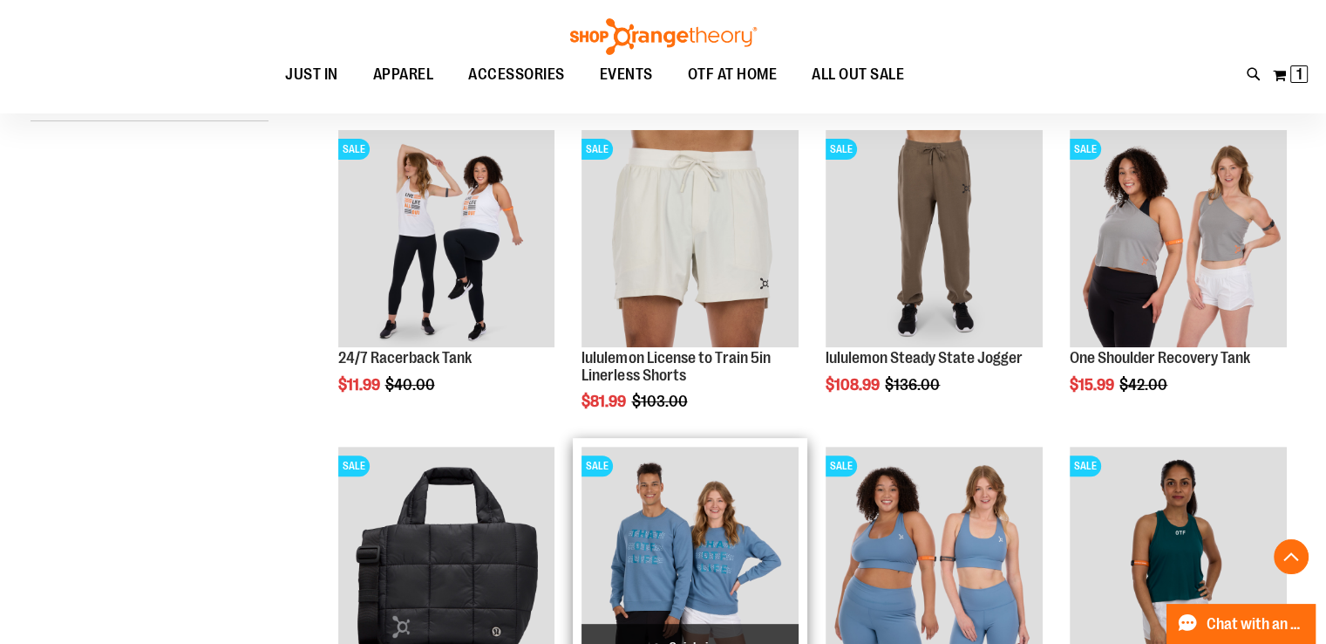
click at [651, 550] on img "product" at bounding box center [690, 554] width 217 height 217
click at [1064, 93] on ul "JUST IN JUST IN Balanced Basics New for Women New for Men New Accessories New B…" at bounding box center [594, 75] width 1111 height 40
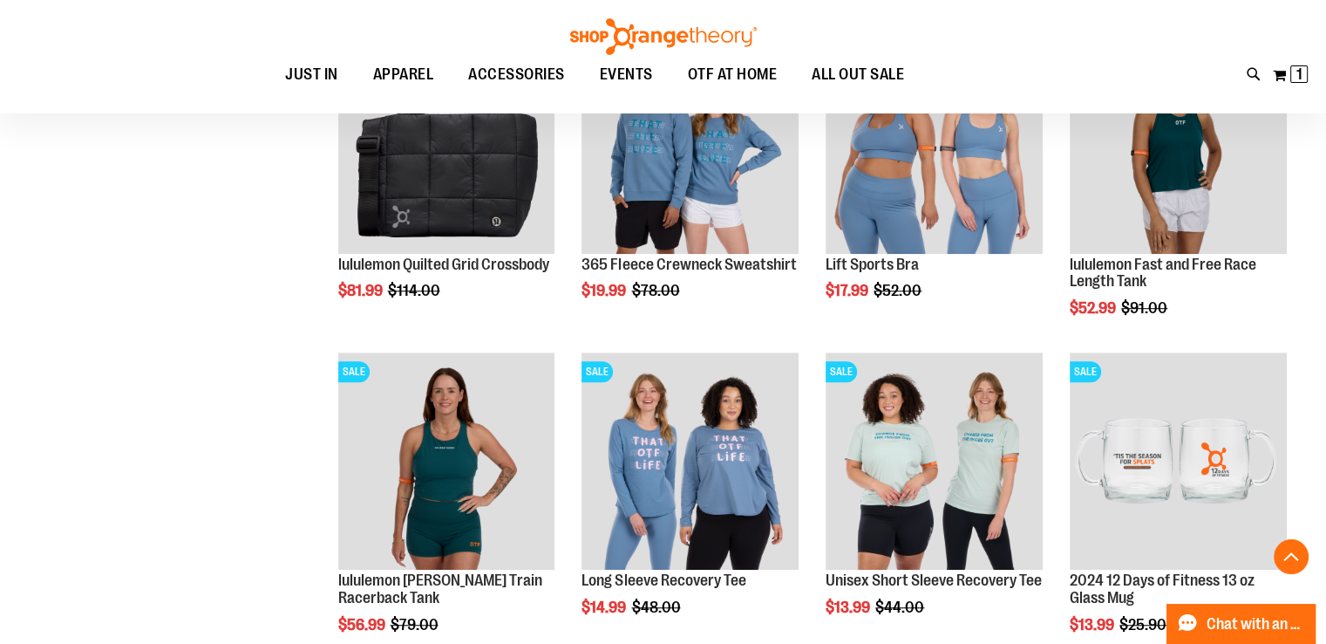
scroll to position [953, 0]
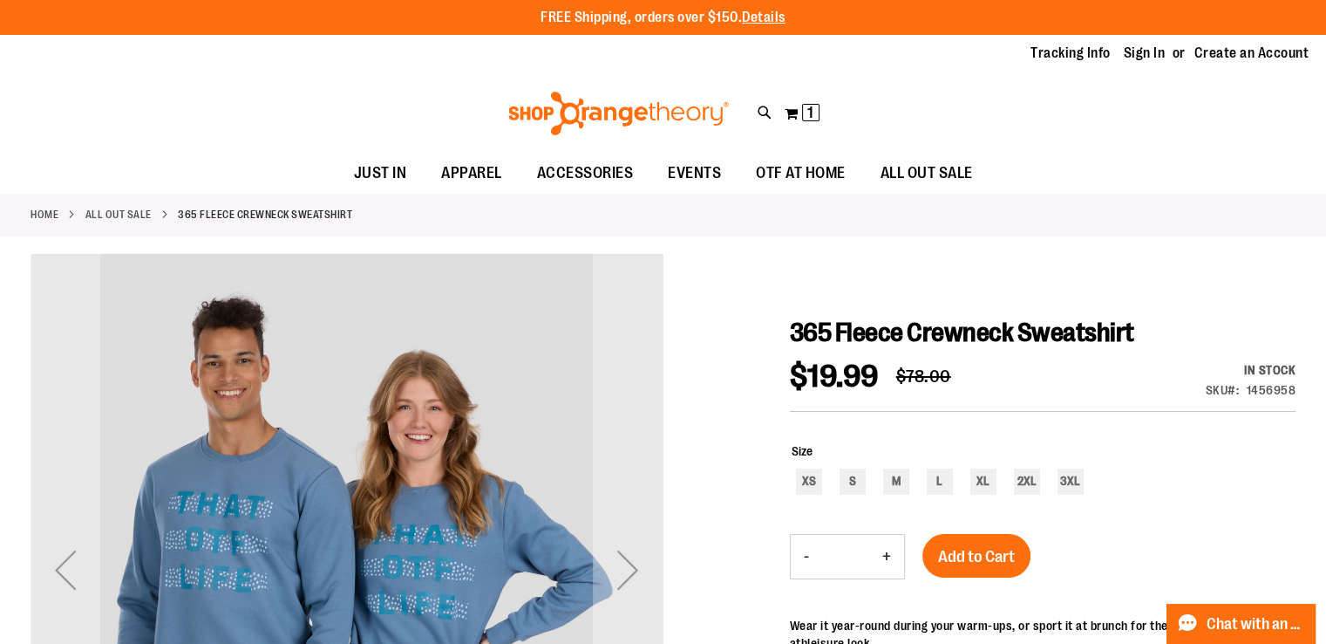
click at [1065, 105] on div "Toggle Nav Search Popular Suggestions Advanced Search" at bounding box center [663, 113] width 1326 height 80
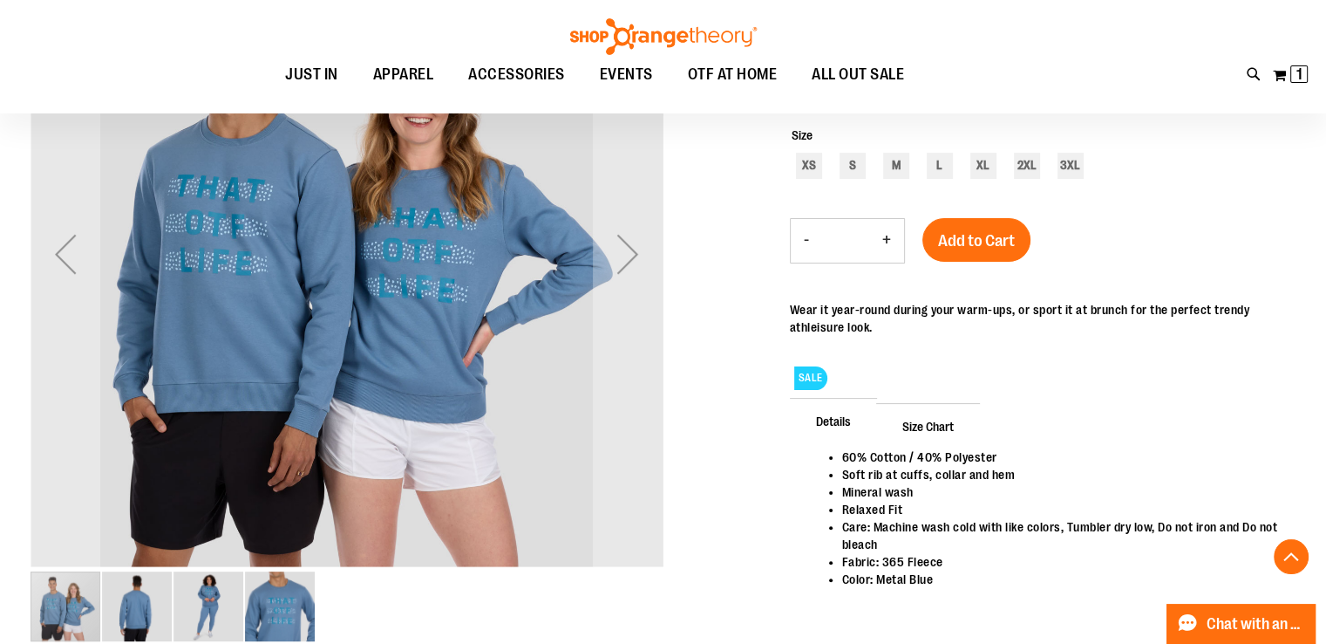
scroll to position [324, 0]
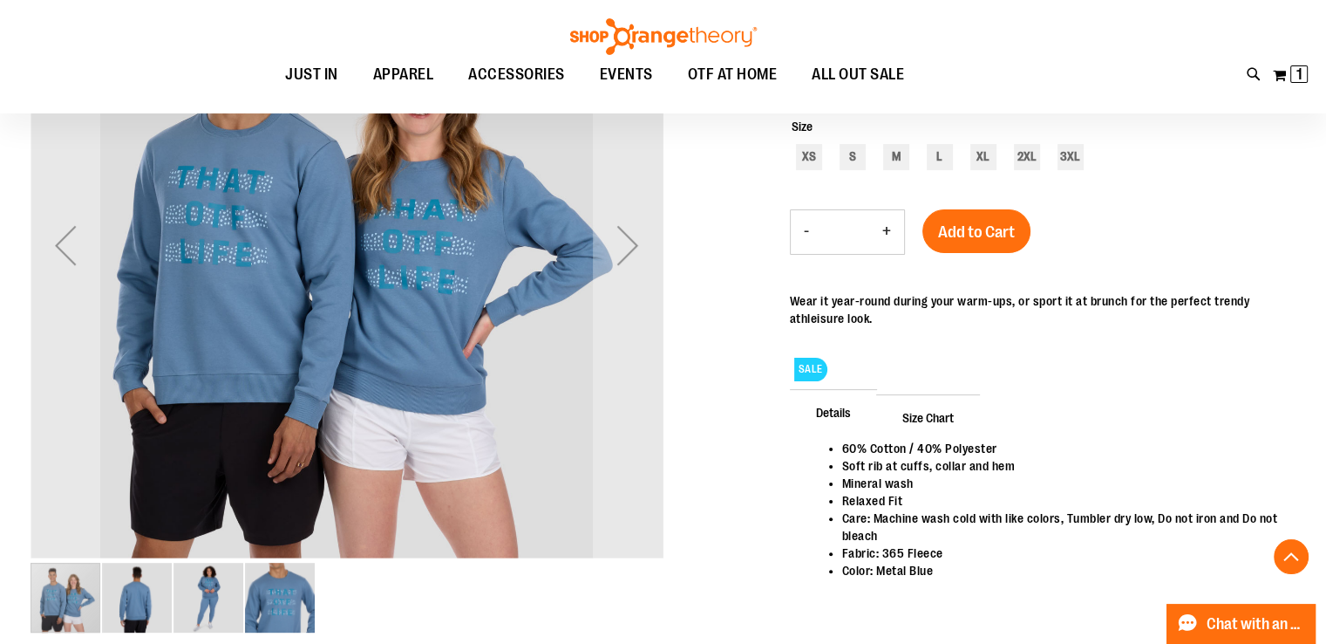
click at [1065, 118] on div "Size XS S M L XL 2XL 3XL" at bounding box center [1044, 146] width 504 height 57
click at [1064, 105] on div "Toggle Nav Search Popular Suggestions Advanced Search" at bounding box center [663, 56] width 1326 height 113
click at [1064, 93] on ul "JUST IN JUST IN Balanced Basics New for Women New for Men New Accessories New B…" at bounding box center [594, 75] width 1111 height 40
click at [1065, 105] on div "Toggle Nav Search Popular Suggestions Advanced Search" at bounding box center [663, 56] width 1326 height 113
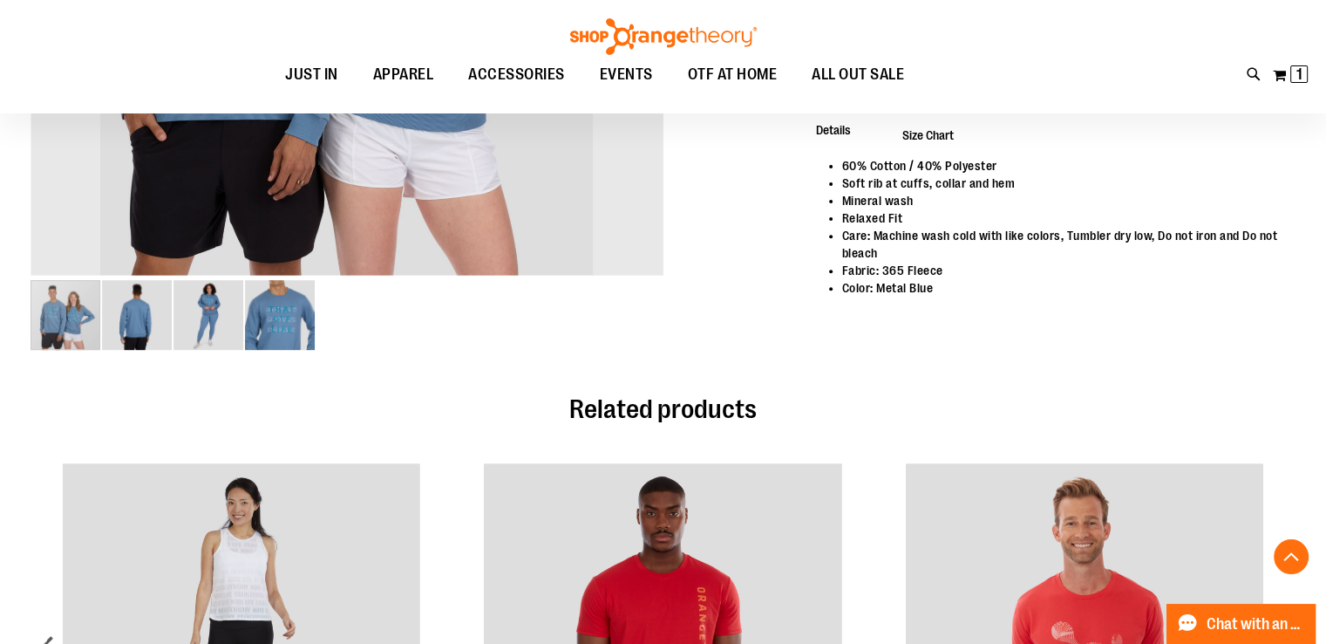
click at [1064, 105] on div "Toggle Nav Search Popular Suggestions Advanced Search" at bounding box center [663, 56] width 1326 height 113
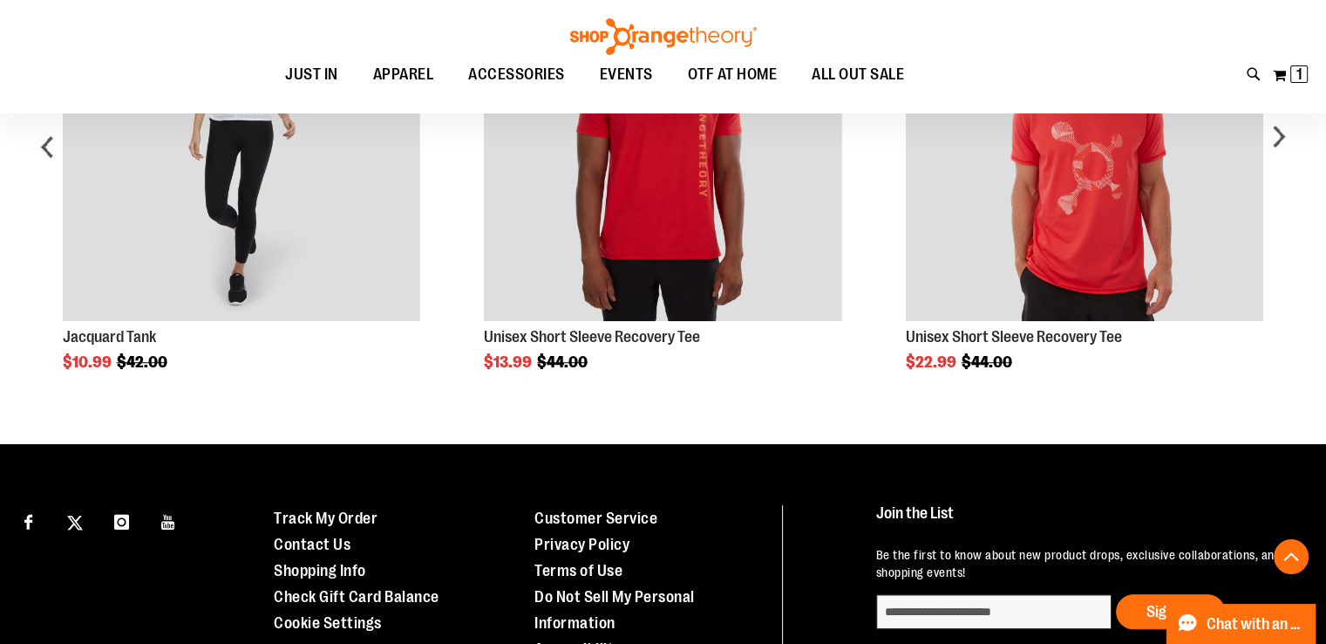
scroll to position [1167, 0]
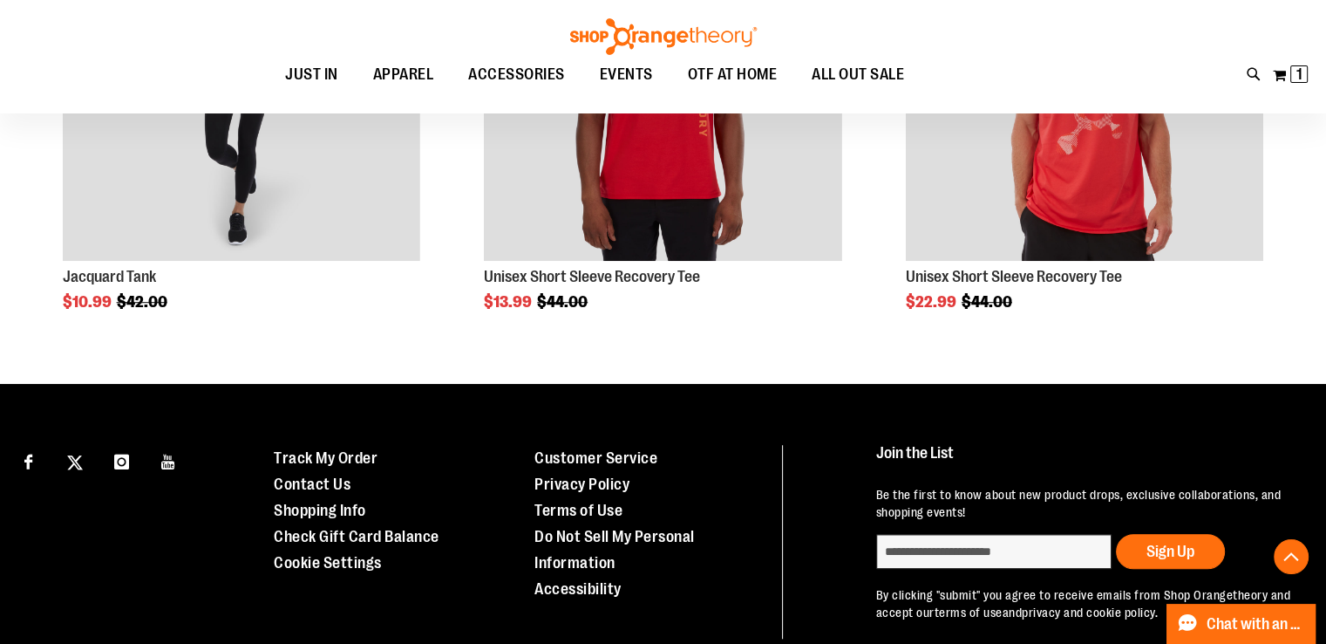
click at [1064, 105] on div "Toggle Nav Search Popular Suggestions Advanced Search" at bounding box center [663, 56] width 1326 height 113
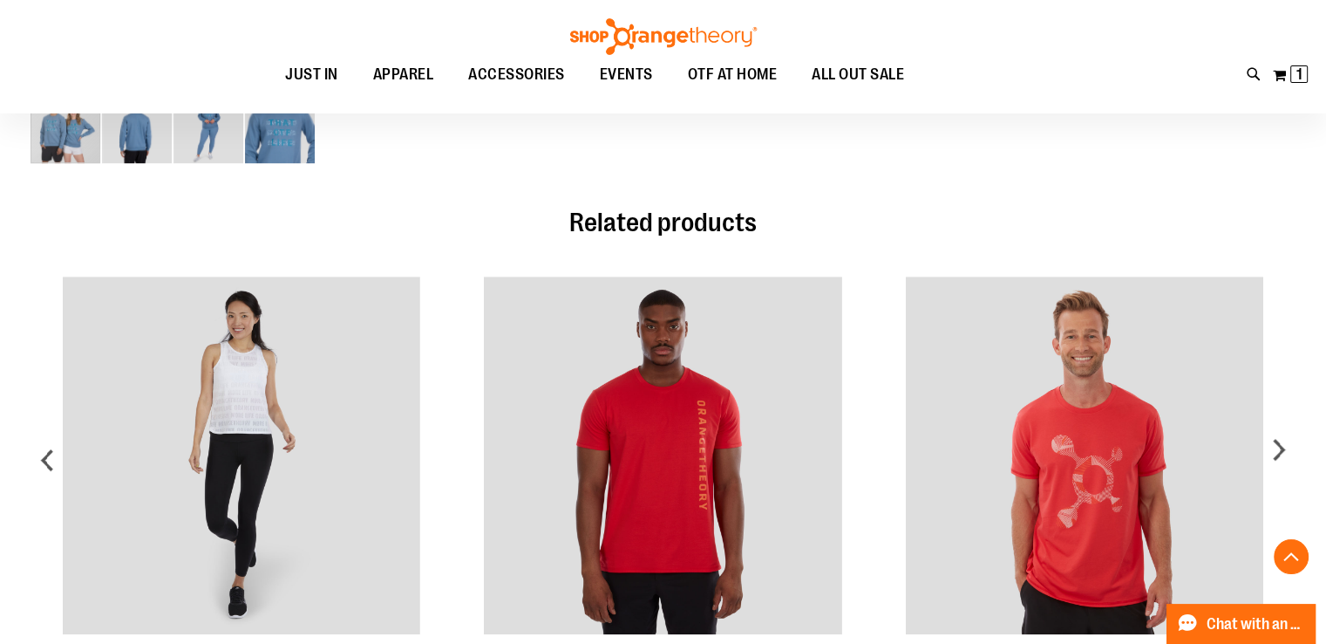
scroll to position [793, 0]
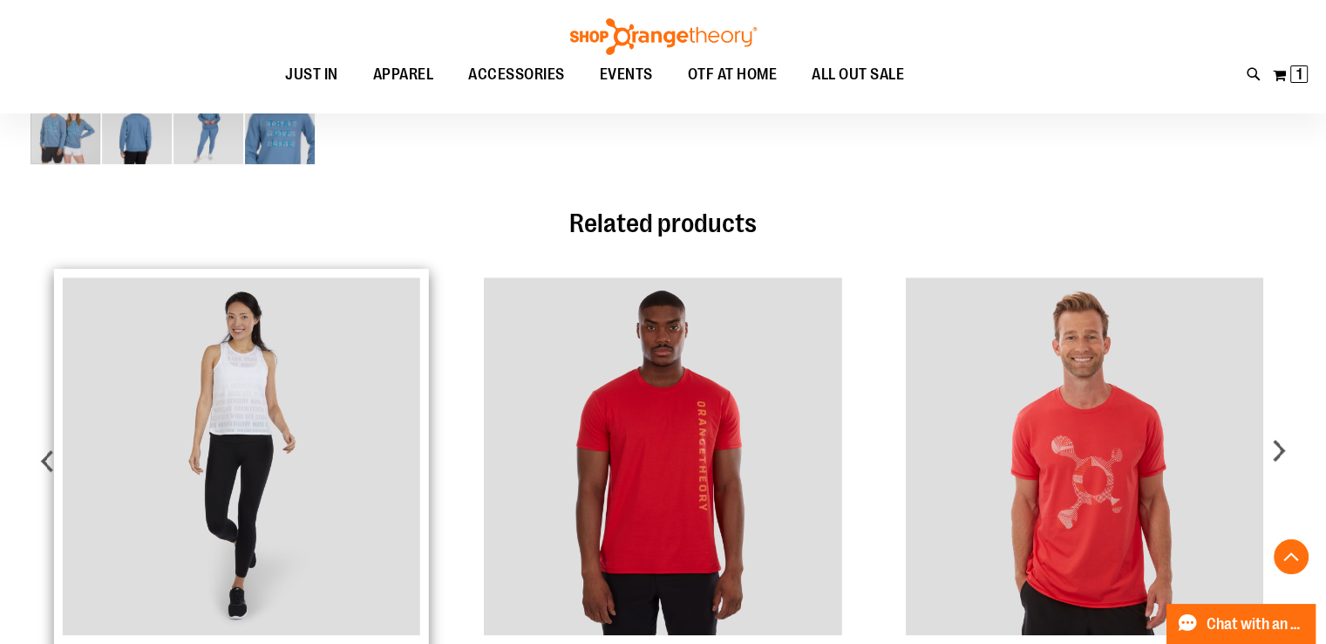
click at [228, 398] on img "Product Page Link" at bounding box center [242, 456] width 358 height 358
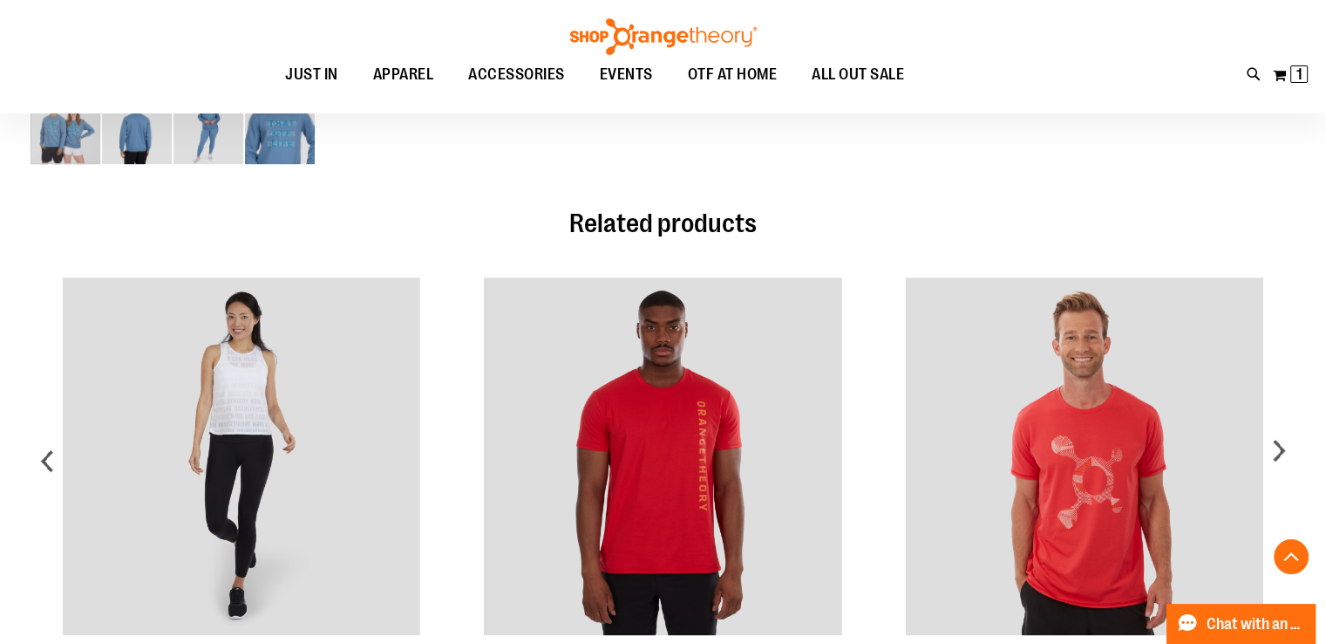
click at [1065, 105] on div "Toggle Nav Search Popular Suggestions Advanced Search" at bounding box center [663, 56] width 1326 height 113
click at [1065, 109] on div "Toggle Nav Search Popular Suggestions Advanced Search" at bounding box center [663, 56] width 1326 height 113
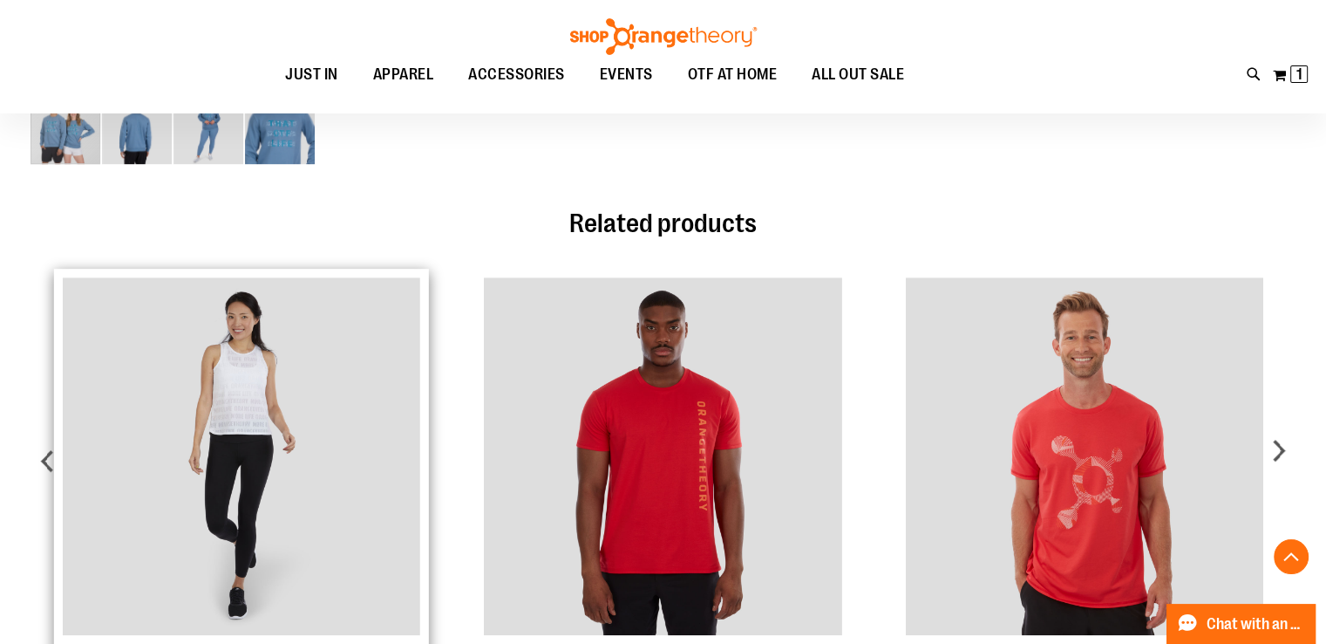
click at [281, 460] on img "Product Page Link" at bounding box center [242, 456] width 358 height 358
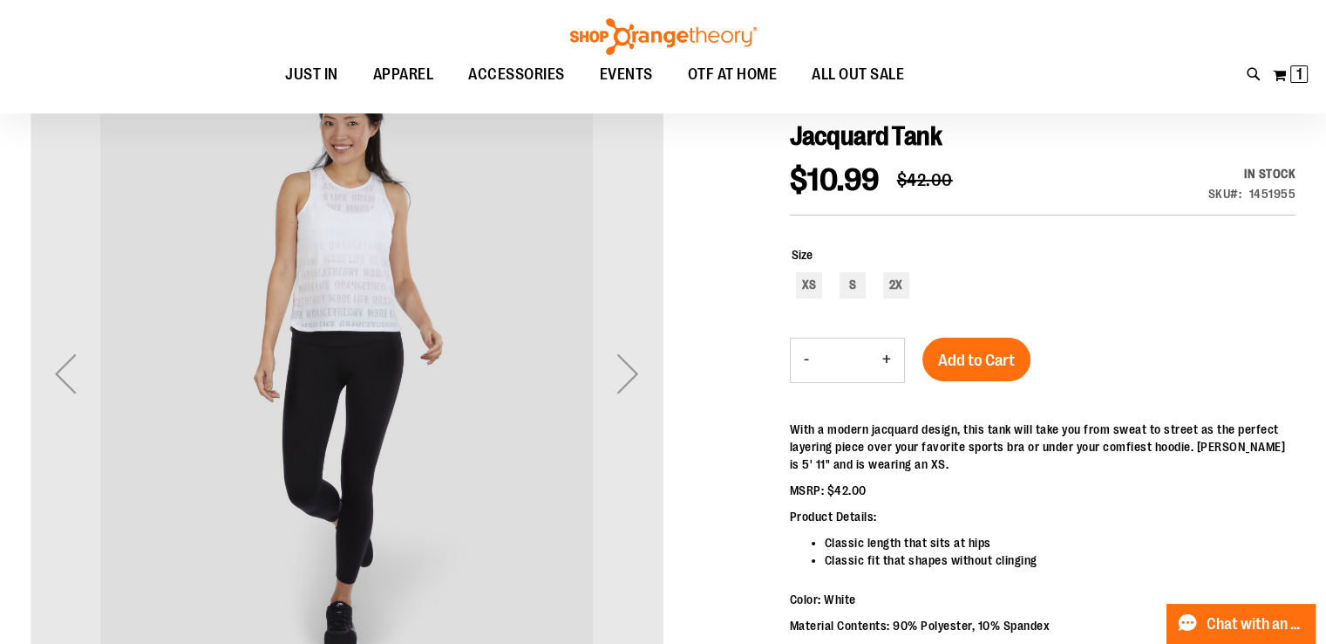
scroll to position [199, 0]
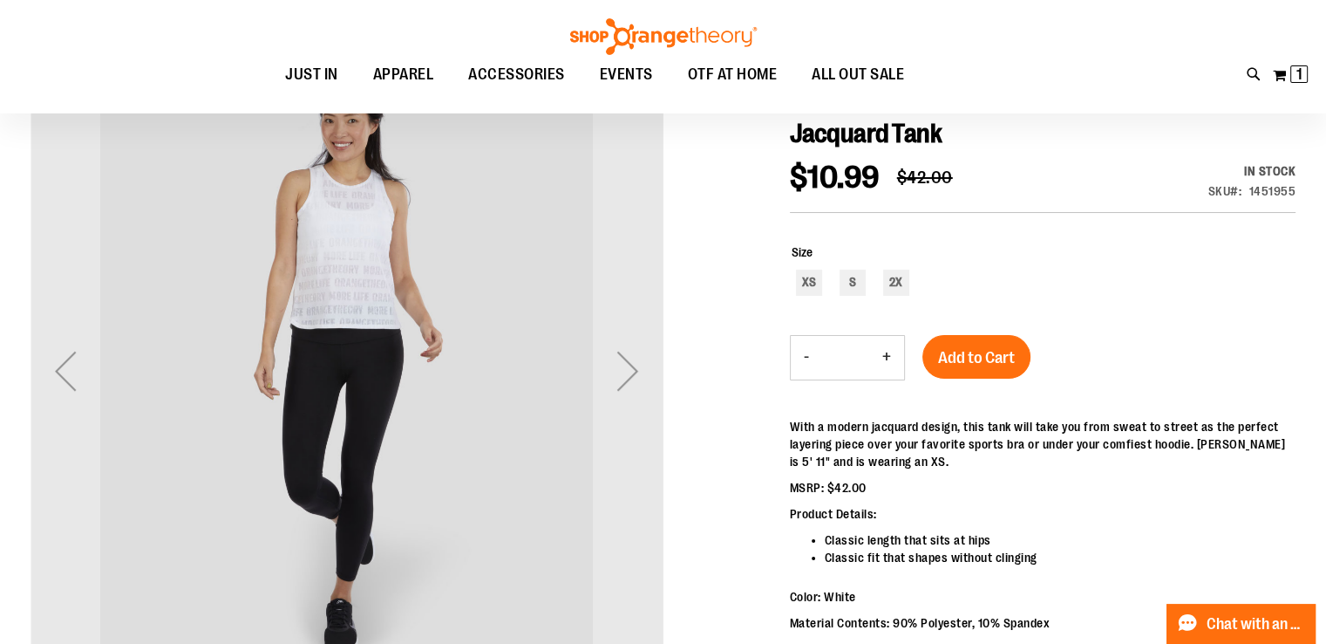
click at [1065, 105] on div "Toggle Nav Search Popular Suggestions Advanced Search" at bounding box center [663, 56] width 1326 height 113
click at [1064, 105] on div "Toggle Nav Search Popular Suggestions Advanced Search" at bounding box center [663, 56] width 1326 height 113
click at [1065, 105] on div "Toggle Nav Search Popular Suggestions Advanced Search" at bounding box center [663, 56] width 1326 height 113
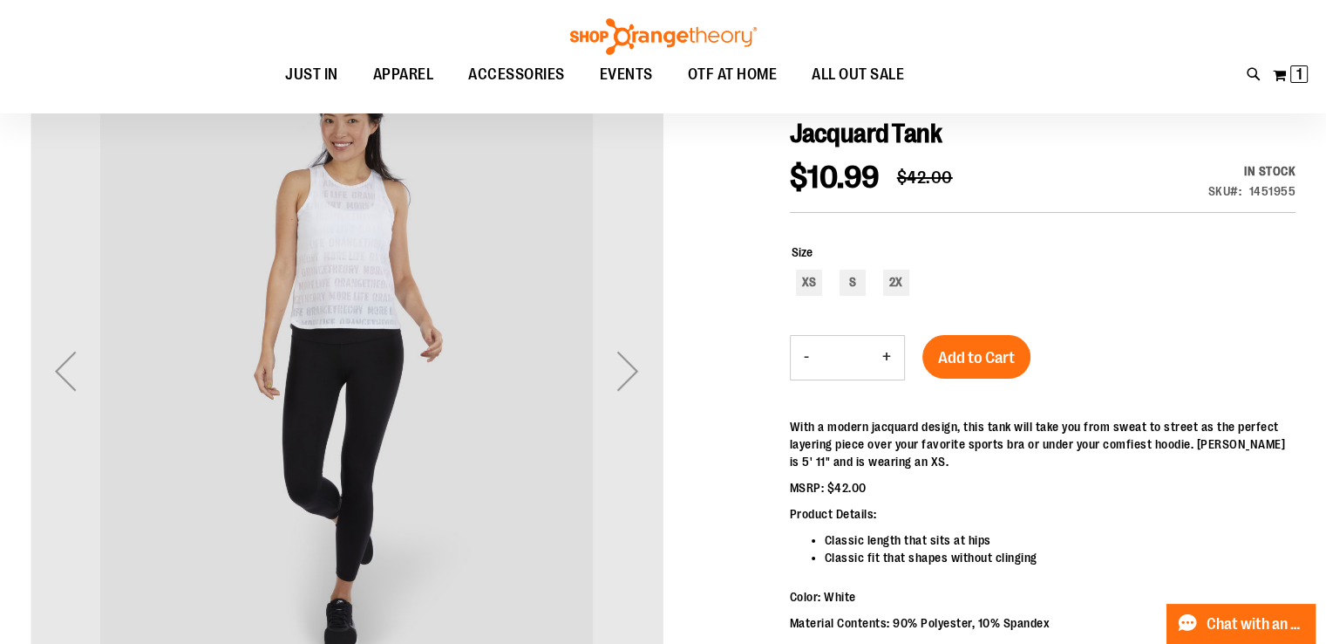
click at [1064, 119] on h1 "Jacquard Tank" at bounding box center [1043, 133] width 506 height 31
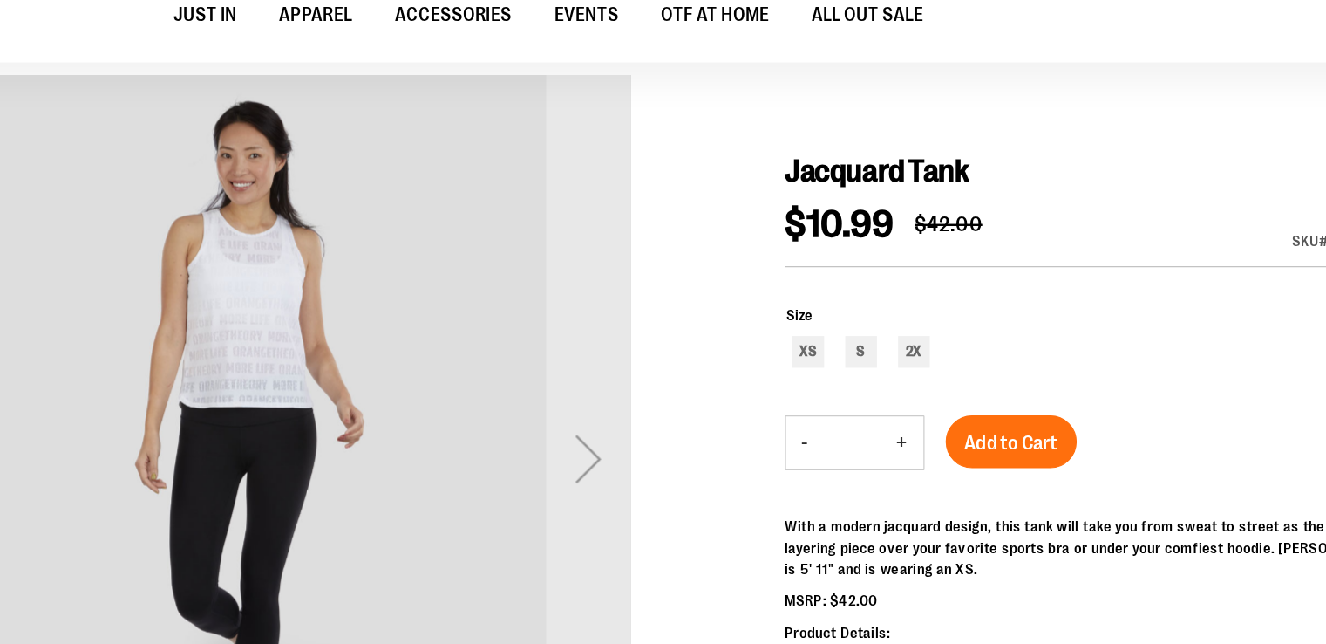
scroll to position [129, 0]
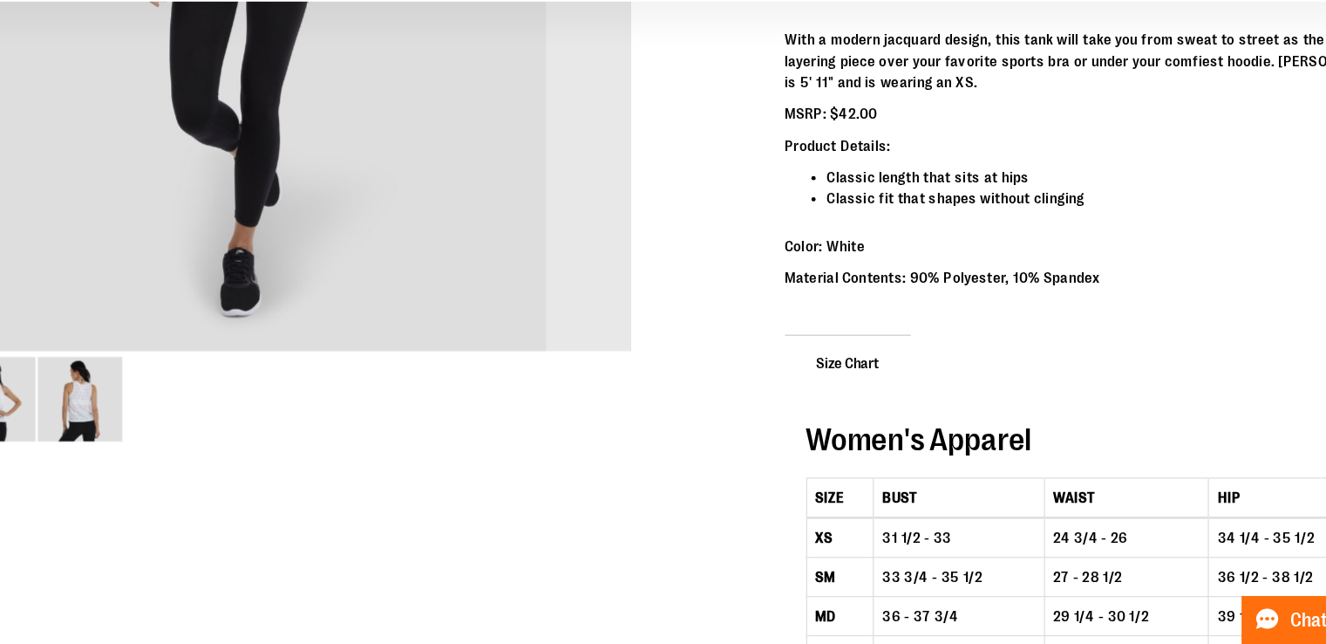
scroll to position [481, 0]
click at [1021, 198] on p "MSRP: $42.00" at bounding box center [1043, 204] width 506 height 17
click at [1021, 209] on p "MSRP: $42.00" at bounding box center [1043, 204] width 506 height 17
click at [1020, 198] on p "MSRP: $42.00" at bounding box center [1043, 204] width 506 height 17
click at [1021, 198] on p "MSRP: $42.00" at bounding box center [1043, 204] width 506 height 17
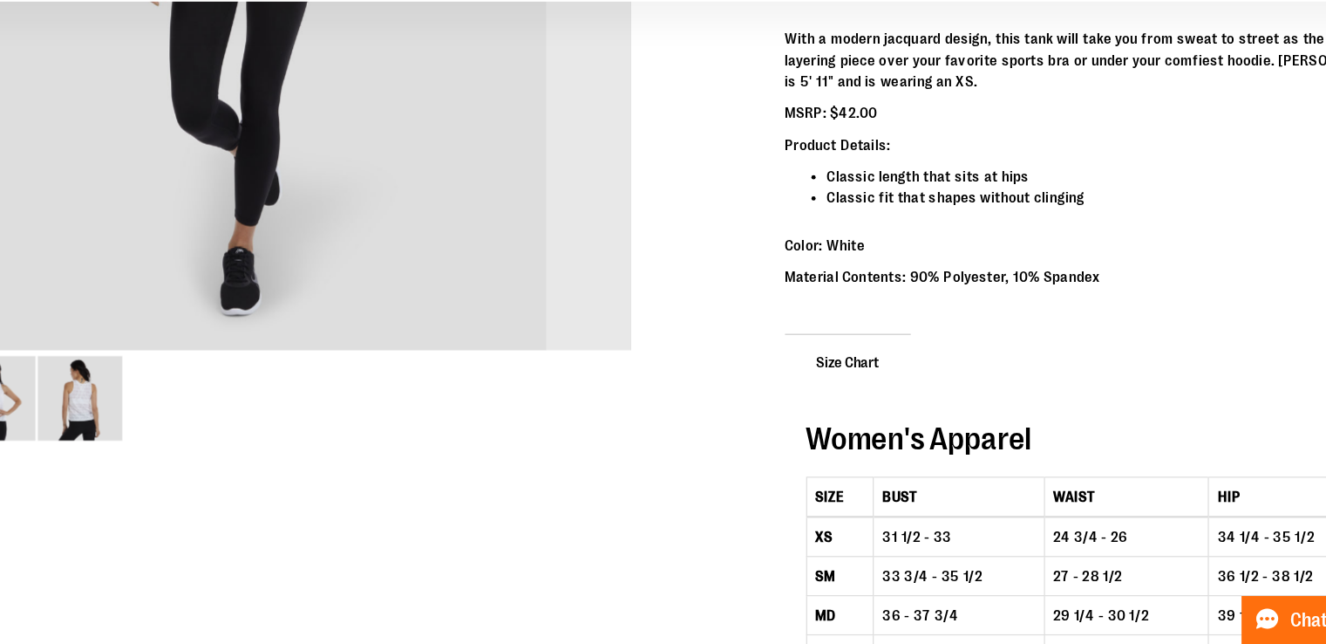
click at [1020, 198] on p "MSRP: $42.00" at bounding box center [1043, 204] width 506 height 17
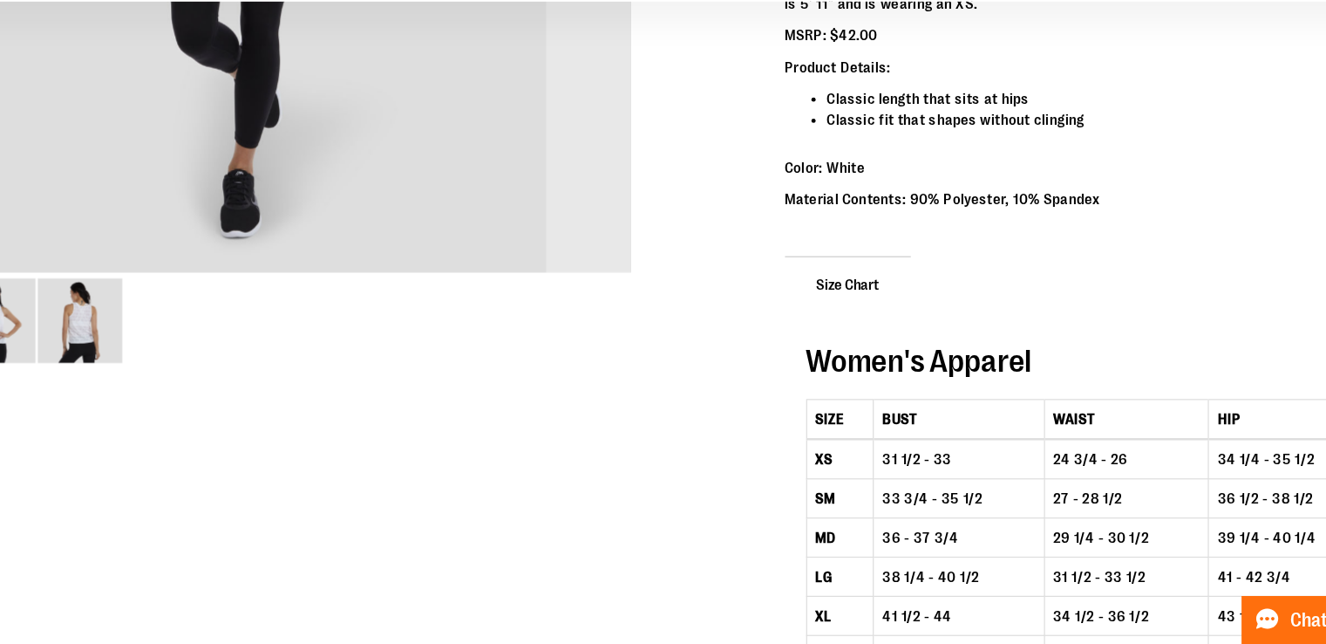
scroll to position [550, 0]
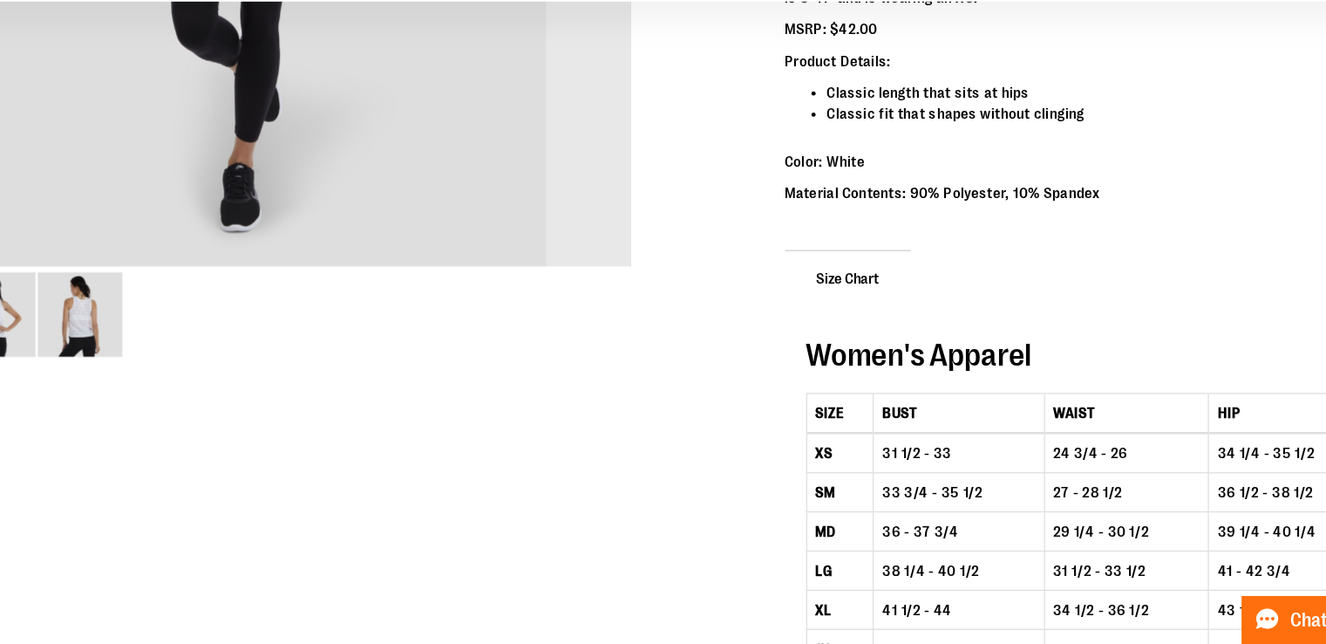
click at [1021, 209] on li "Classic fit that shapes without clinging" at bounding box center [1060, 205] width 471 height 17
click at [1021, 198] on li "Classic fit that shapes without clinging" at bounding box center [1060, 205] width 471 height 17
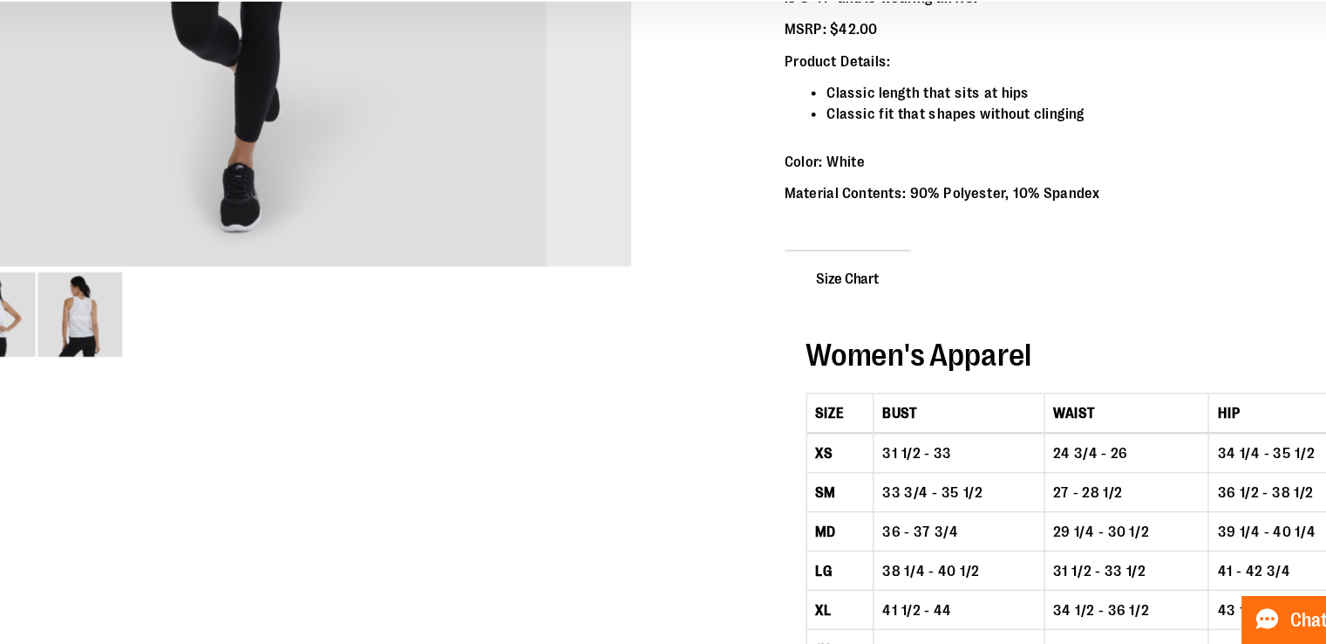
click at [1021, 198] on li "Classic fit that shapes without clinging" at bounding box center [1060, 205] width 471 height 17
click at [1021, 199] on li "Classic fit that shapes without clinging" at bounding box center [1060, 205] width 471 height 17
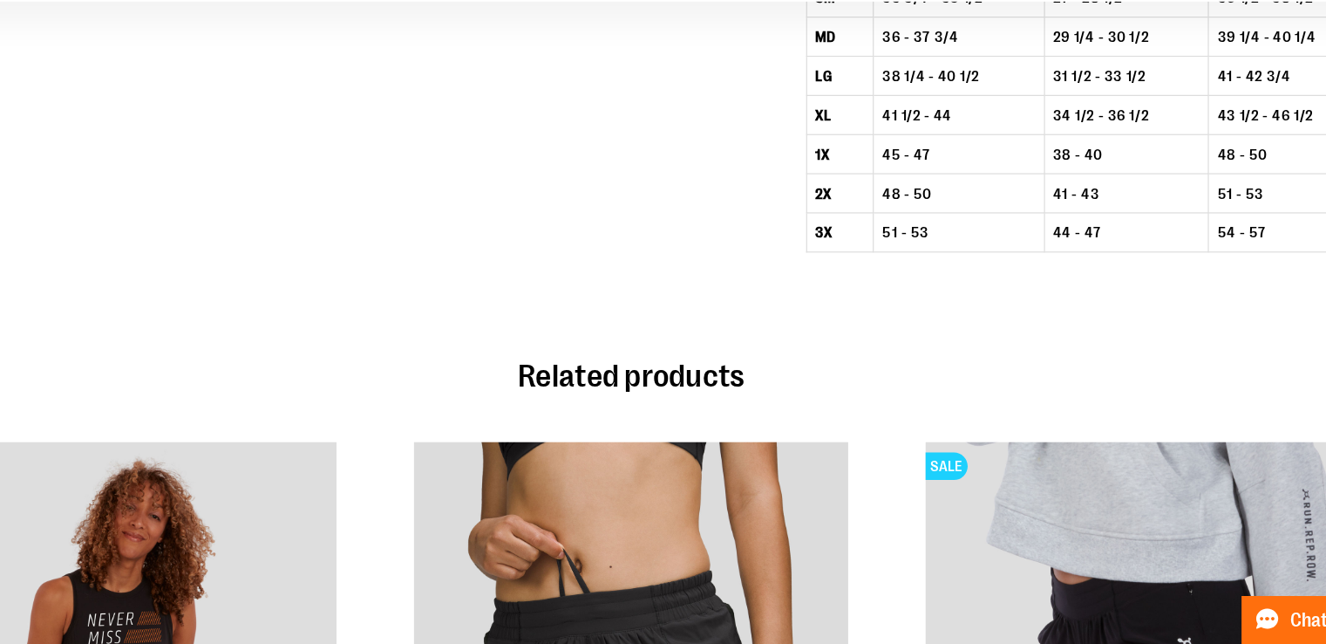
scroll to position [960, 0]
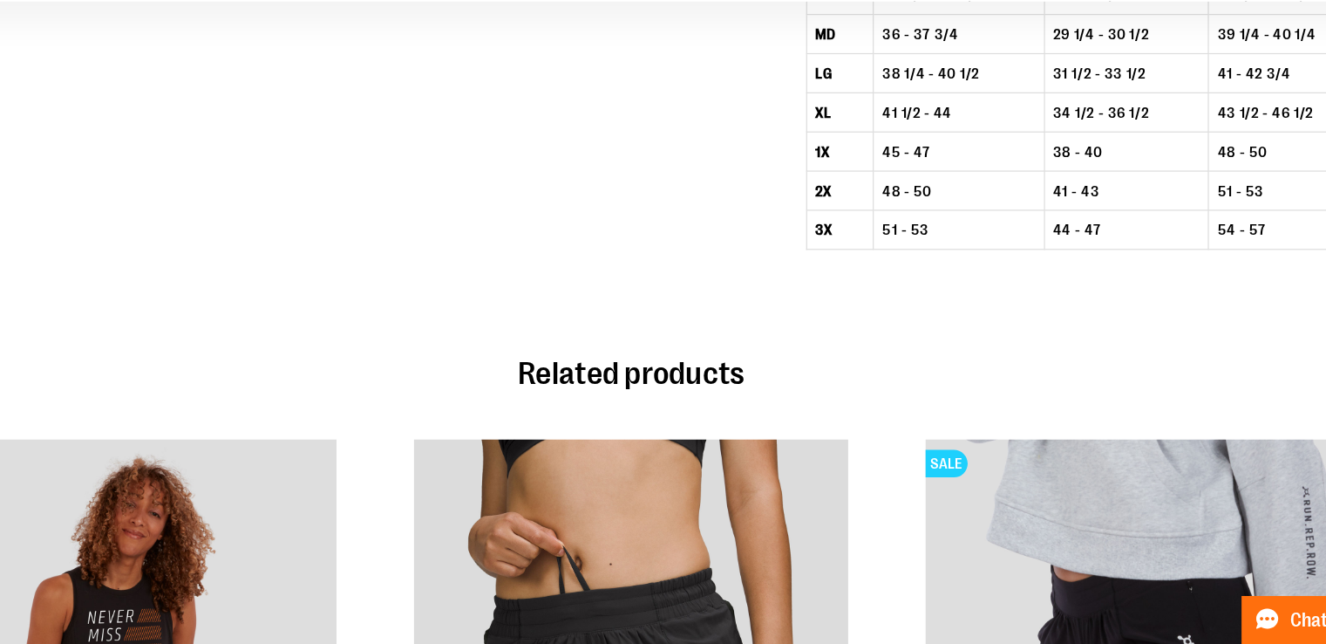
click at [1021, 198] on td "34 1/2 - 36 1/2" at bounding box center [1072, 204] width 136 height 32
click at [1021, 209] on td "34 1/2 - 36 1/2" at bounding box center [1072, 204] width 136 height 32
click at [1021, 195] on td "34 1/2 - 36 1/2" at bounding box center [1072, 204] width 136 height 32
